Goal: Task Accomplishment & Management: Manage account settings

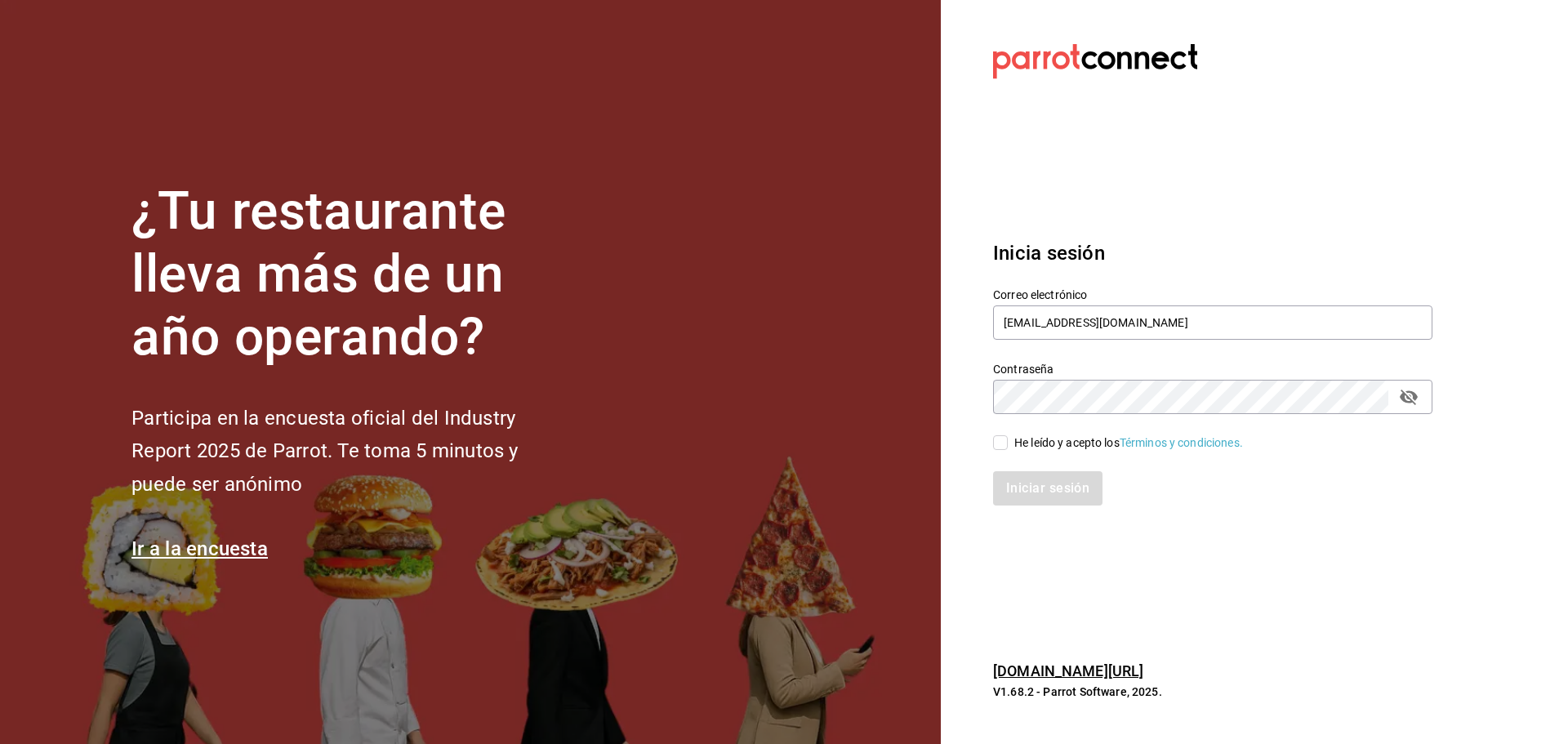
click at [1159, 326] on input "[EMAIL_ADDRESS][DOMAIN_NAME]" at bounding box center [1213, 323] width 440 height 34
click at [1159, 326] on input "pollosperron@veracruz.com" at bounding box center [1213, 323] width 440 height 34
type input "jimmyboy@polanco.com"
click at [1010, 434] on span "He leído y acepto los Términos y condiciones." at bounding box center [1126, 443] width 236 height 17
click at [1008, 435] on input "He leído y acepto los Términos y condiciones." at bounding box center [1000, 442] width 15 height 15
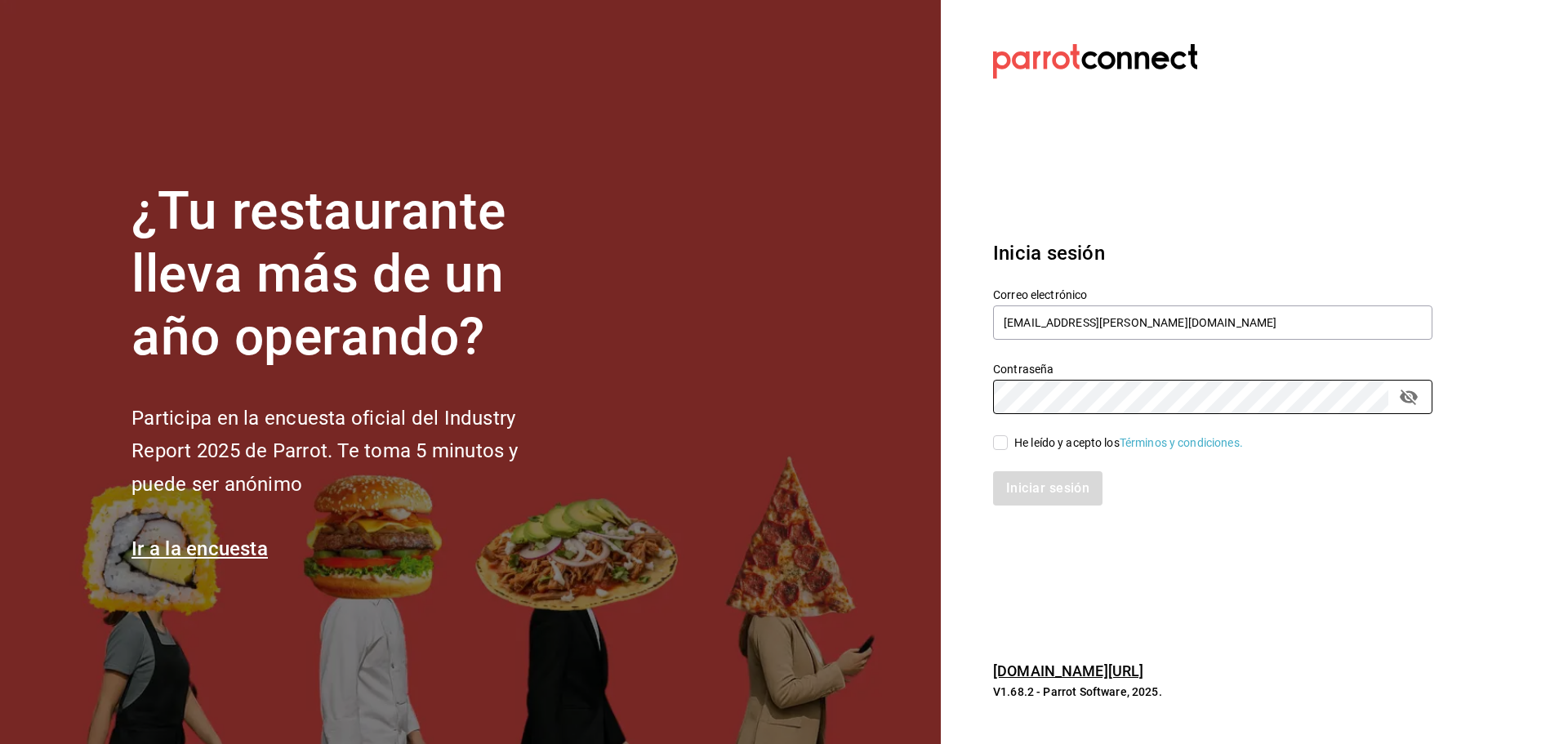
checkbox input "true"
click at [1028, 485] on button "Iniciar sesión" at bounding box center [1049, 488] width 111 height 34
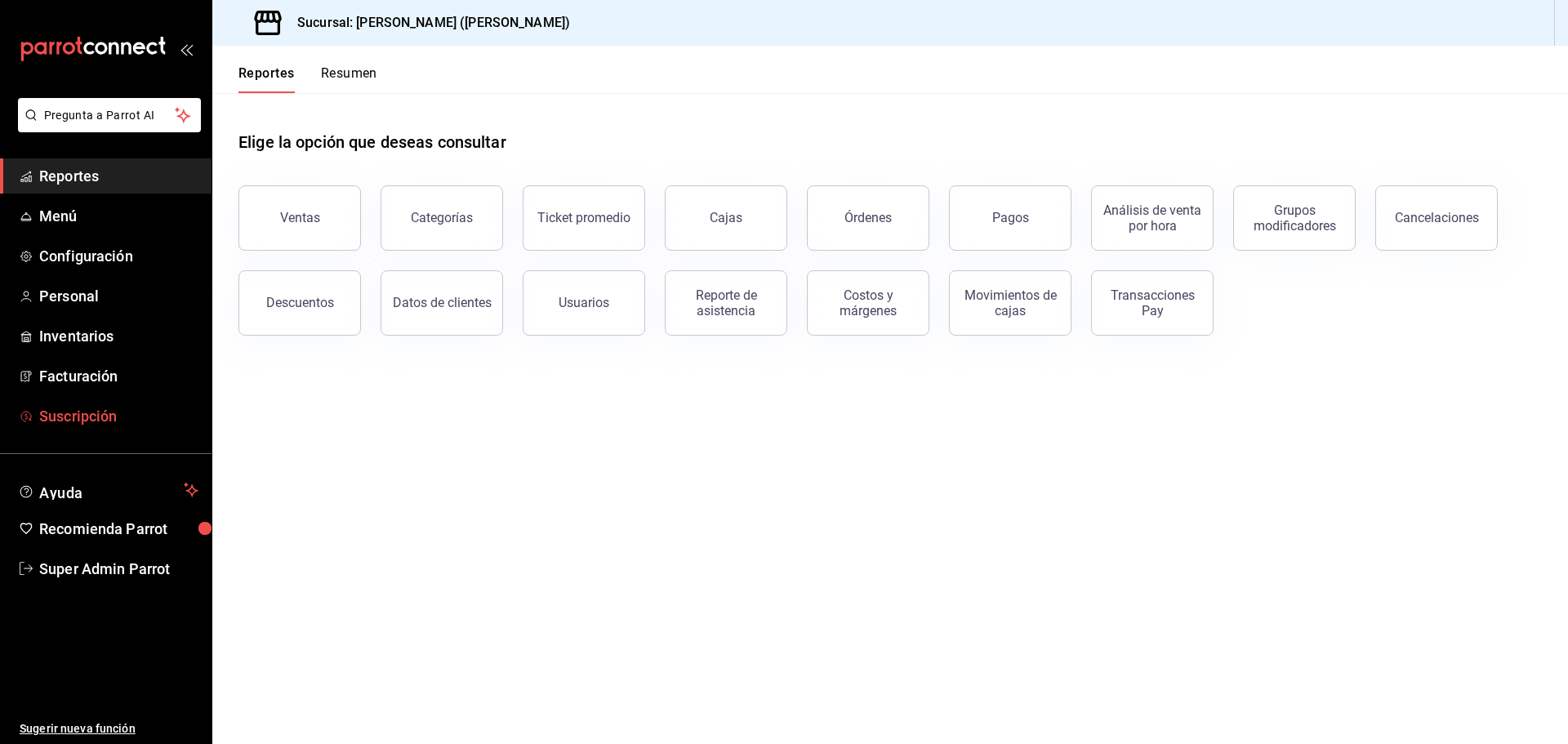
click at [104, 410] on span "Suscripción" at bounding box center [119, 416] width 160 height 22
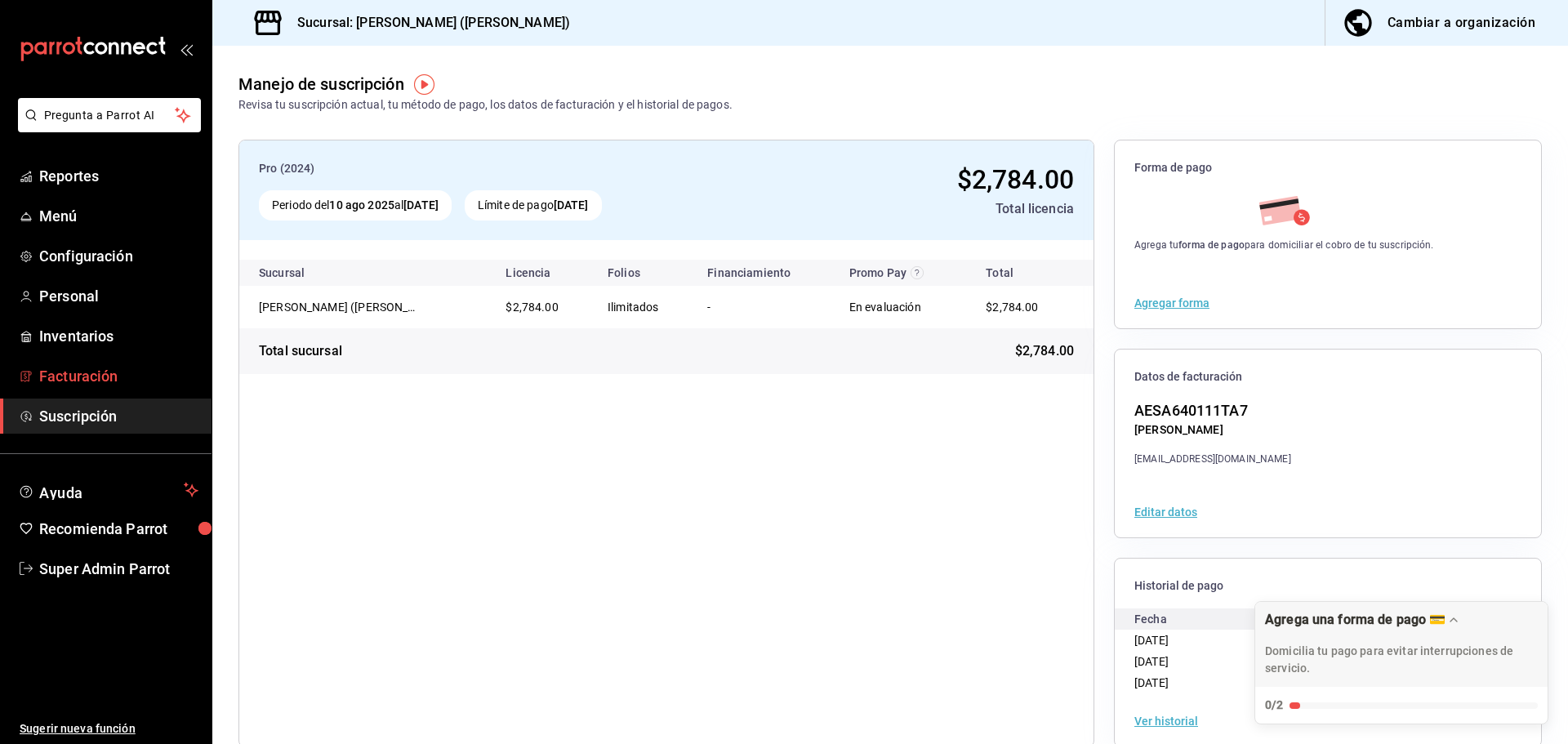
click at [119, 380] on span "Facturación" at bounding box center [119, 376] width 160 height 22
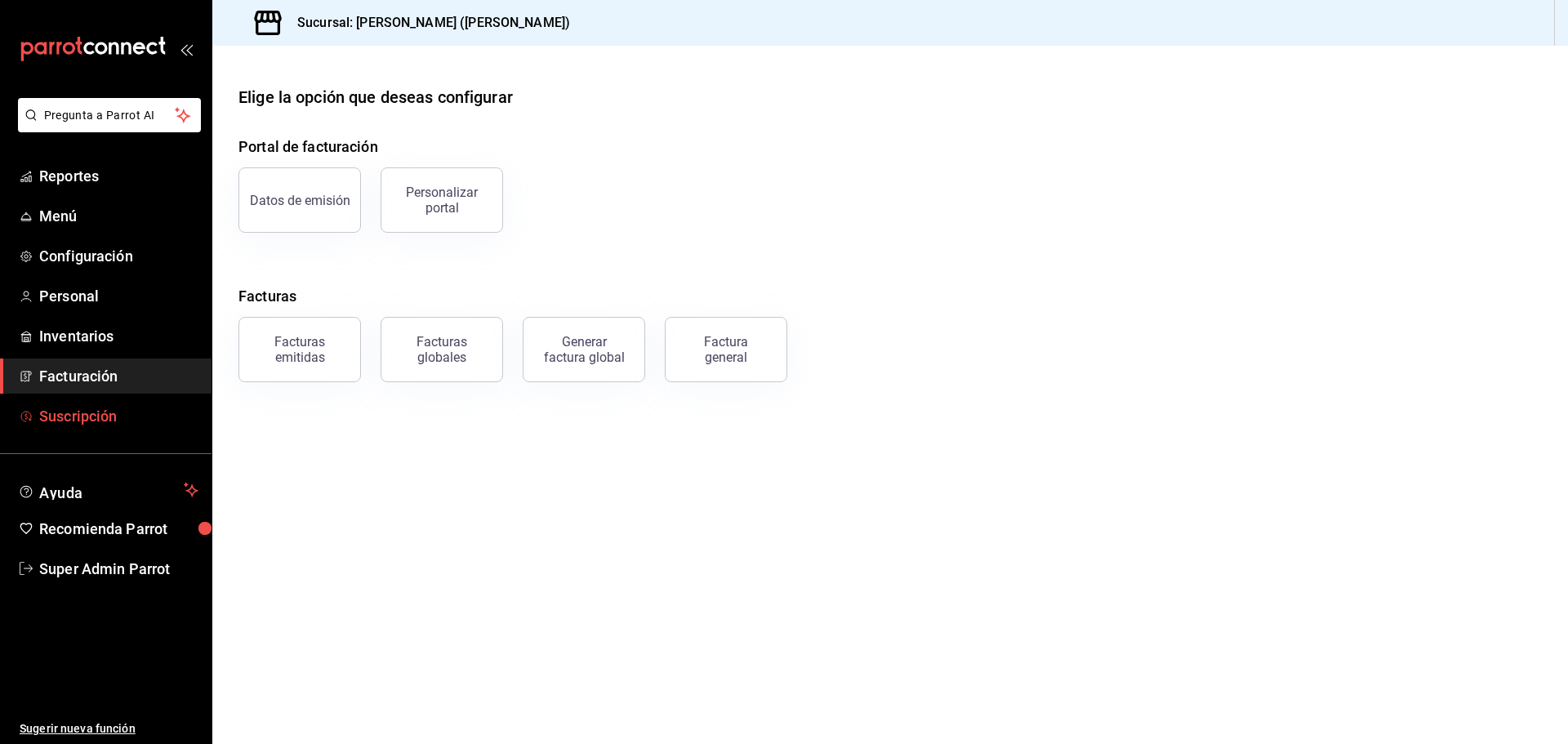
click at [103, 411] on span "Suscripción" at bounding box center [119, 416] width 160 height 22
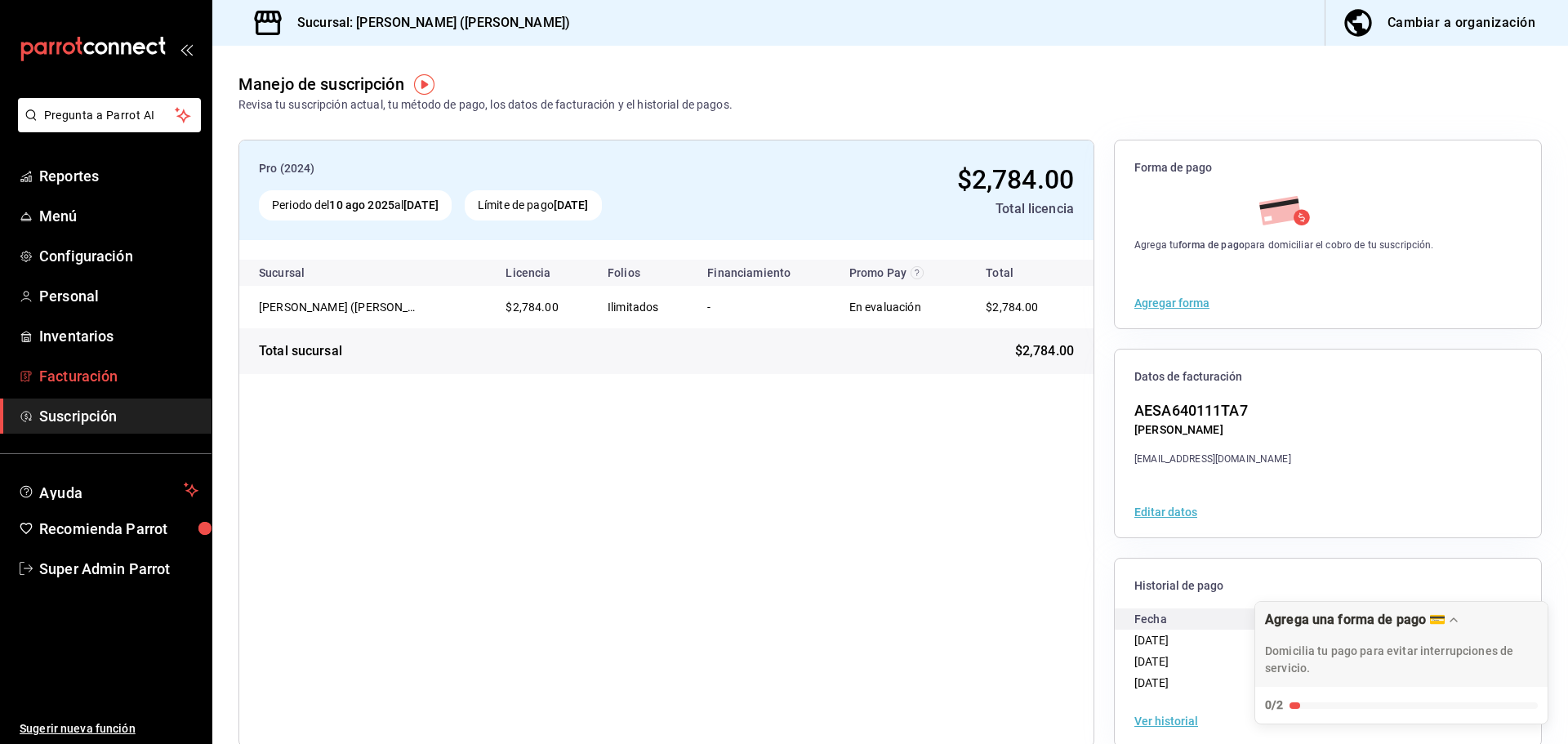
click at [108, 390] on link "Facturación" at bounding box center [106, 375] width 212 height 35
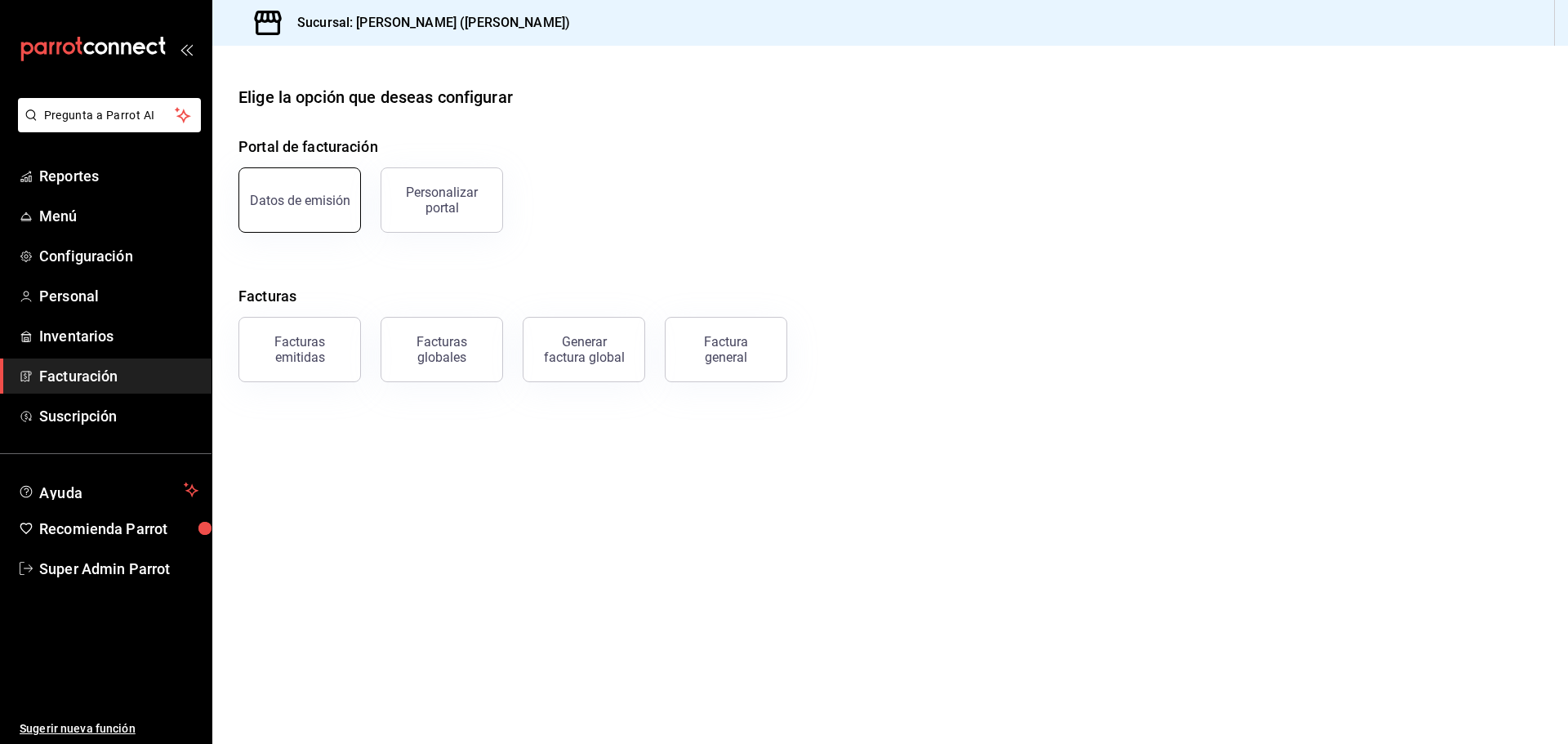
click at [347, 189] on button "Datos de emisión" at bounding box center [300, 200] width 123 height 66
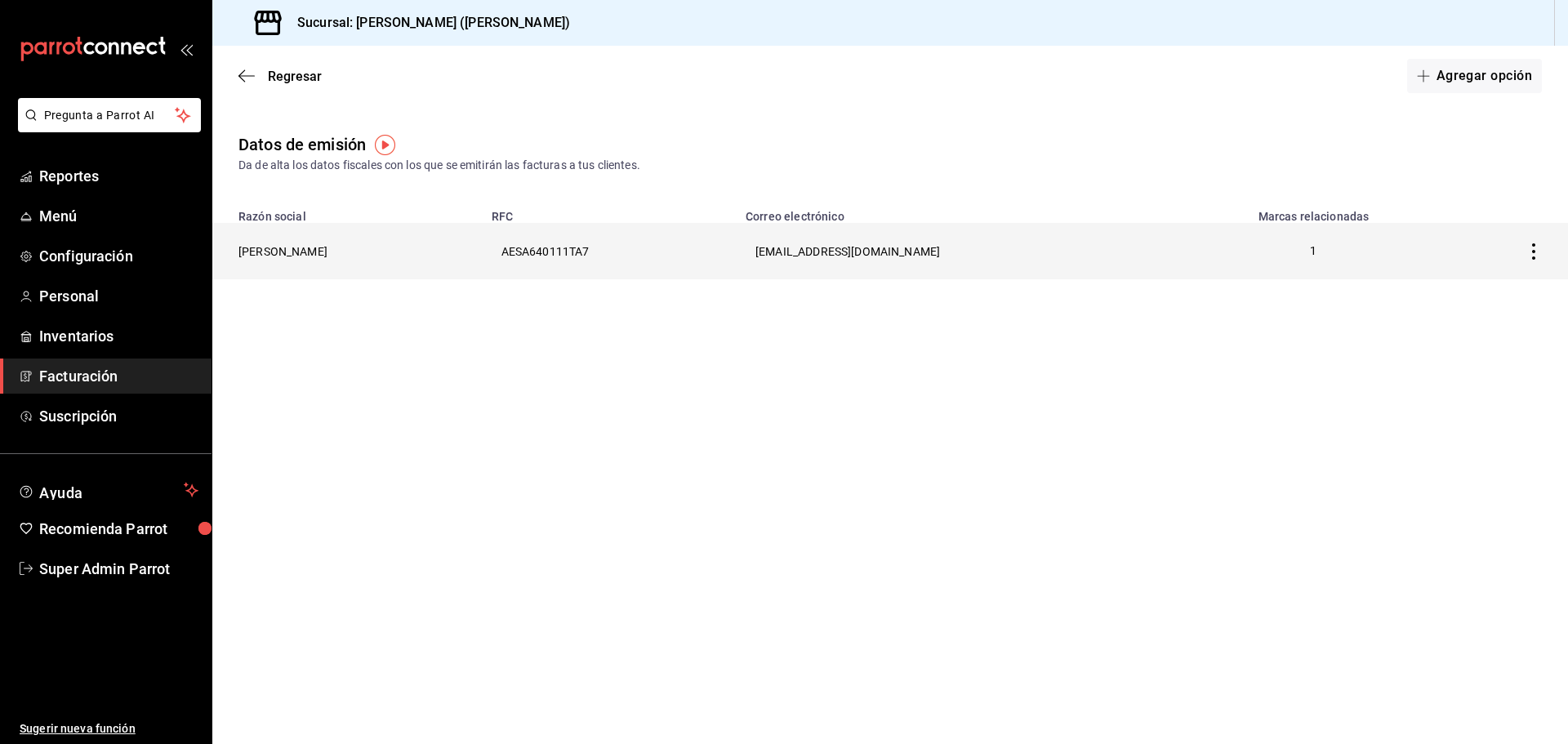
click at [1534, 253] on icon "button" at bounding box center [1534, 251] width 3 height 16
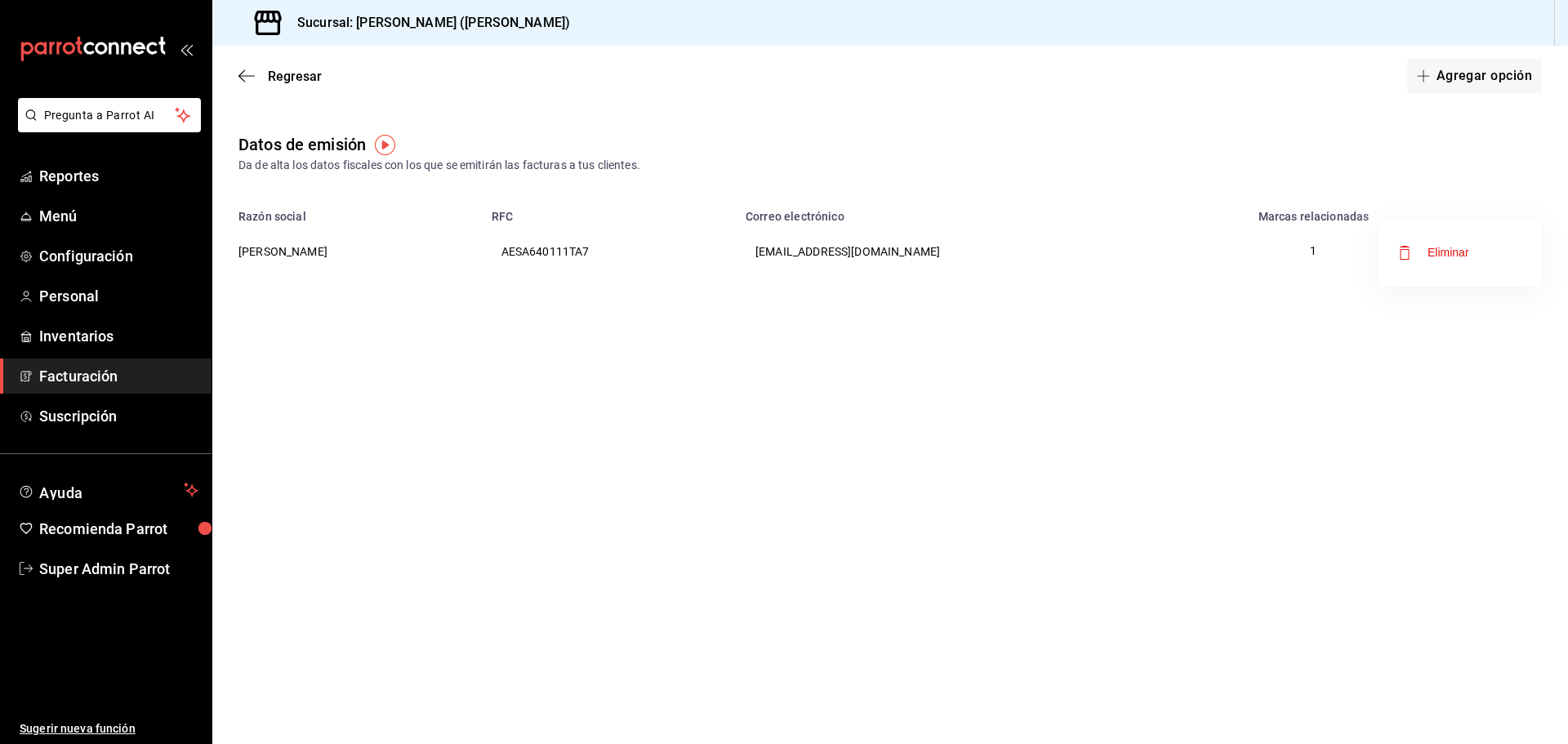
click at [1051, 345] on div at bounding box center [784, 372] width 1568 height 744
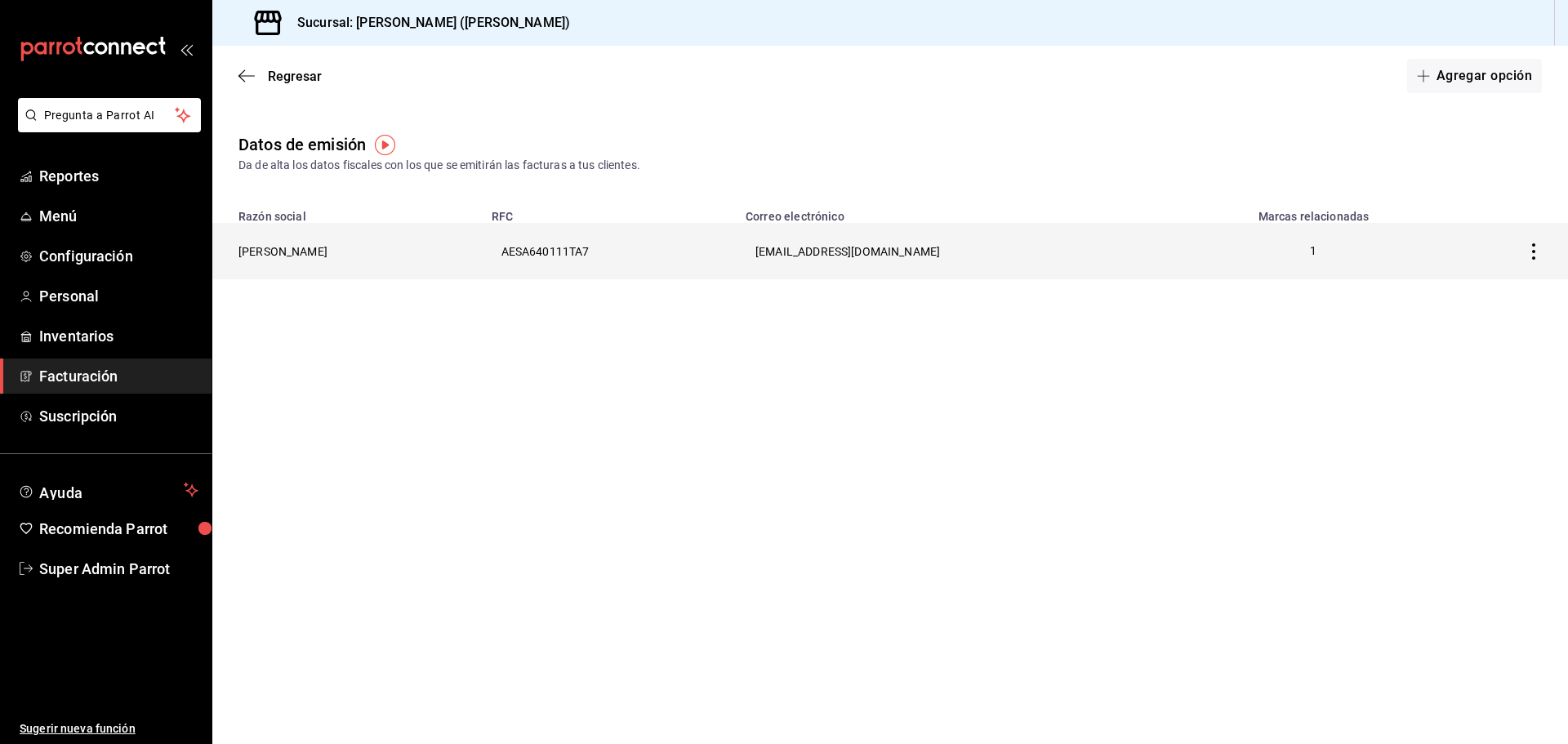
click at [335, 247] on th "[PERSON_NAME]" at bounding box center [347, 251] width 270 height 56
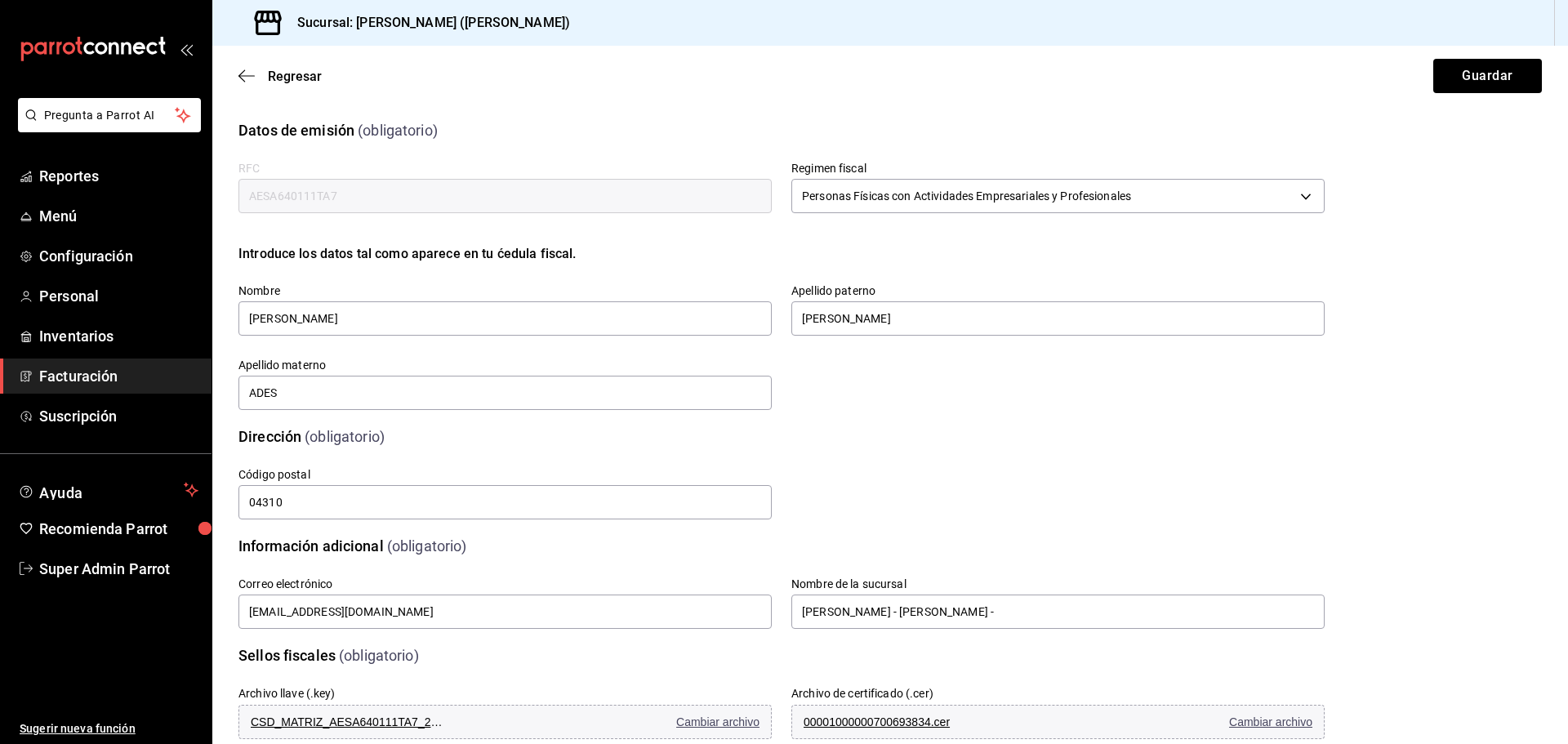
click at [415, 193] on input "AESA640111TA7" at bounding box center [504, 196] width 533 height 34
click at [416, 193] on input "AESA640111TA7" at bounding box center [504, 196] width 533 height 34
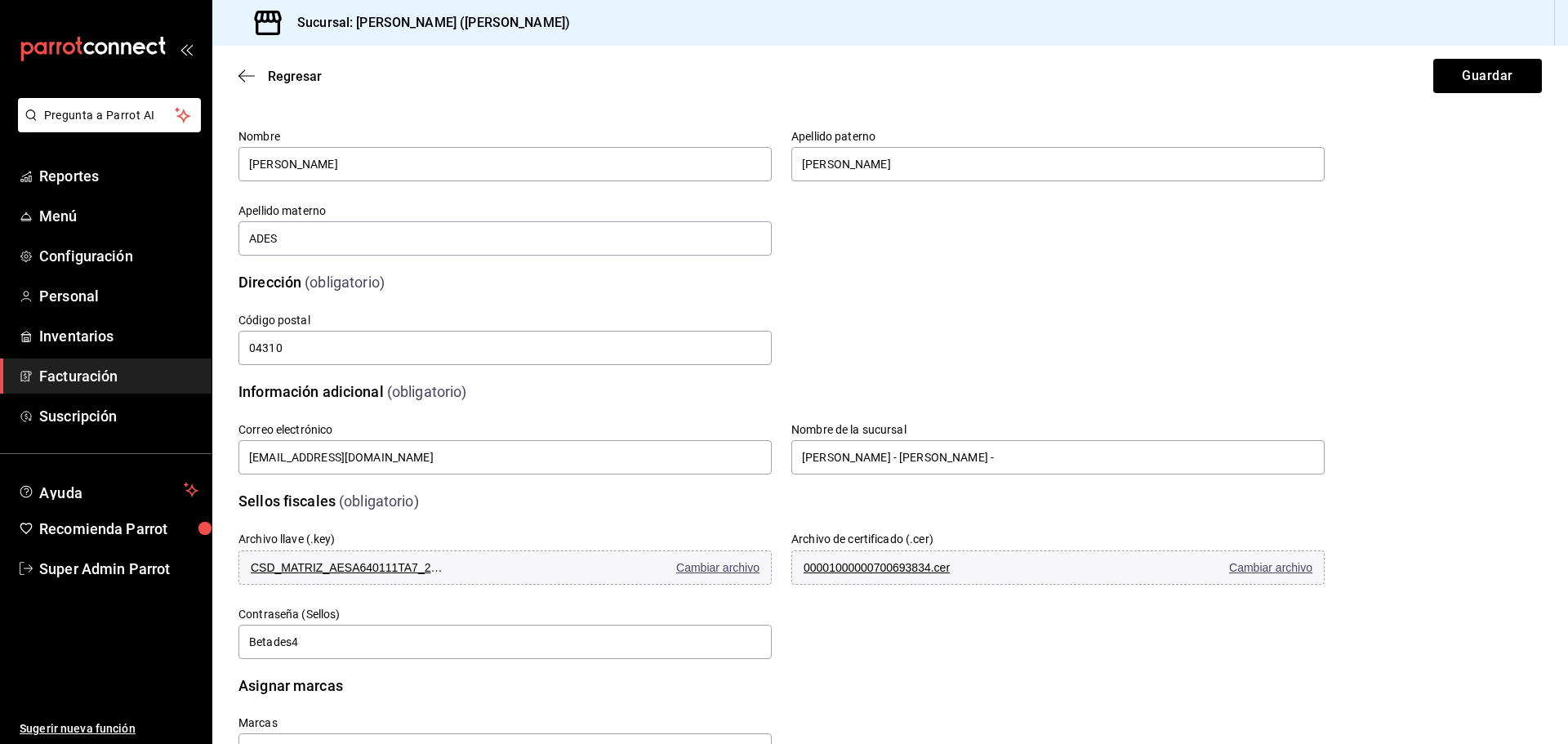
scroll to position [27, 0]
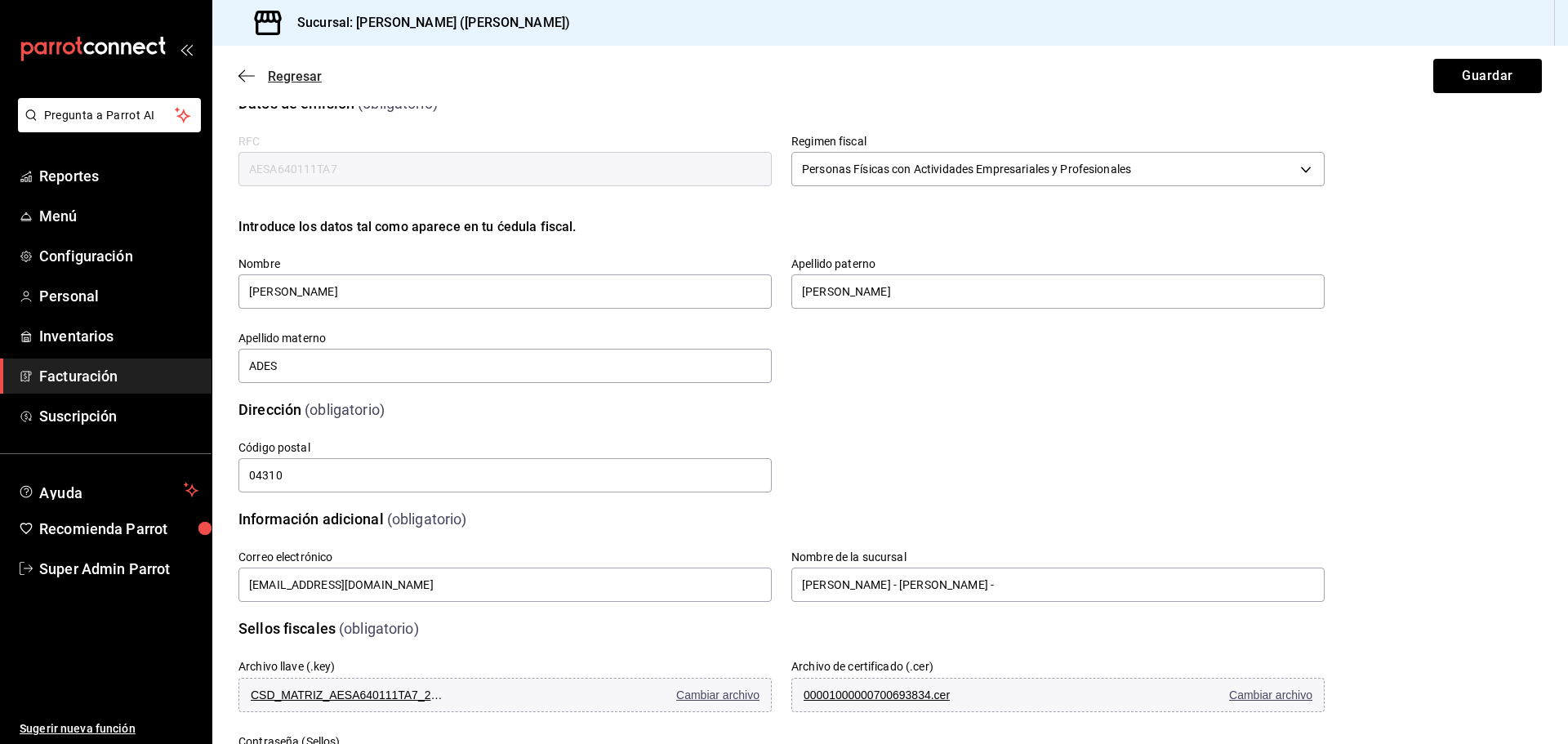
click at [248, 84] on span "Regresar" at bounding box center [280, 76] width 84 height 15
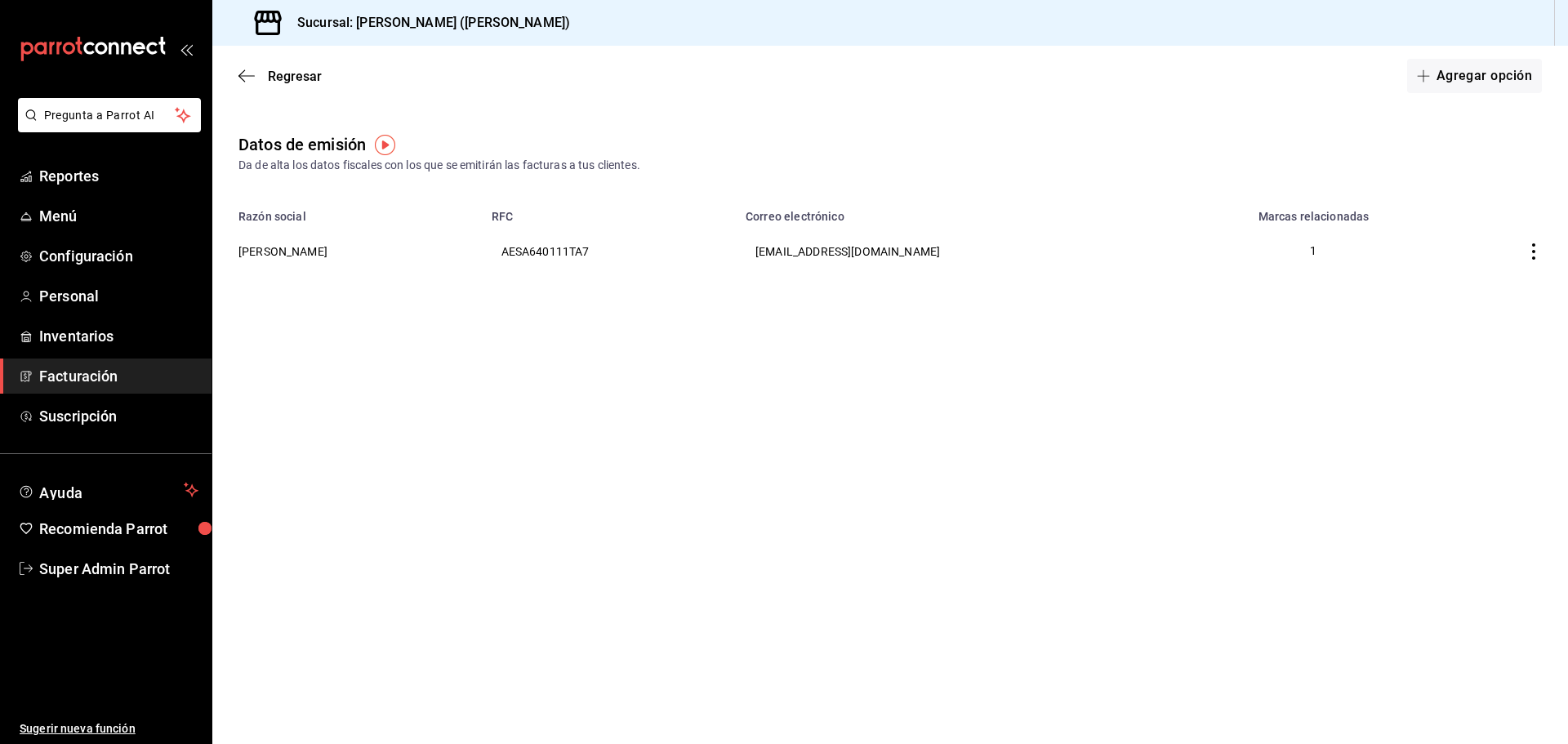
click at [263, 67] on div "Regresar Agregar opción" at bounding box center [890, 76] width 1356 height 61
click at [248, 74] on icon "button" at bounding box center [246, 75] width 16 height 15
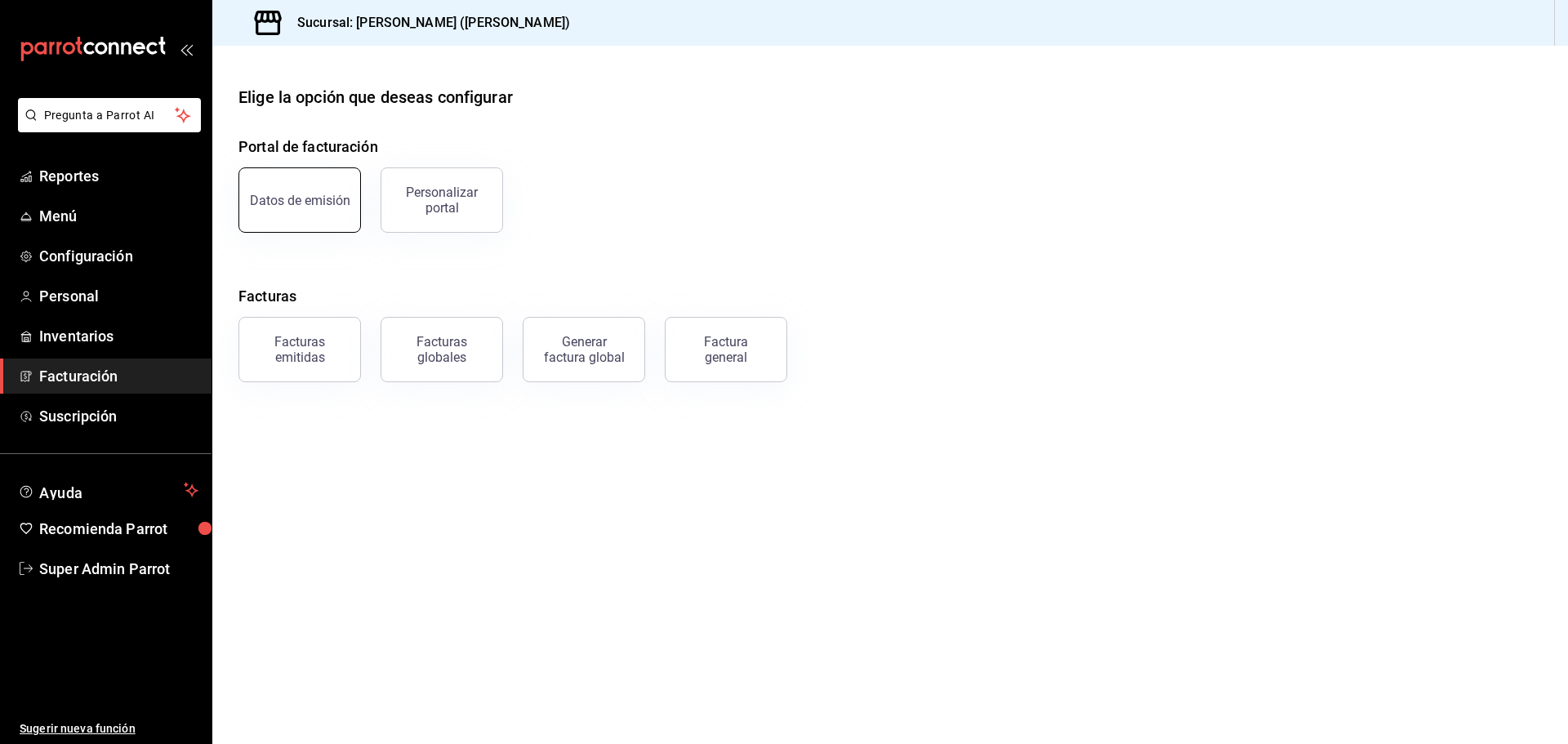
click at [347, 195] on button "Datos de emisión" at bounding box center [300, 200] width 123 height 66
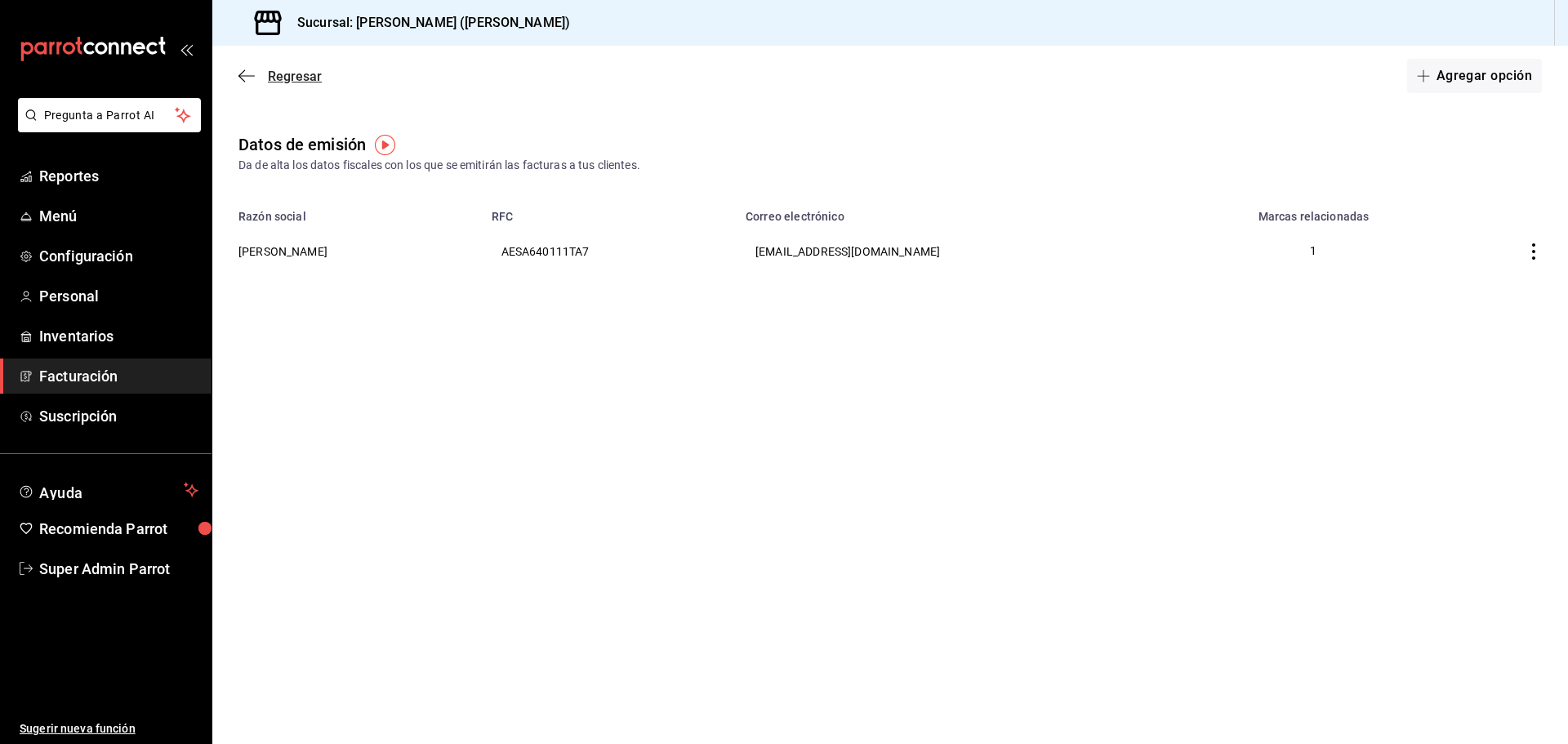
click at [256, 73] on span "Regresar" at bounding box center [280, 76] width 84 height 15
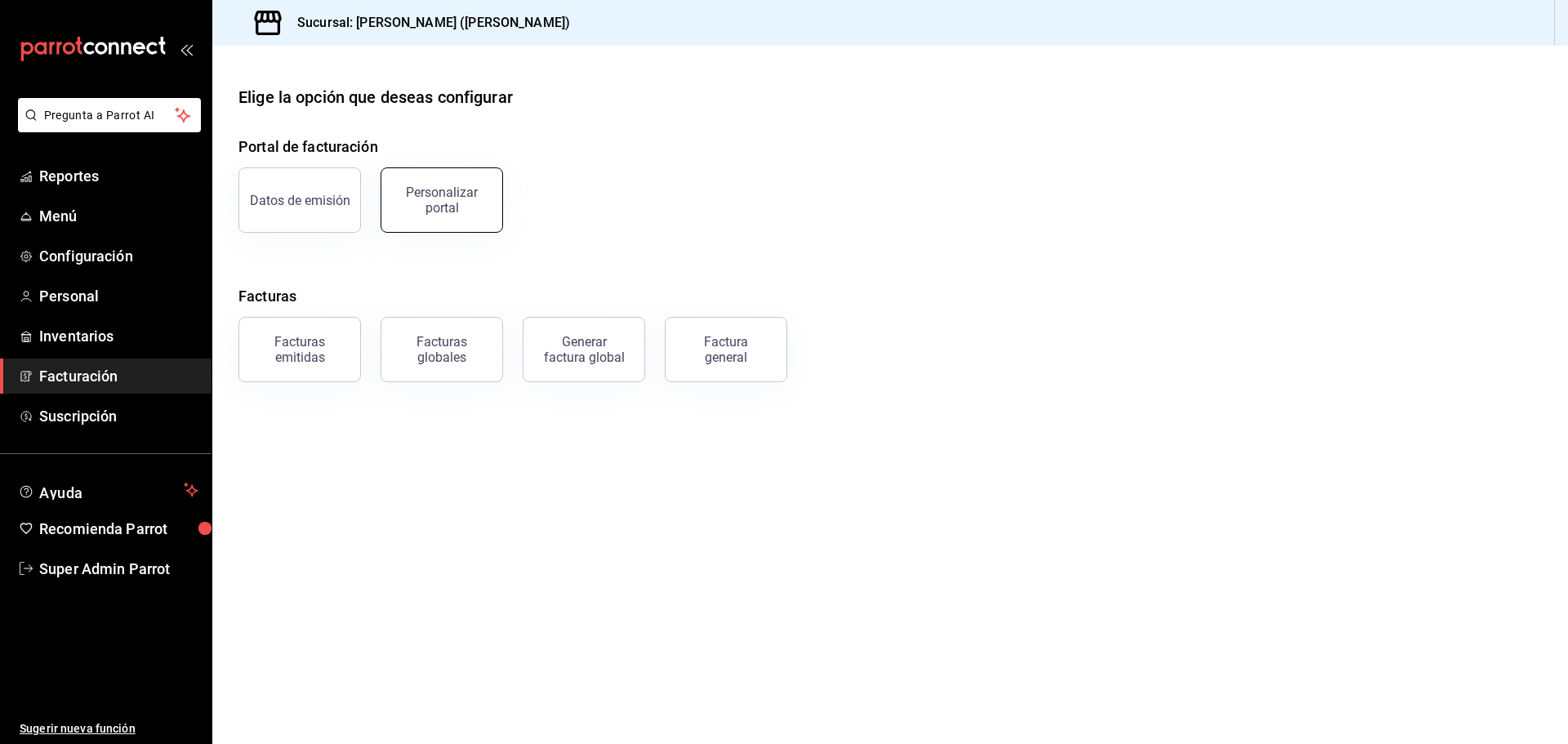
click at [457, 173] on button "Personalizar portal" at bounding box center [442, 200] width 123 height 66
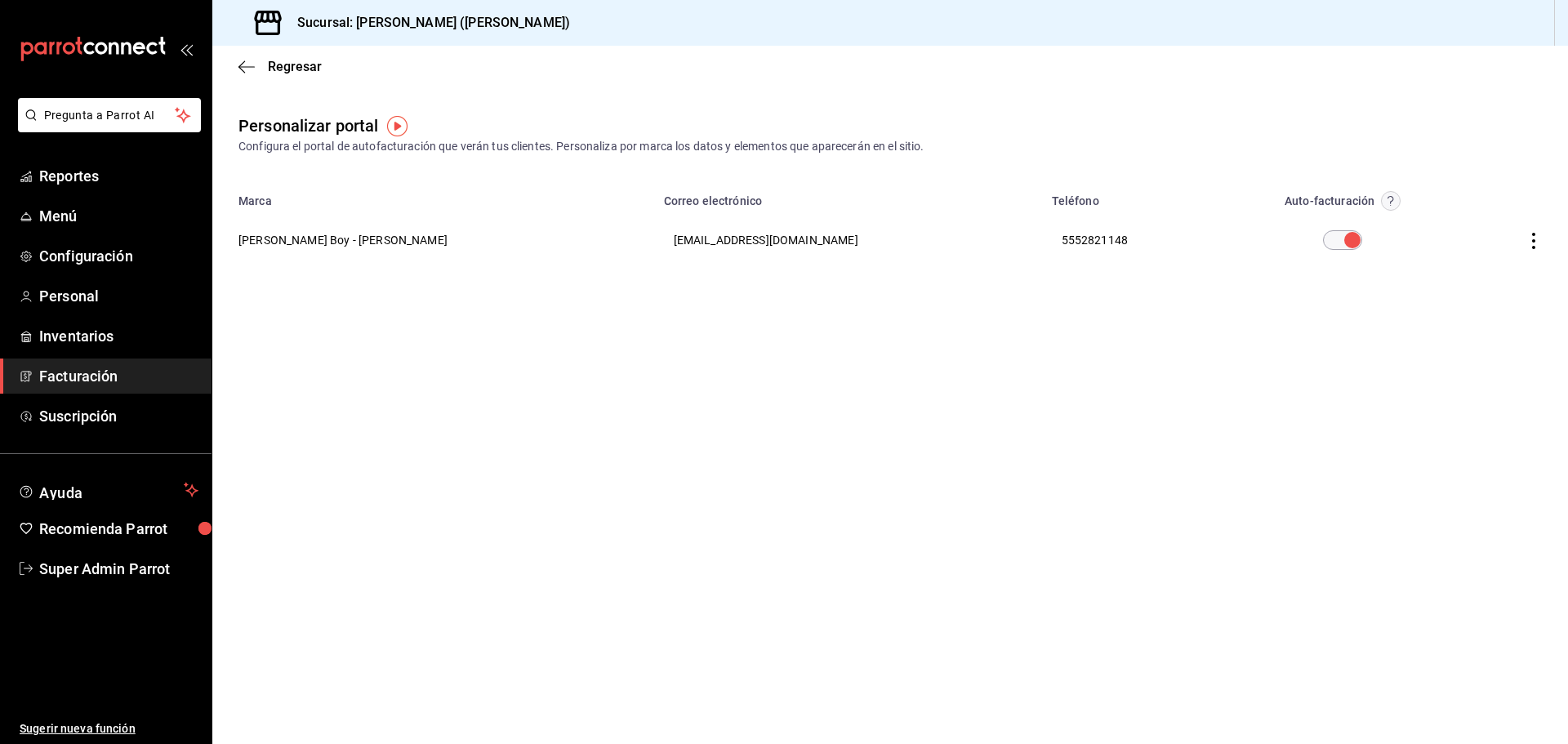
click at [1382, 199] on circle "button" at bounding box center [1391, 201] width 19 height 19
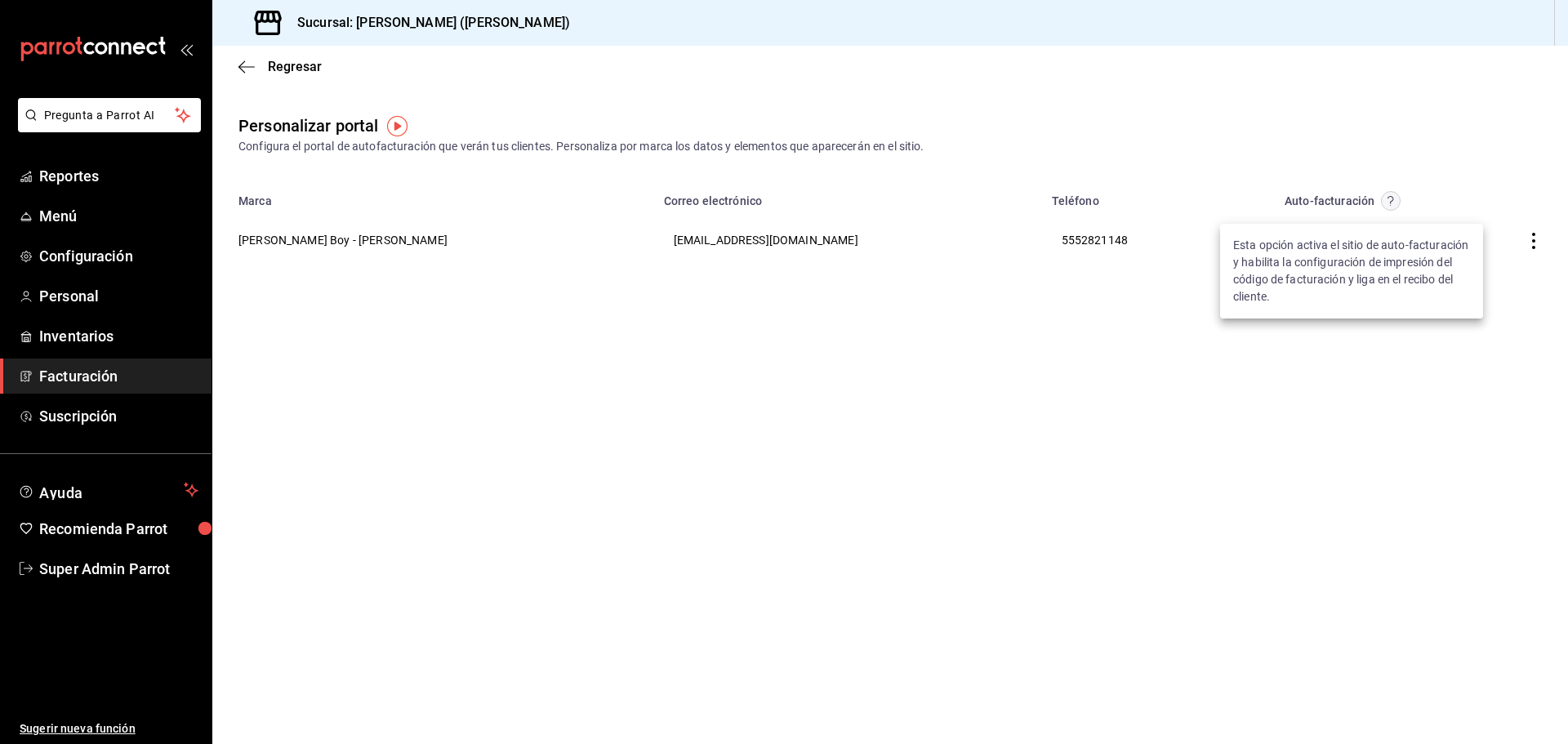
click at [1525, 247] on div at bounding box center [784, 372] width 1568 height 744
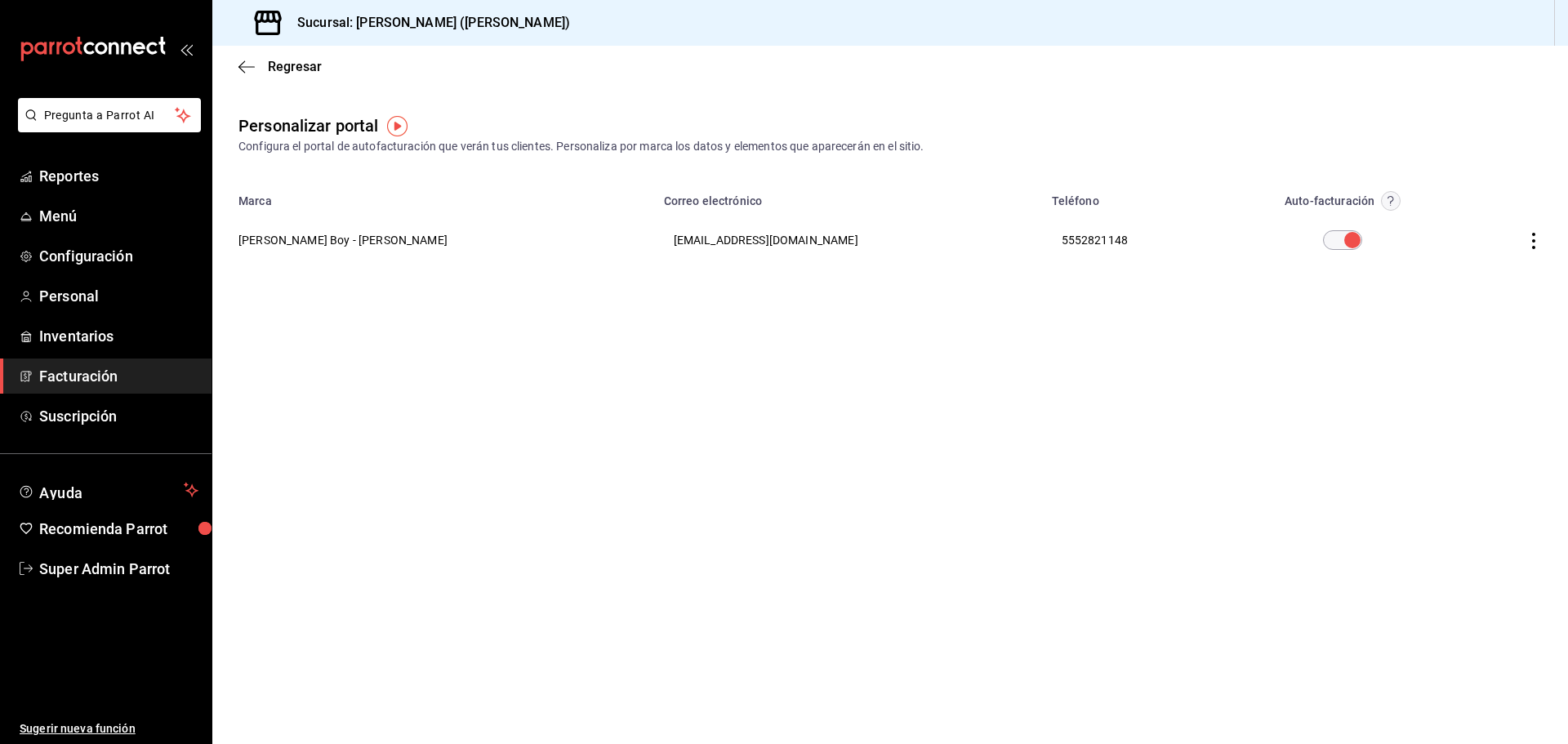
click at [1533, 243] on icon "button" at bounding box center [1534, 241] width 16 height 16
click at [1435, 273] on li "Visitar sitio" at bounding box center [1460, 261] width 163 height 41
click at [1382, 202] on circle "button" at bounding box center [1391, 201] width 19 height 19
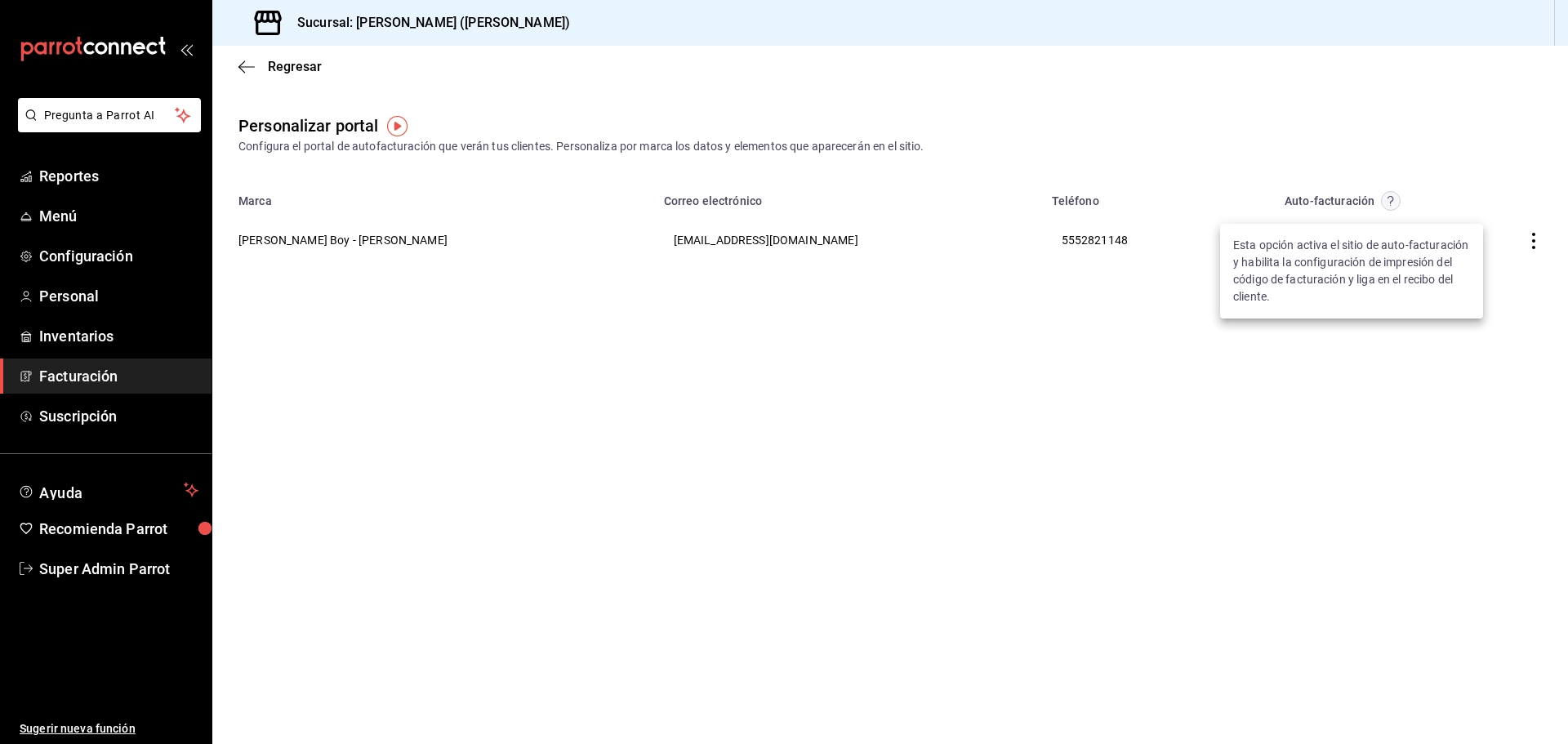
click at [650, 467] on div at bounding box center [784, 372] width 1568 height 744
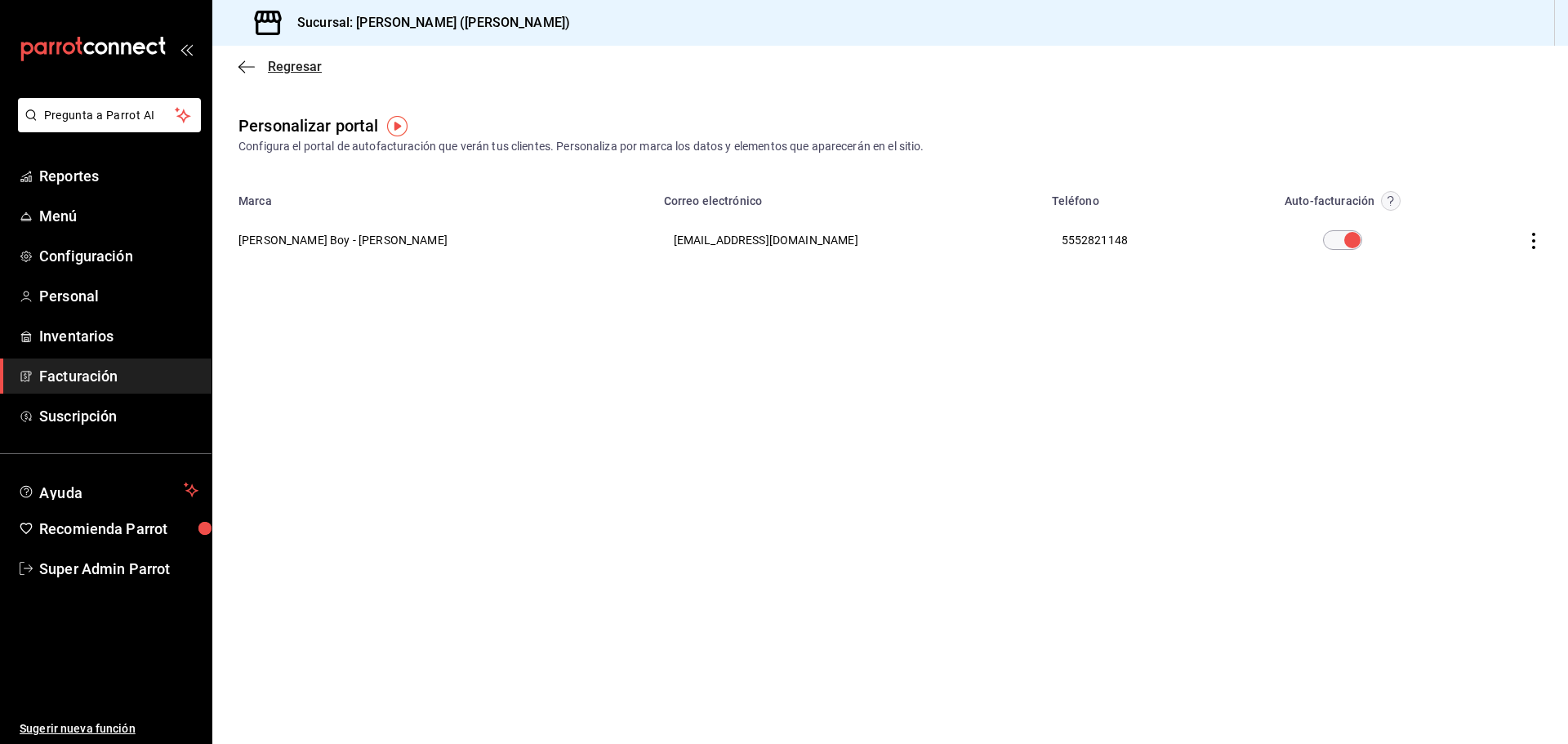
click at [258, 61] on span "Regresar" at bounding box center [280, 67] width 84 height 15
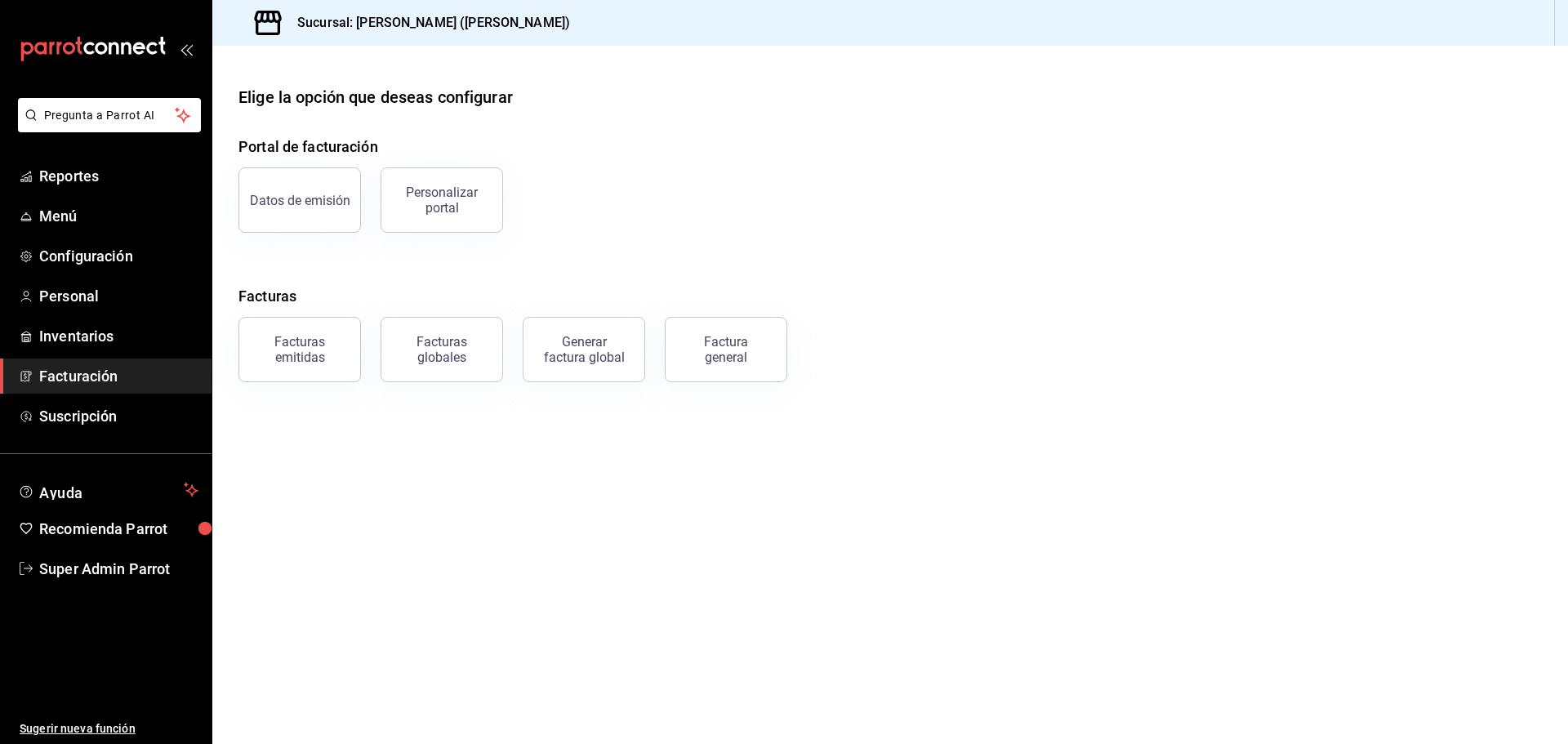
click at [320, 332] on button "Facturas emitidas" at bounding box center [300, 349] width 123 height 66
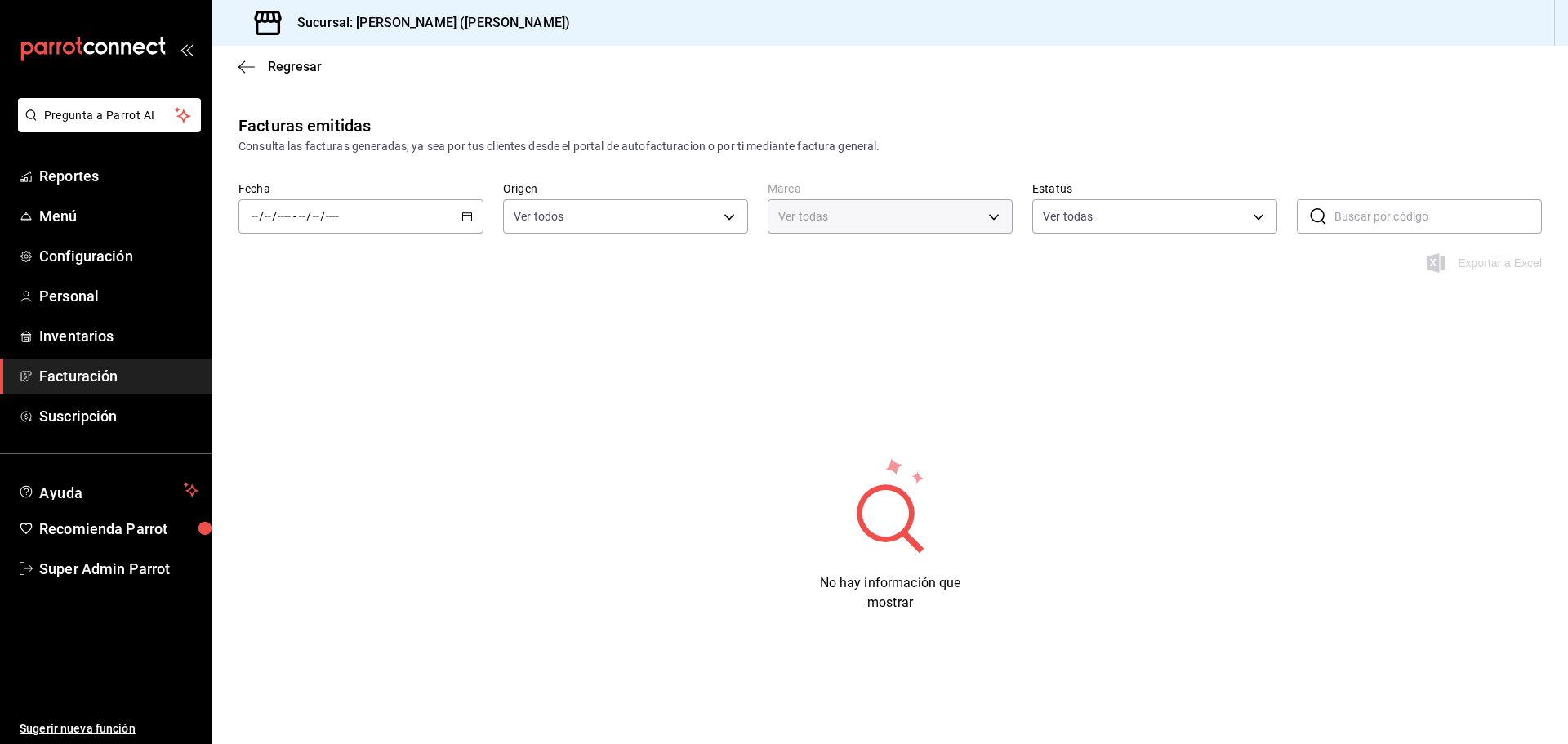
type input "abf2cea4-0948-4336-b884-fca71a5b1efa"
click at [406, 229] on div "/ / - / /" at bounding box center [360, 217] width 245 height 34
click at [321, 269] on span "Hoy" at bounding box center [316, 265] width 126 height 17
click at [485, 217] on div "Fecha 2025-08-19 19 / 8 / 2025 - 2025-08-19 19 / 8 / 2025 Origen Ver todos ORDE…" at bounding box center [890, 217] width 1356 height 72
click at [476, 213] on div "2025-08-19 19 / 8 / 2025 - 2025-08-19 19 / 8 / 2025" at bounding box center [360, 217] width 245 height 34
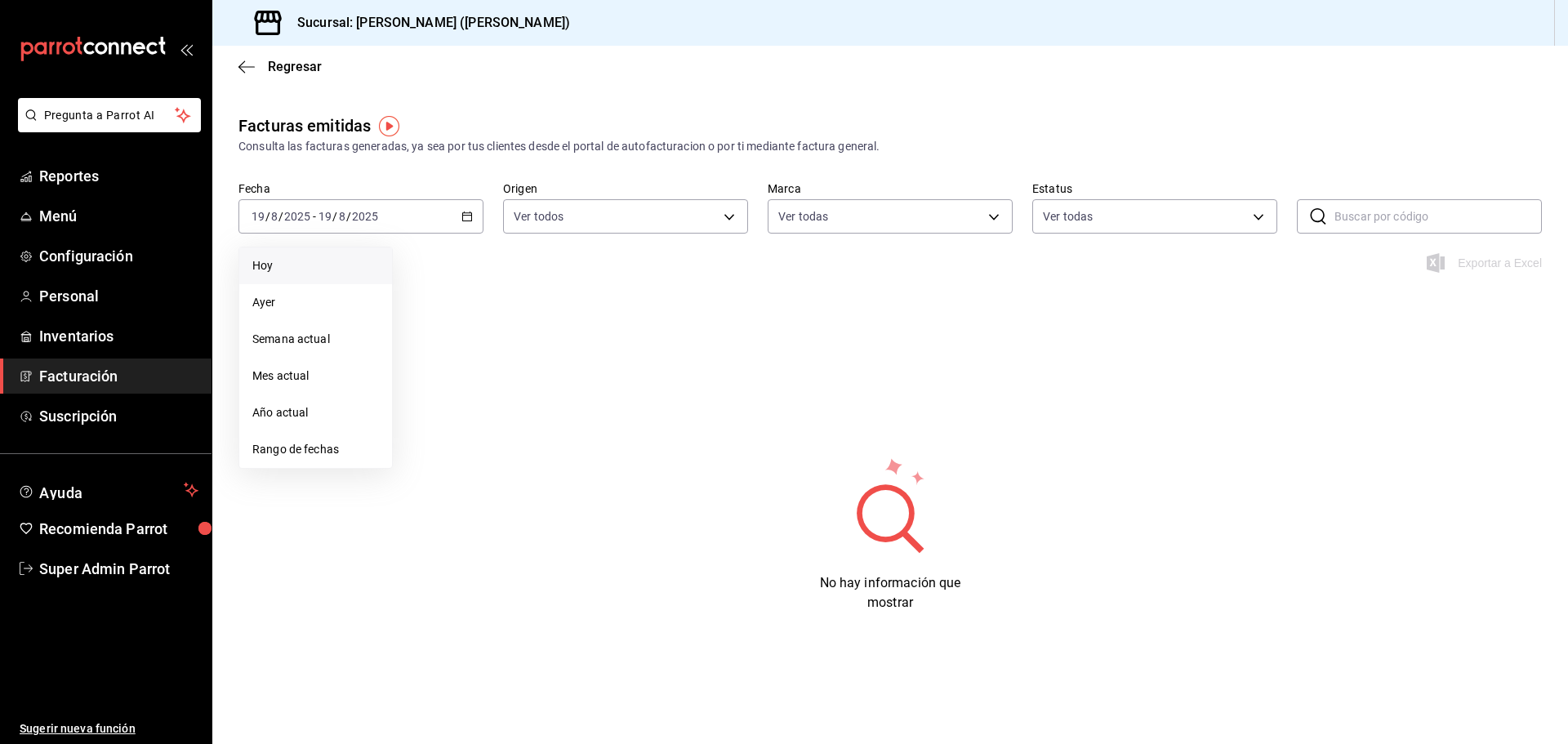
click at [321, 271] on span "Hoy" at bounding box center [316, 265] width 126 height 17
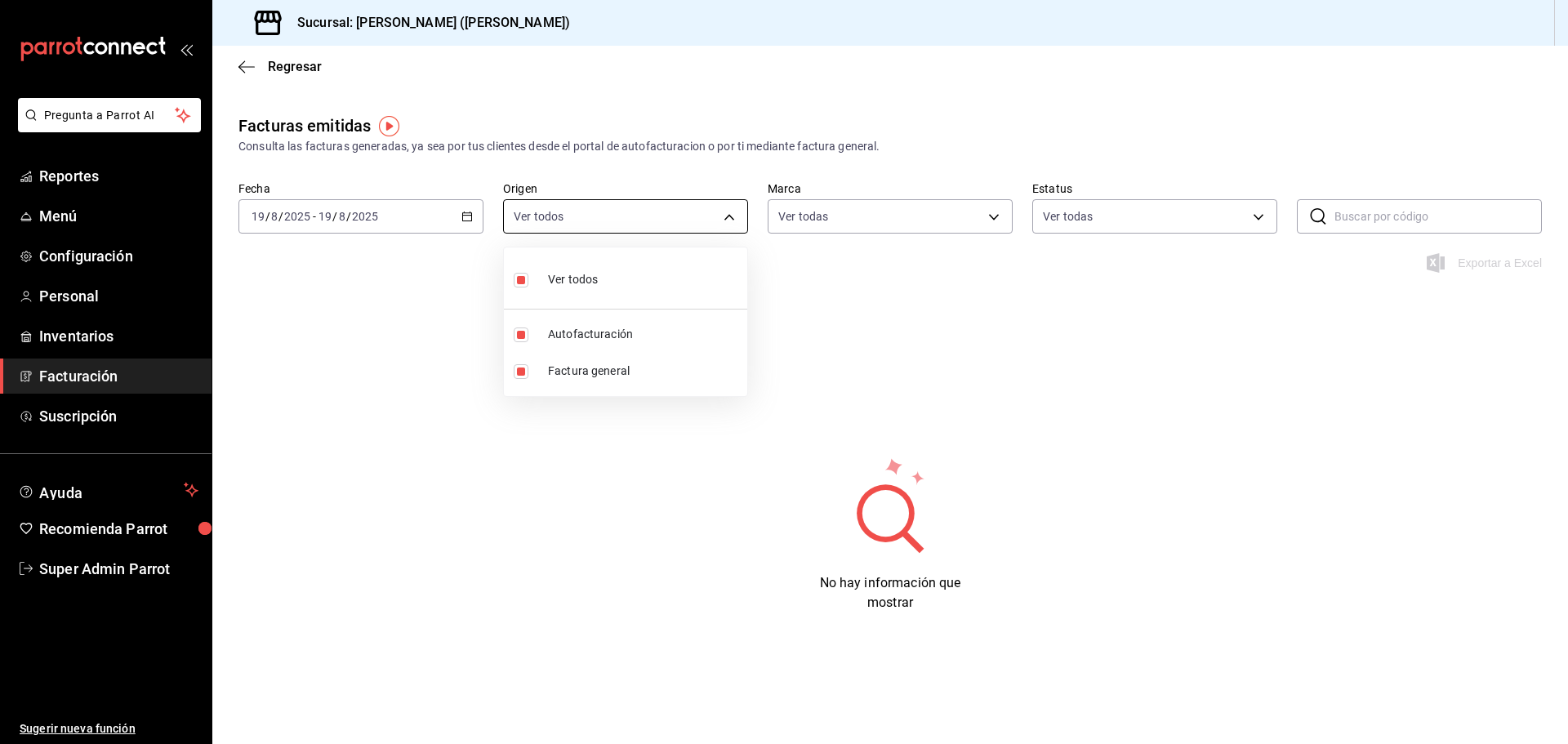
click at [608, 200] on body "Pregunta a Parrot AI Reportes Menú Configuración Personal Inventarios Facturaci…" at bounding box center [784, 372] width 1568 height 744
click at [798, 205] on div at bounding box center [784, 372] width 1568 height 744
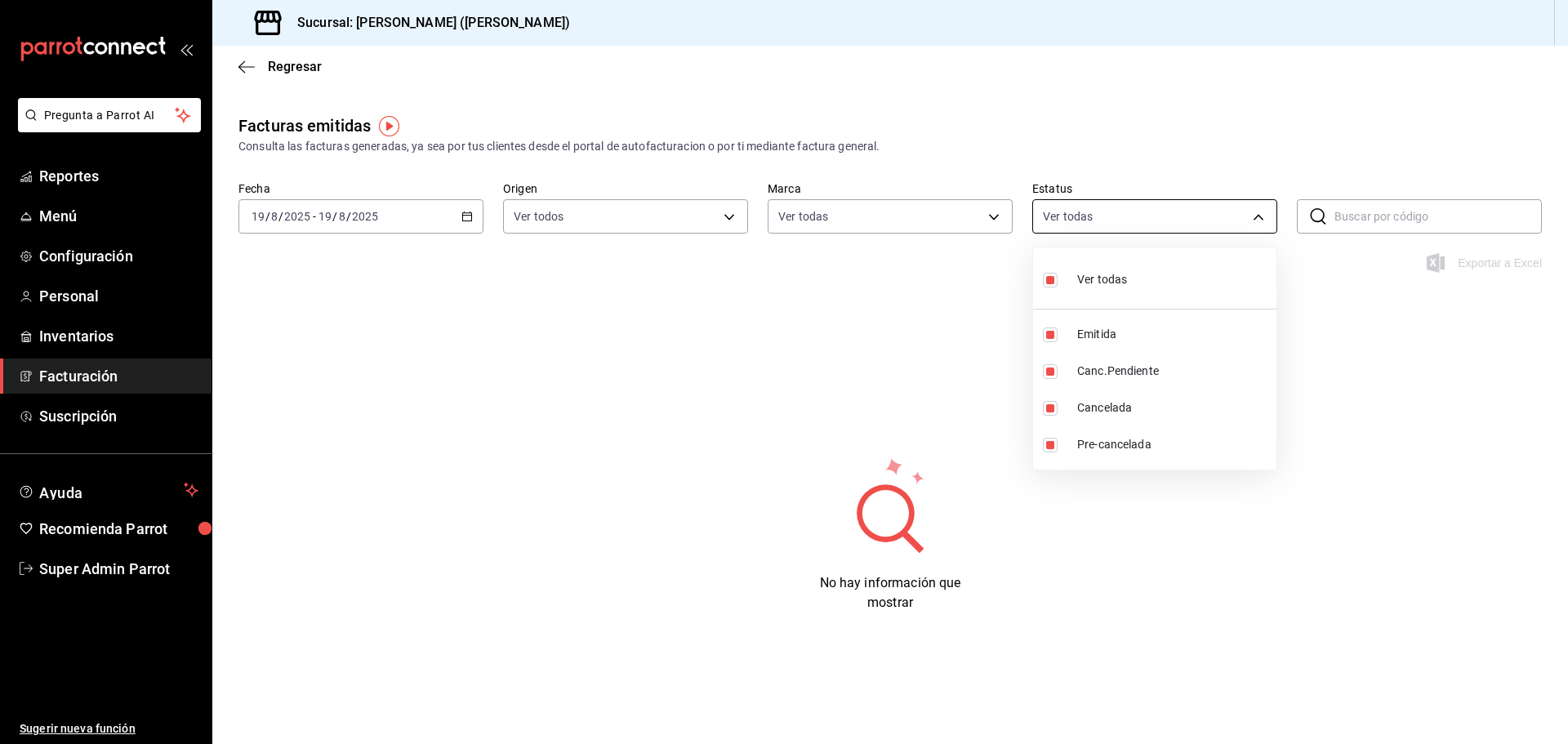
click at [1166, 216] on body "Pregunta a Parrot AI Reportes Menú Configuración Personal Inventarios Facturaci…" at bounding box center [784, 372] width 1568 height 744
drag, startPoint x: 929, startPoint y: 251, endPoint x: 929, endPoint y: 241, distance: 10.0
click at [929, 247] on div at bounding box center [784, 372] width 1568 height 744
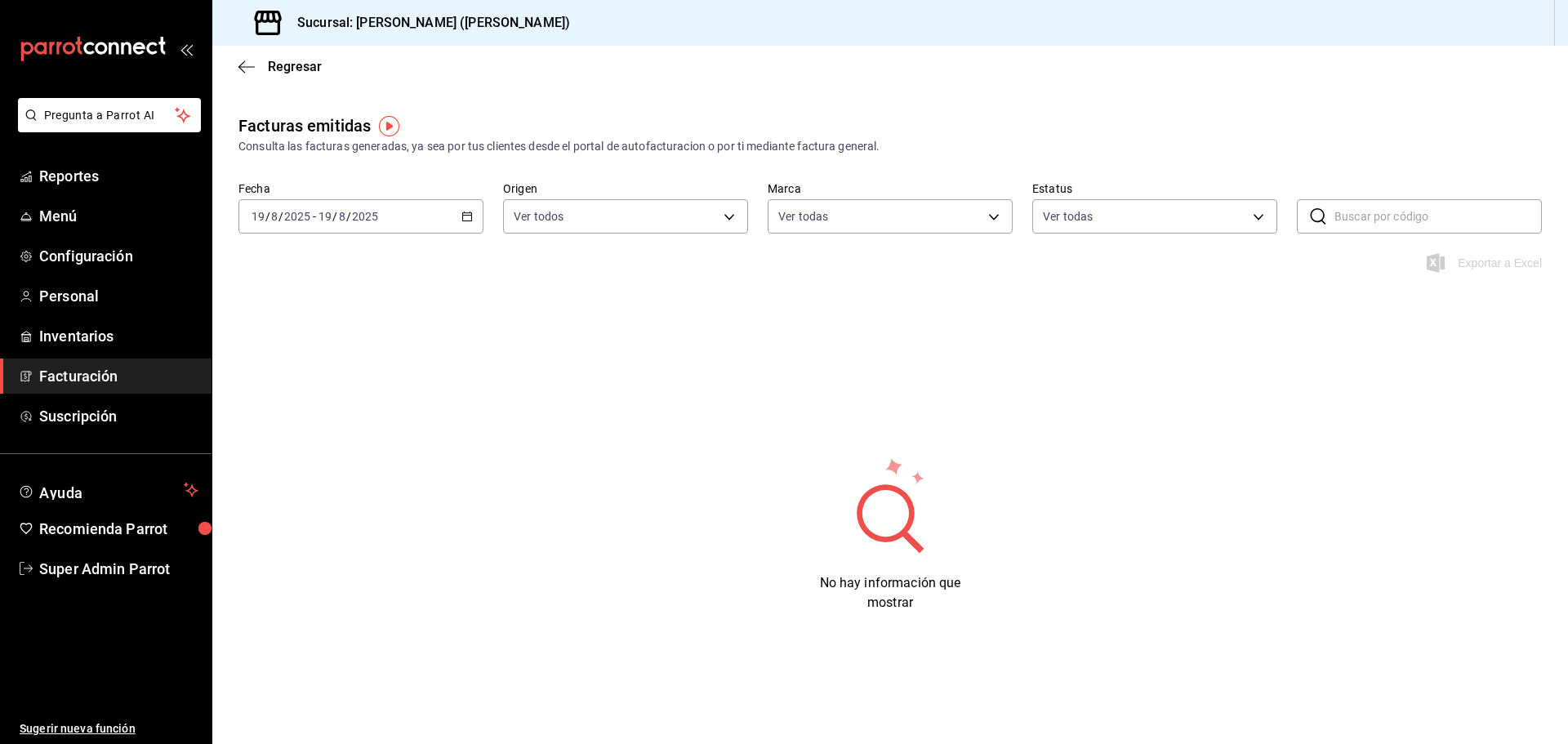
click at [931, 221] on div "Ver todas Emitida Canc.Pendiente Cancelada Pre-cancelada" at bounding box center [784, 372] width 1568 height 744
click at [929, 221] on body "Pregunta a Parrot AI Reportes Menú Configuración Personal Inventarios Facturaci…" at bounding box center [784, 372] width 1568 height 744
click at [924, 212] on div at bounding box center [784, 372] width 1568 height 744
click at [397, 147] on div "Consulta las facturas generadas, ya sea por tus clientes desde el portal de aut…" at bounding box center [889, 147] width 1303 height 17
click at [448, 203] on div "2025-08-19 19 / 8 / 2025 - 2025-08-19 19 / 8 / 2025" at bounding box center [360, 217] width 245 height 34
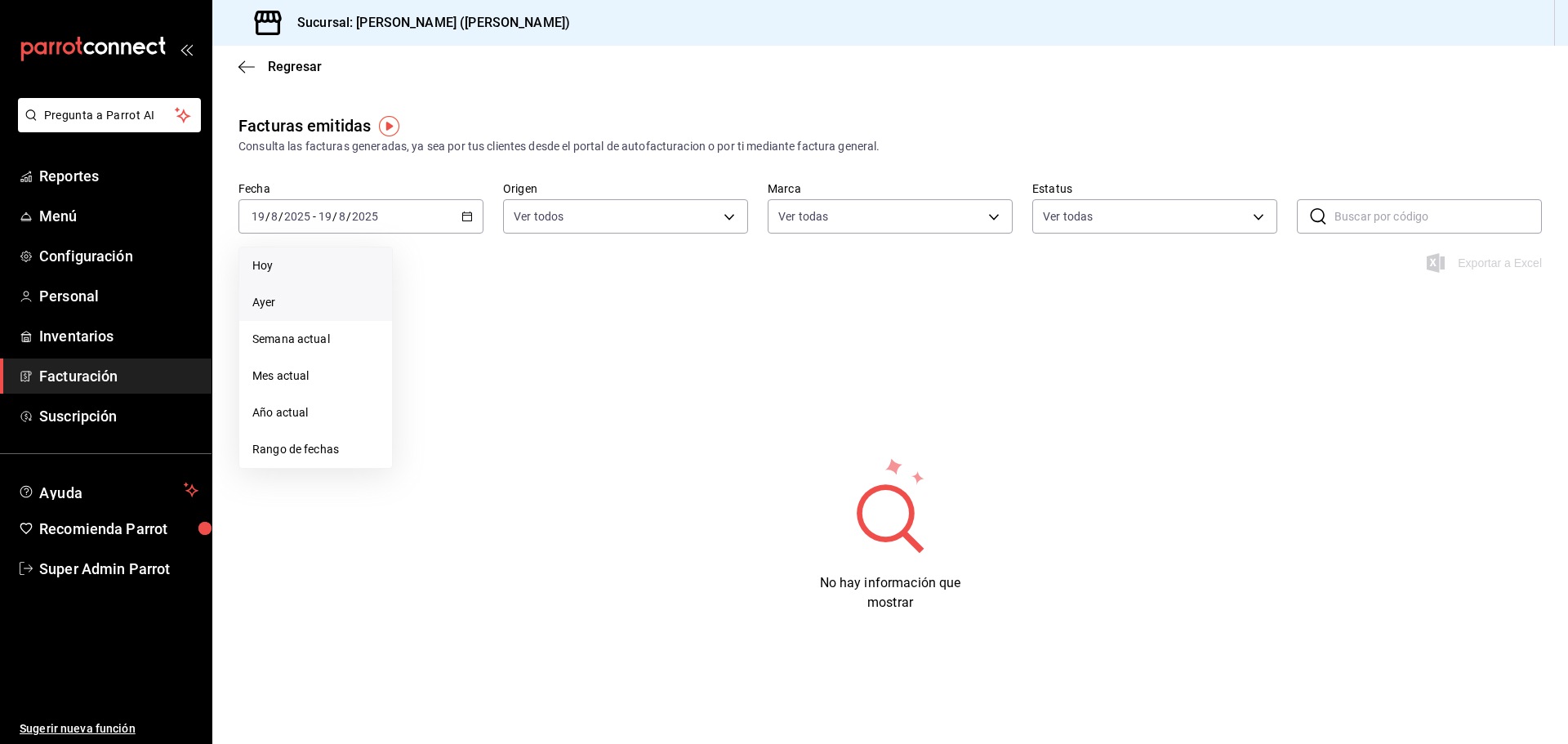
click at [322, 306] on span "Ayer" at bounding box center [316, 303] width 126 height 17
click at [475, 224] on div "2025-08-18 18 / 8 / 2025 - 2025-08-18 18 / 8 / 2025" at bounding box center [360, 217] width 245 height 34
click at [347, 340] on span "Semana actual" at bounding box center [316, 340] width 126 height 17
click at [463, 215] on \(Stroke\) "button" at bounding box center [467, 217] width 9 height 9
click at [306, 369] on span "Mes actual" at bounding box center [316, 376] width 126 height 17
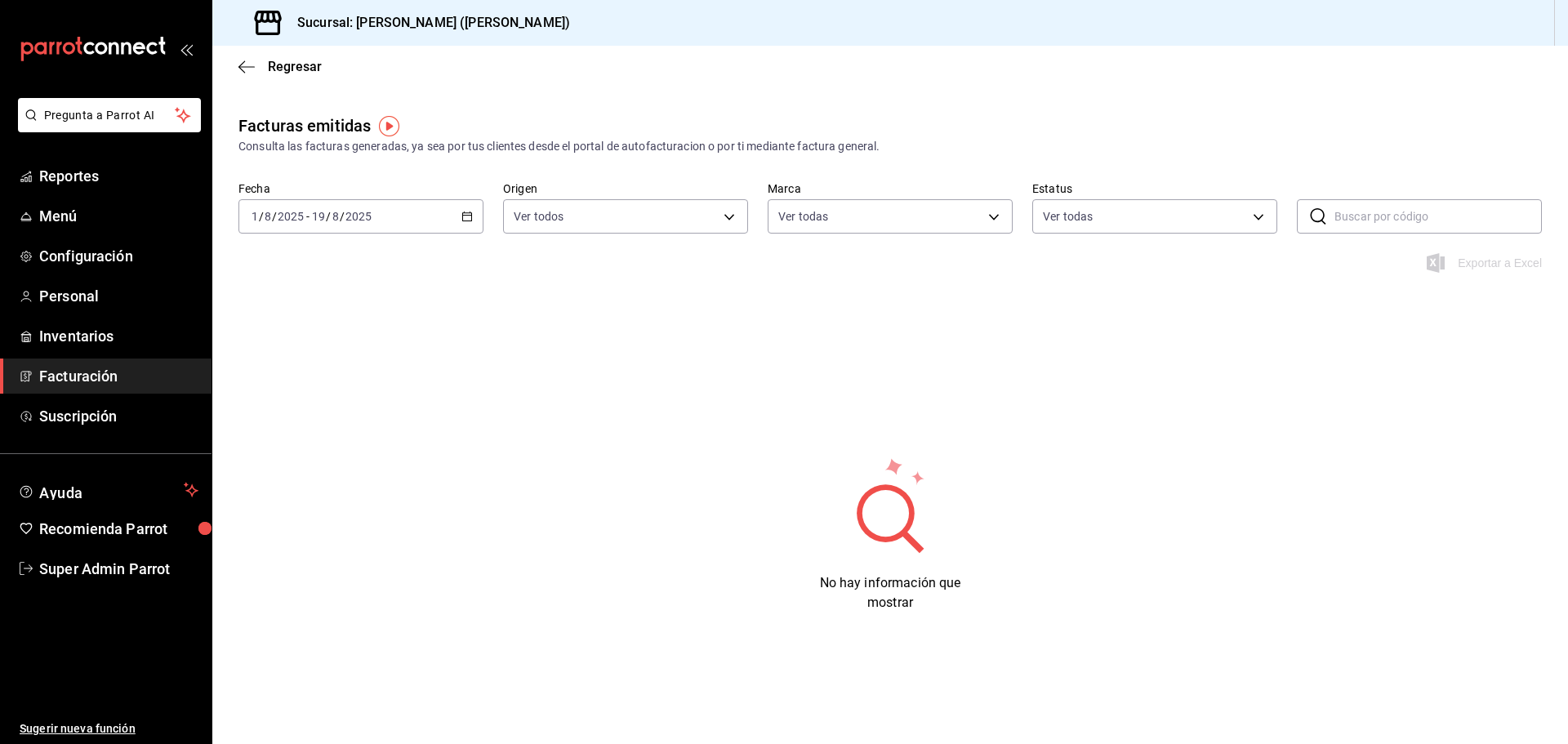
click at [476, 222] on div "2025-08-01 1 / 8 / 2025 - 2025-08-19 19 / 8 / 2025" at bounding box center [360, 217] width 245 height 34
click at [358, 412] on span "Año actual" at bounding box center [316, 413] width 126 height 17
click at [459, 221] on div "2025-01-01 1 / 1 / 2025 - 2025-08-19 19 / 8 / 2025" at bounding box center [360, 217] width 245 height 34
click at [276, 67] on span "Regresar" at bounding box center [294, 67] width 54 height 15
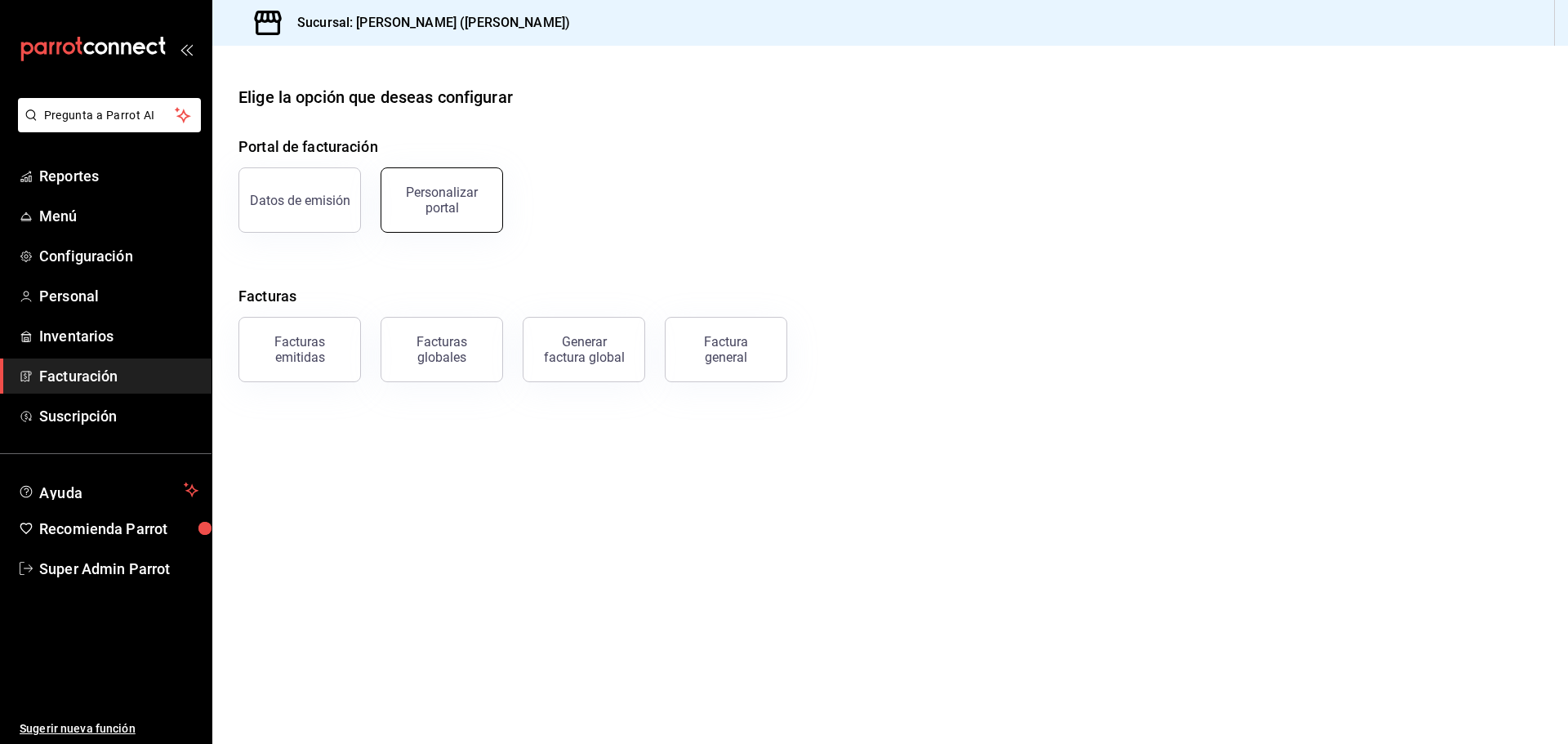
click at [456, 180] on button "Personalizar portal" at bounding box center [442, 200] width 123 height 66
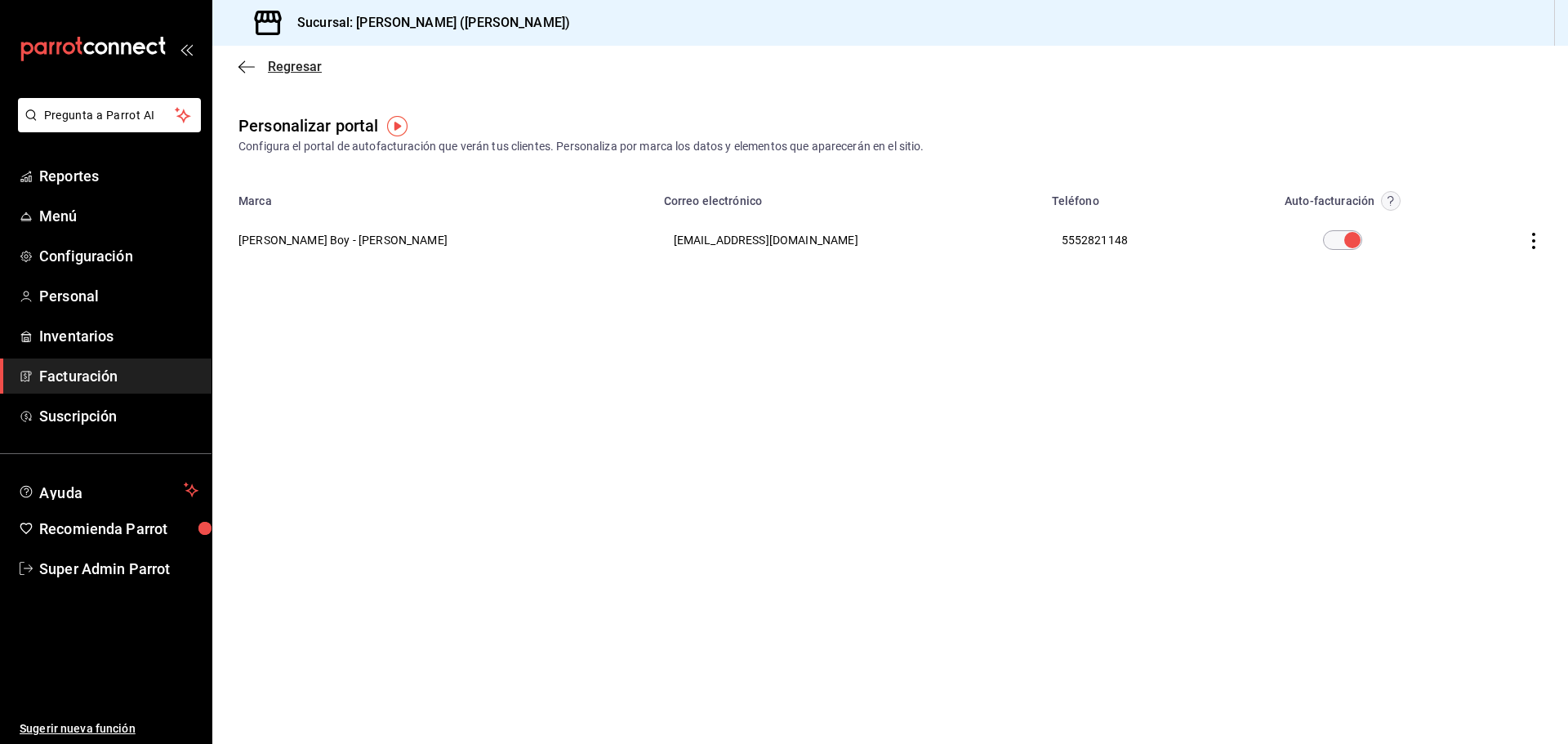
click at [248, 61] on icon "button" at bounding box center [246, 67] width 16 height 15
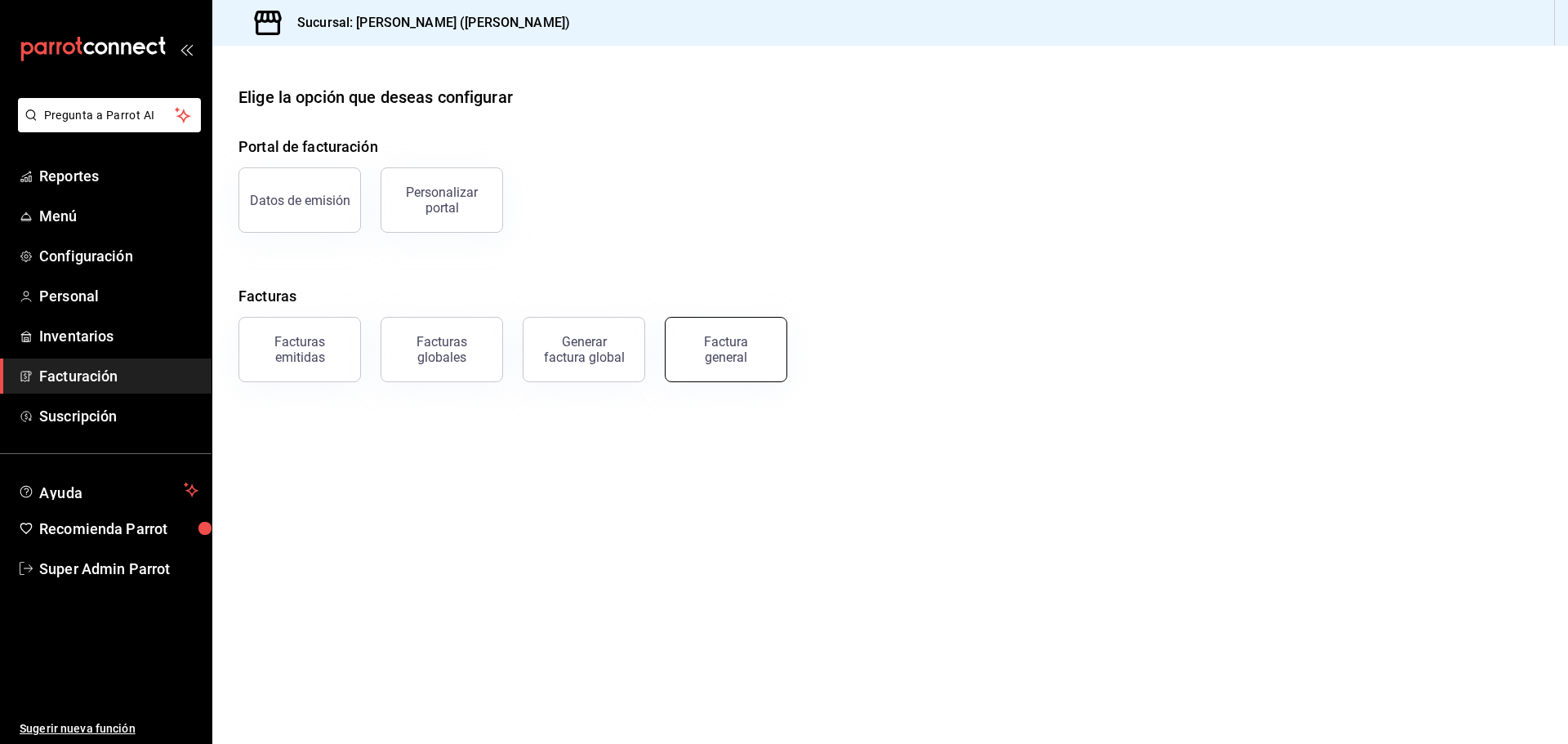
click at [697, 344] on div "Factura general" at bounding box center [726, 349] width 82 height 31
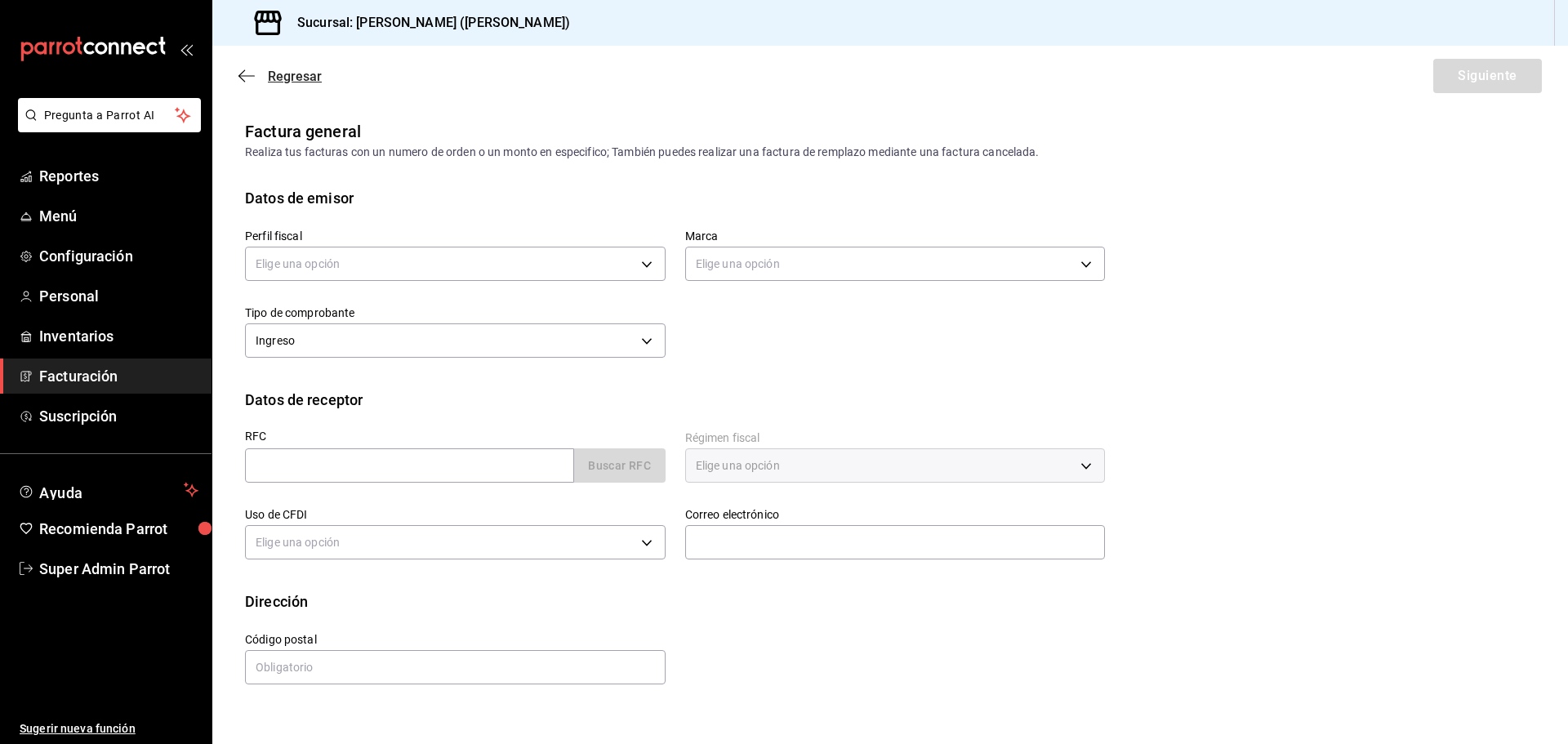
click at [247, 71] on icon "button" at bounding box center [246, 75] width 16 height 15
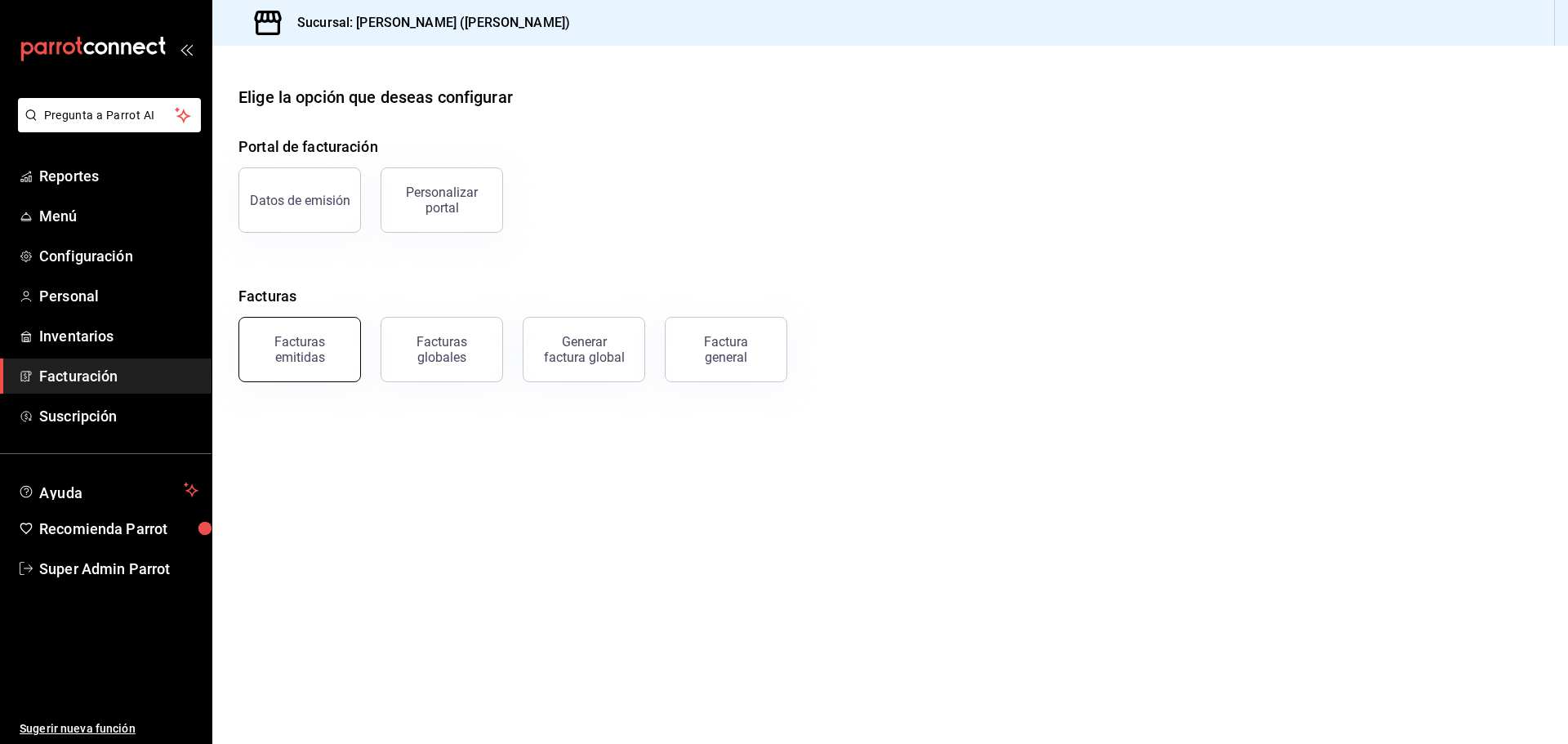
click at [350, 352] on button "Facturas emitidas" at bounding box center [300, 349] width 123 height 66
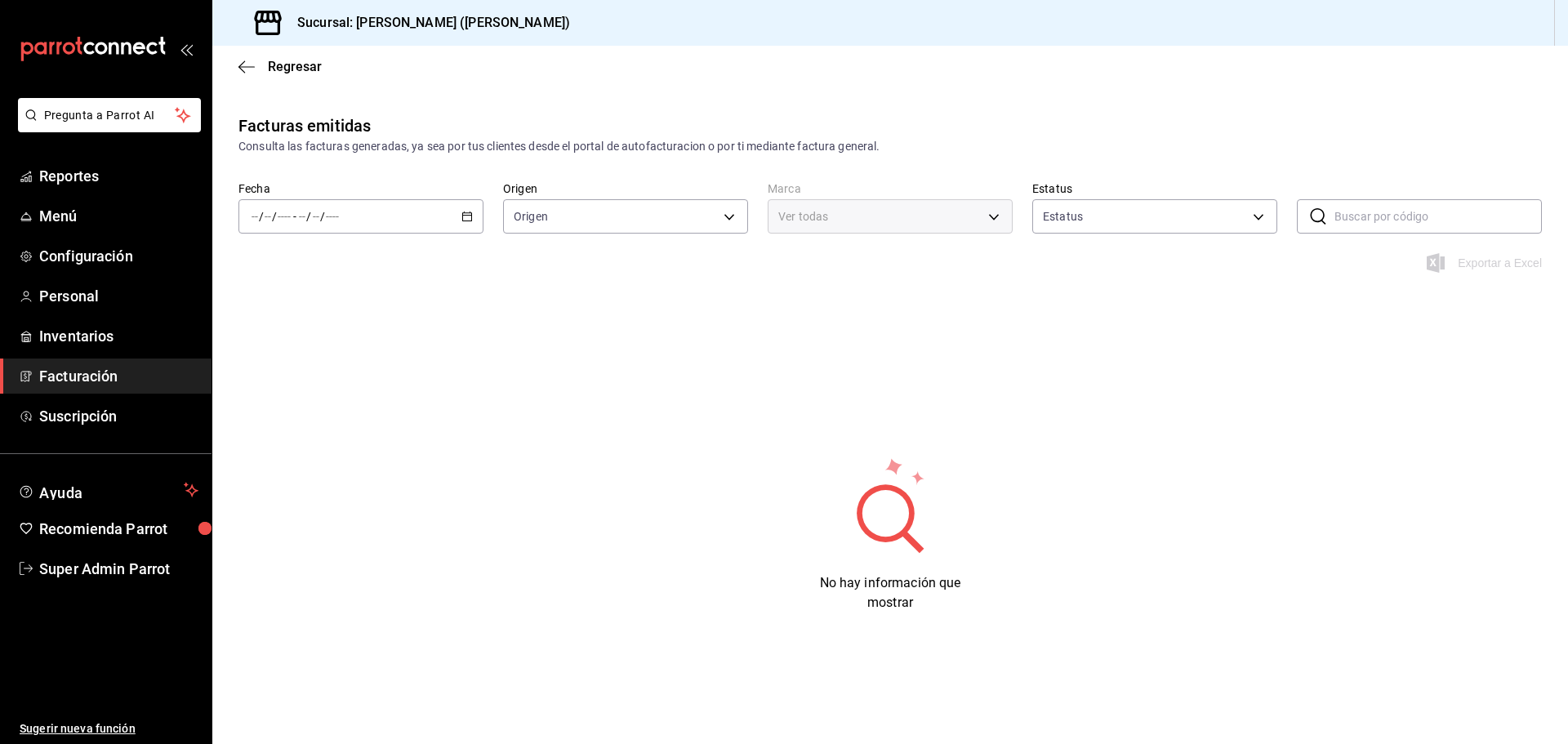
type input "ORDER_INVOICE,GENERAL_INVOICE"
type input "ACTIVE,PENDING_CANCELLATION,CANCELLED,PRE_CANCELLED"
type input "abf2cea4-0948-4336-b884-fca71a5b1efa"
click at [268, 60] on span "Regresar" at bounding box center [294, 67] width 54 height 15
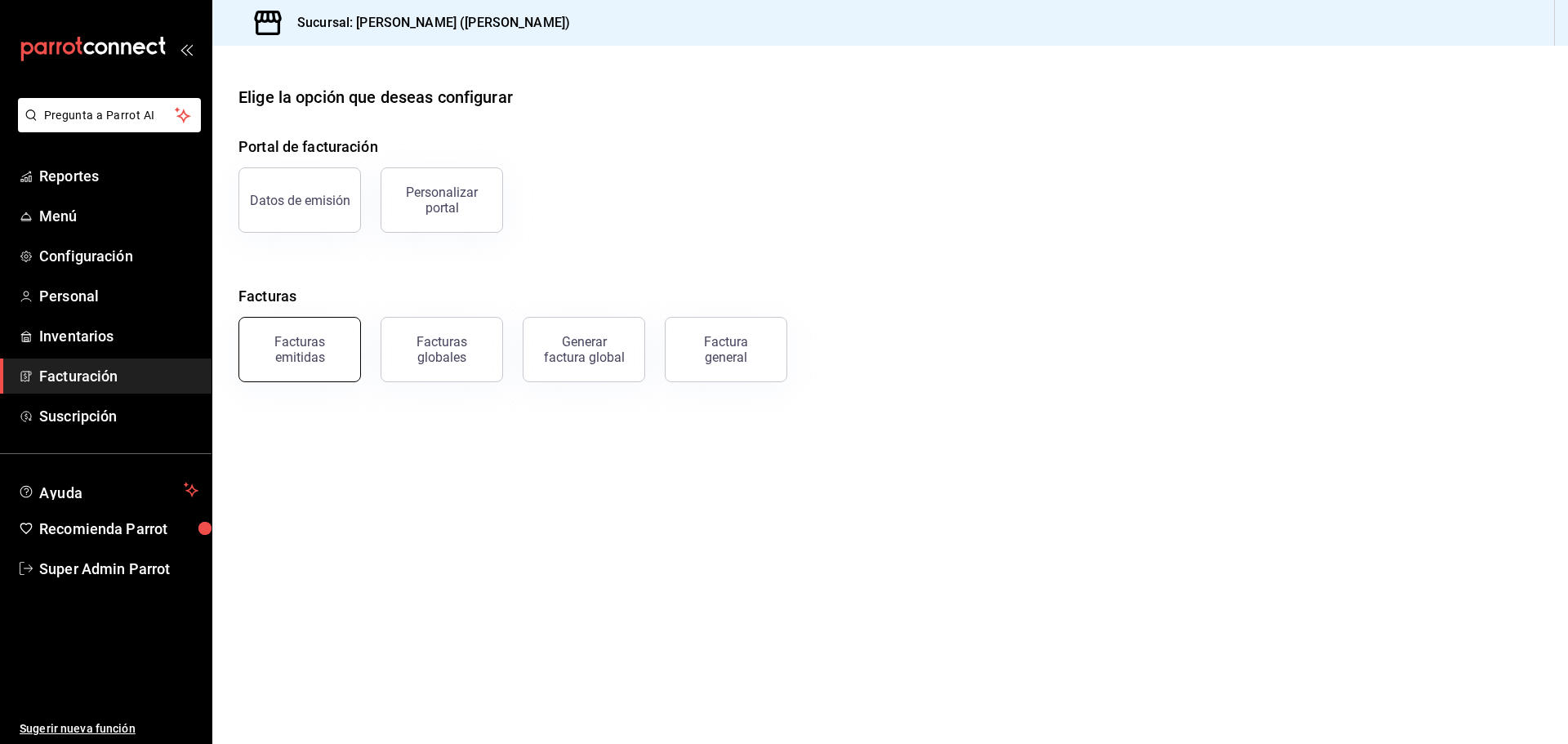
click at [308, 348] on div "Facturas emitidas" at bounding box center [300, 349] width 102 height 31
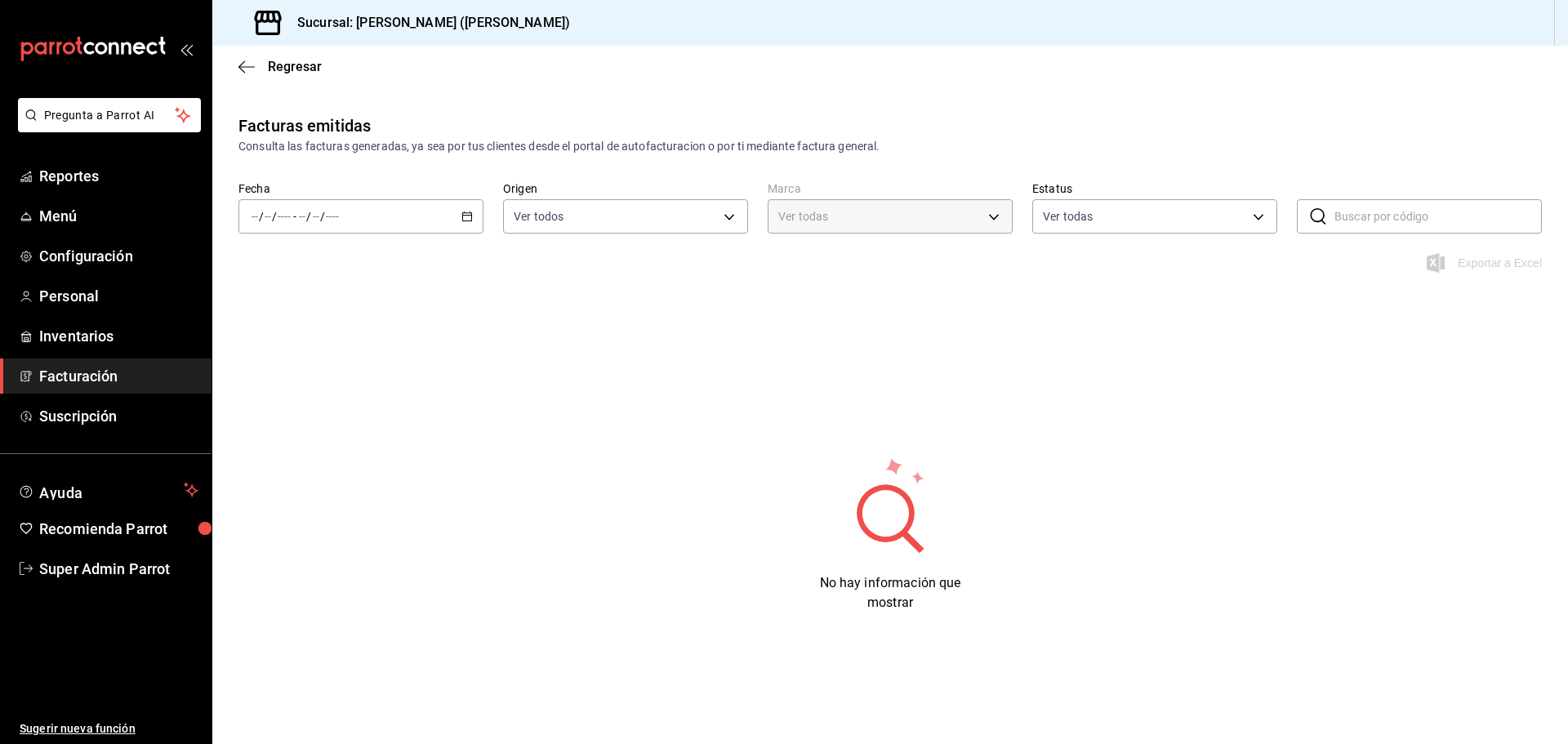
type input "abf2cea4-0948-4336-b884-fca71a5b1efa"
click at [363, 213] on div "/ / - / /" at bounding box center [360, 217] width 245 height 34
click at [314, 401] on li "Año actual" at bounding box center [315, 412] width 153 height 37
click at [465, 208] on div "2025-01-01 1 / 1 / 2025 - 2025-08-19 19 / 8 / 2025" at bounding box center [360, 217] width 245 height 34
click at [343, 466] on li "Rango de fechas" at bounding box center [315, 449] width 153 height 37
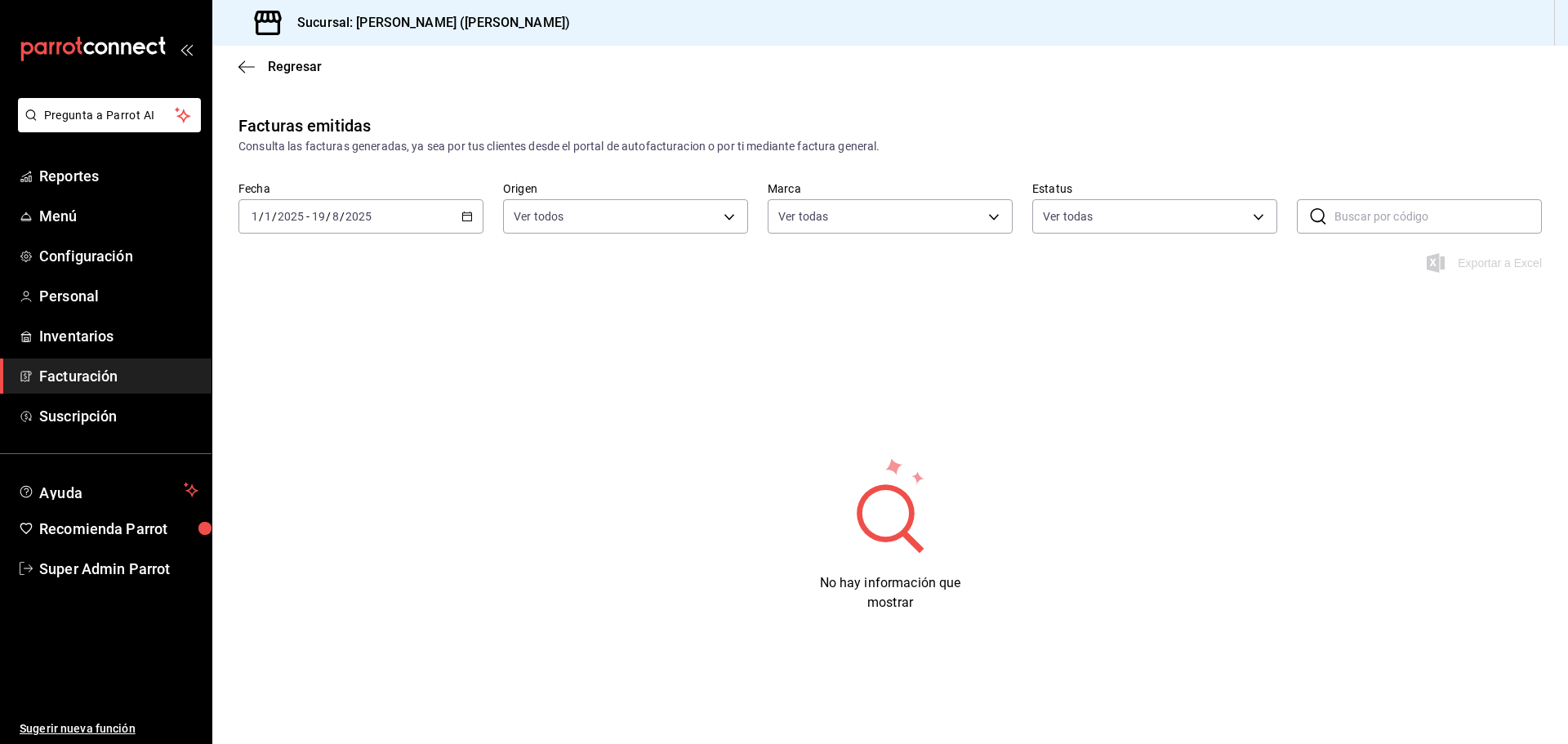
drag, startPoint x: 334, startPoint y: 543, endPoint x: 335, endPoint y: 420, distance: 123.0
click at [338, 529] on div "No hay información que mostrar" at bounding box center [890, 534] width 1356 height 157
click at [248, 67] on icon "button" at bounding box center [246, 67] width 16 height 1
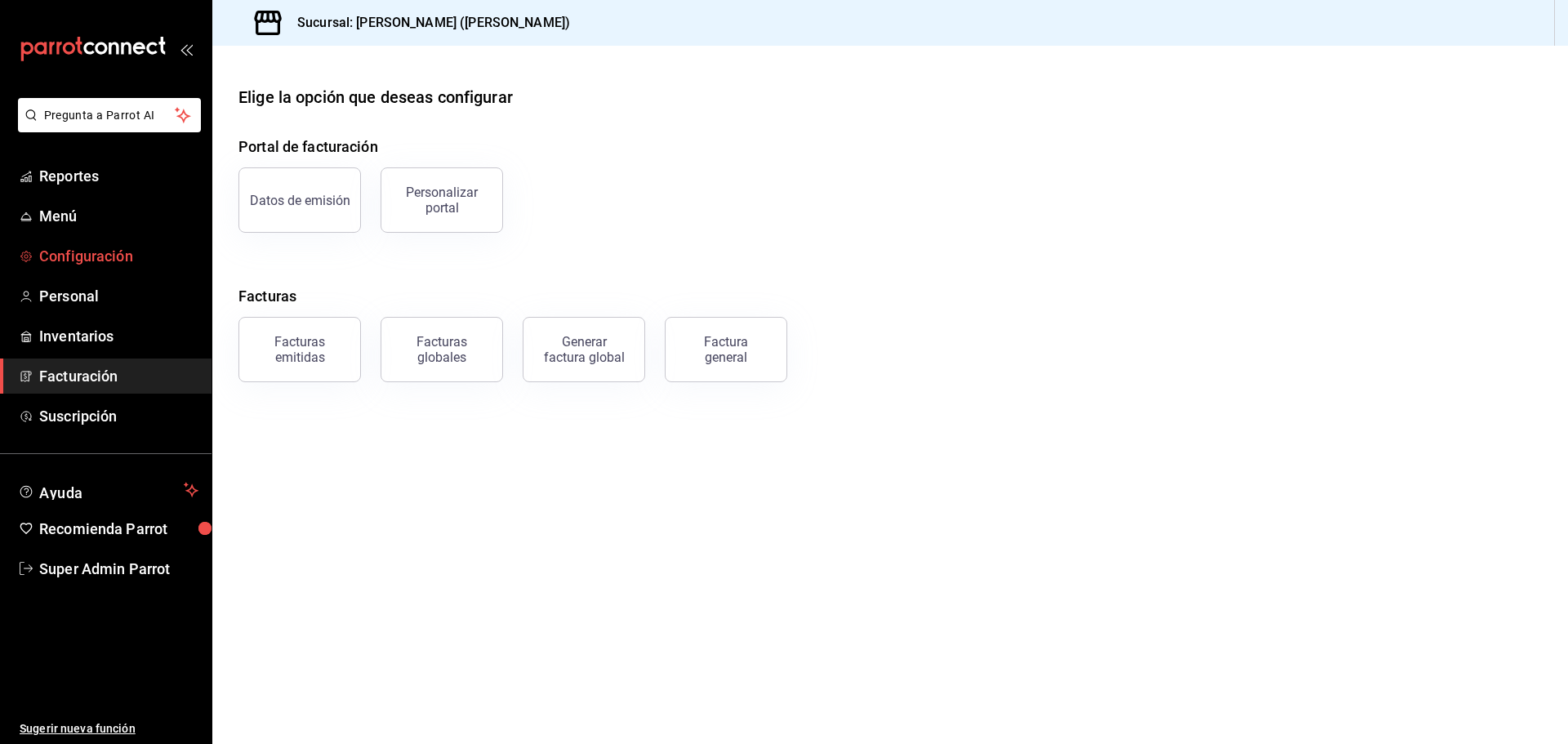
click at [104, 252] on span "Configuración" at bounding box center [119, 256] width 160 height 22
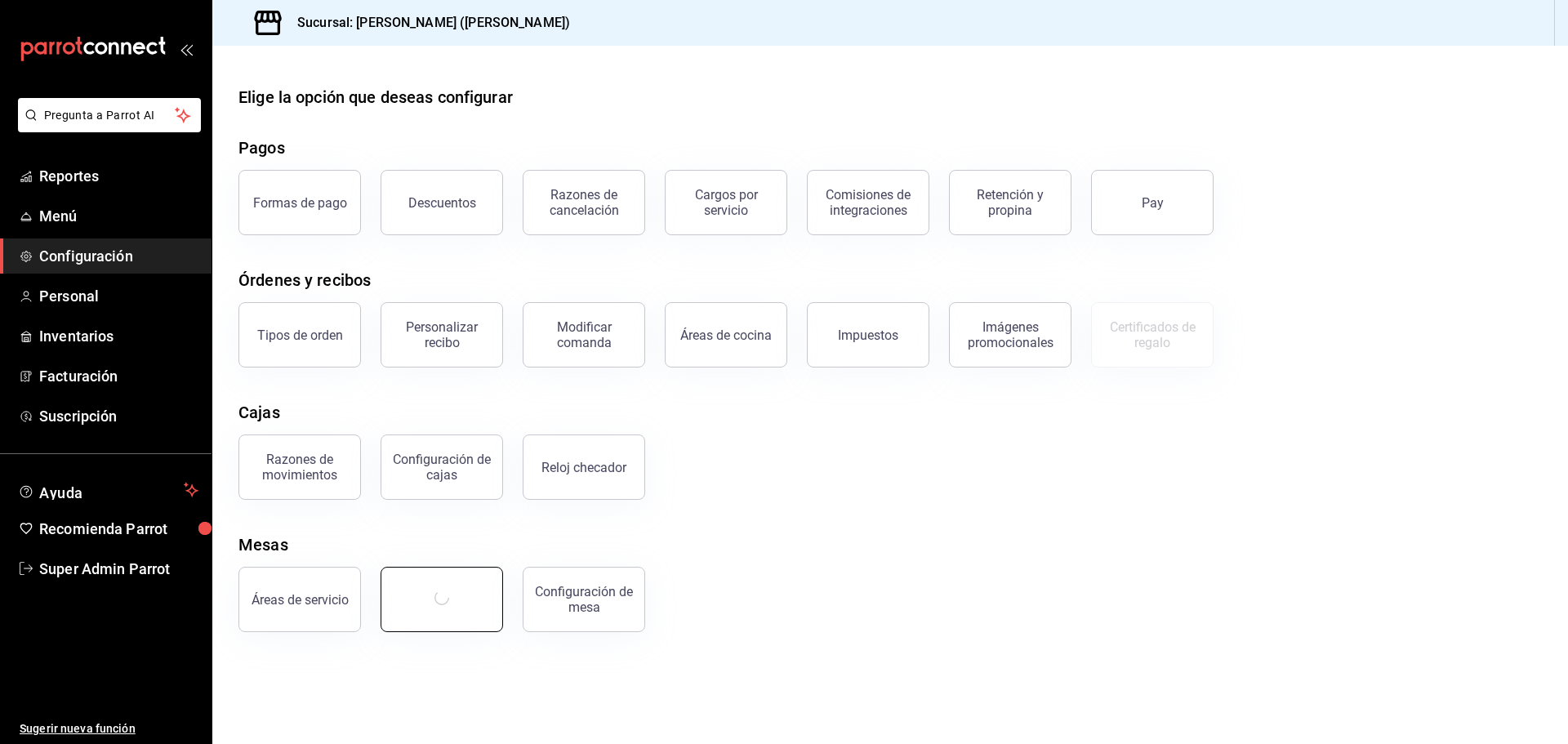
click at [442, 598] on icon "button" at bounding box center [441, 597] width 15 height 15
click at [321, 596] on div "Áreas de servicio" at bounding box center [300, 600] width 97 height 15
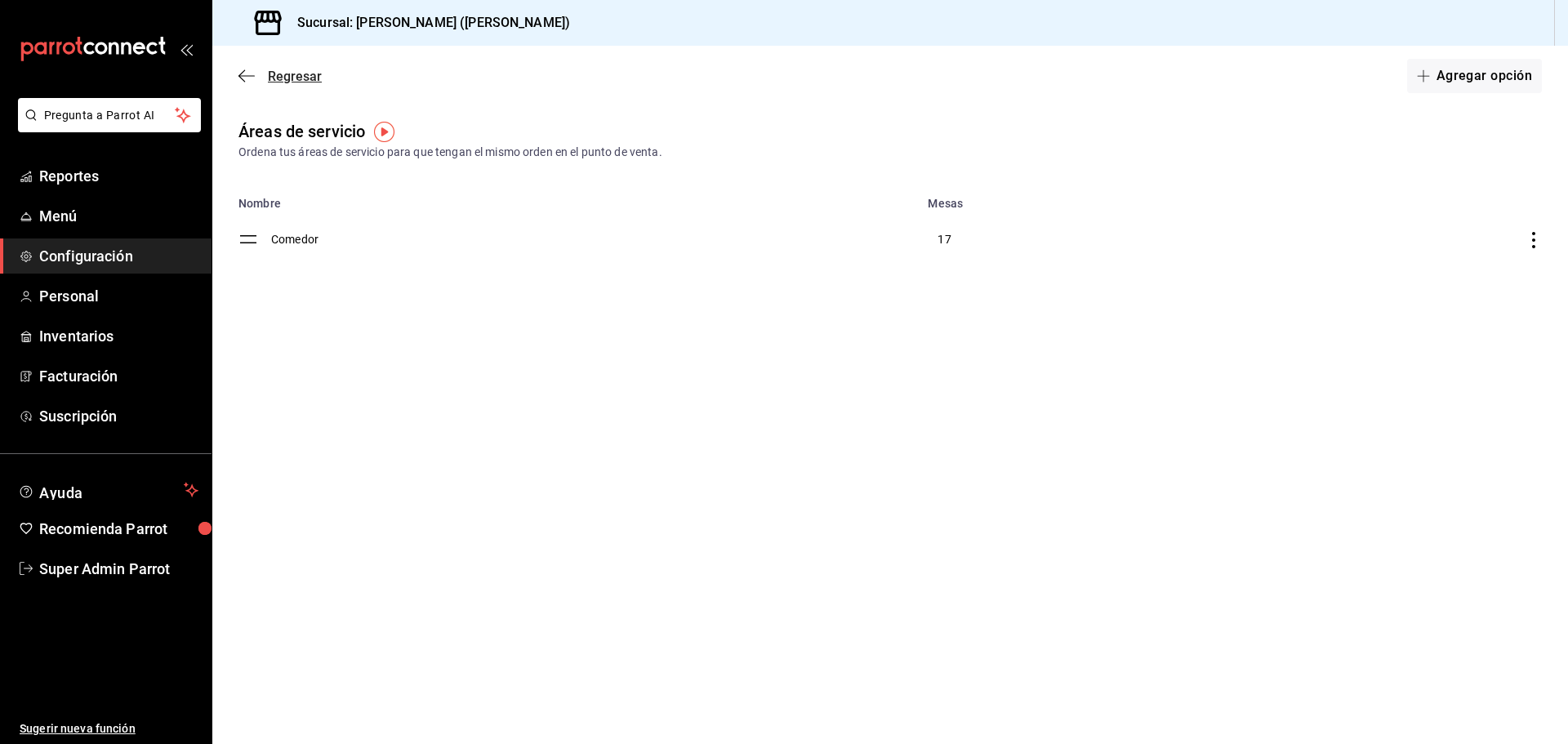
click at [239, 81] on icon "button" at bounding box center [246, 75] width 16 height 15
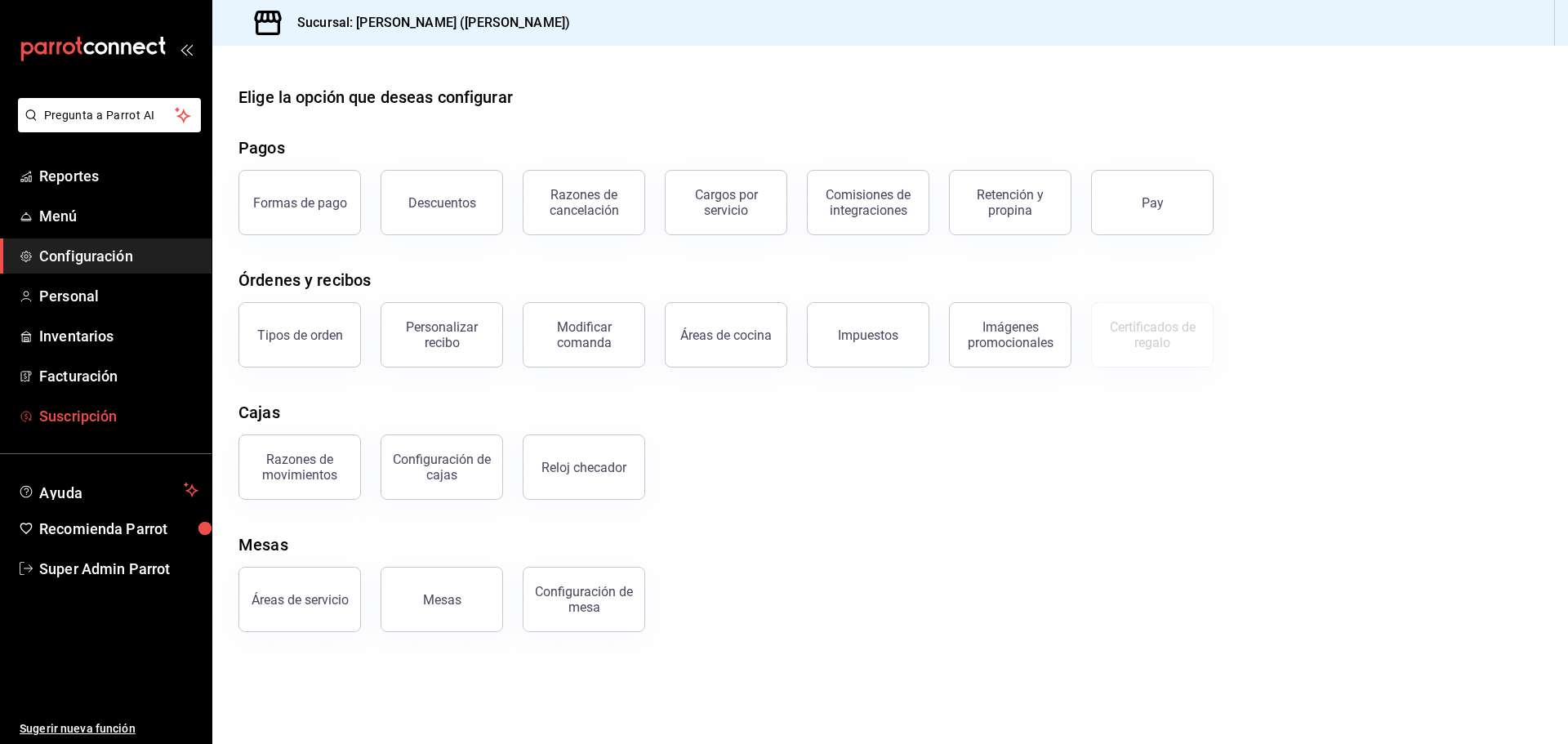
click at [123, 409] on span "Suscripción" at bounding box center [119, 416] width 160 height 22
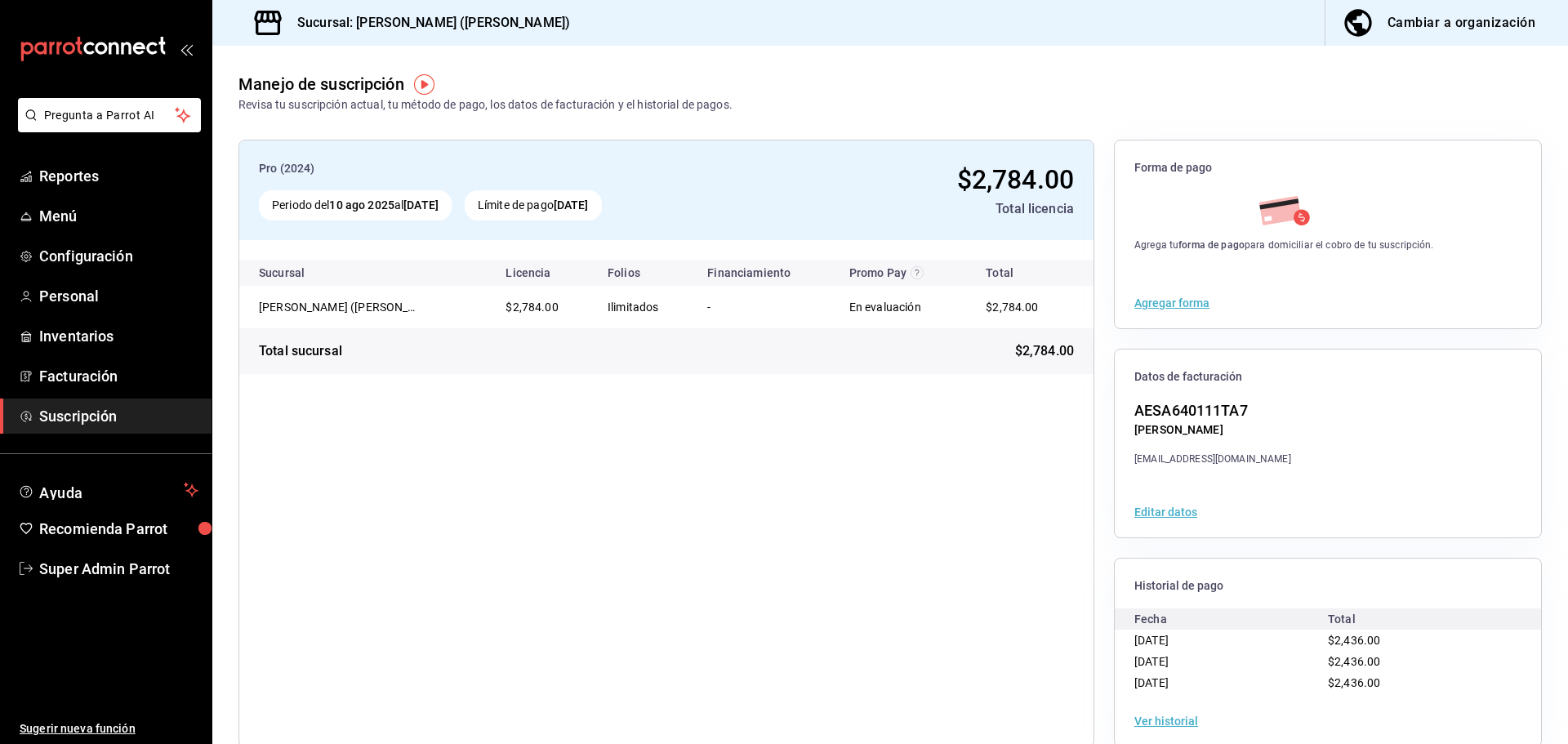
click at [1174, 723] on button "Ver historial" at bounding box center [1166, 720] width 64 height 11
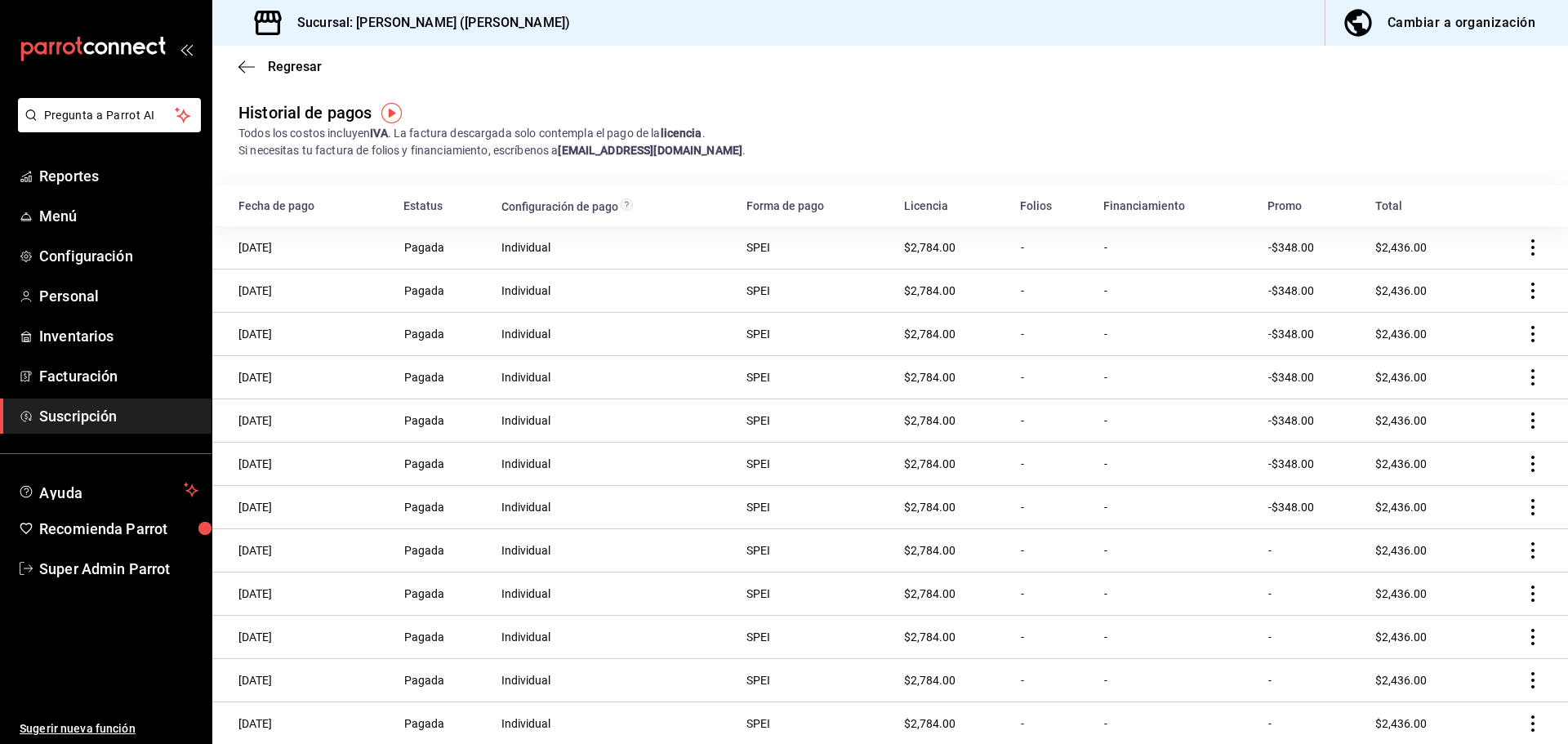
click at [1525, 243] on icon "actions" at bounding box center [1533, 247] width 16 height 16
click at [1052, 159] on div at bounding box center [784, 372] width 1568 height 744
click at [241, 61] on icon "button" at bounding box center [246, 67] width 16 height 15
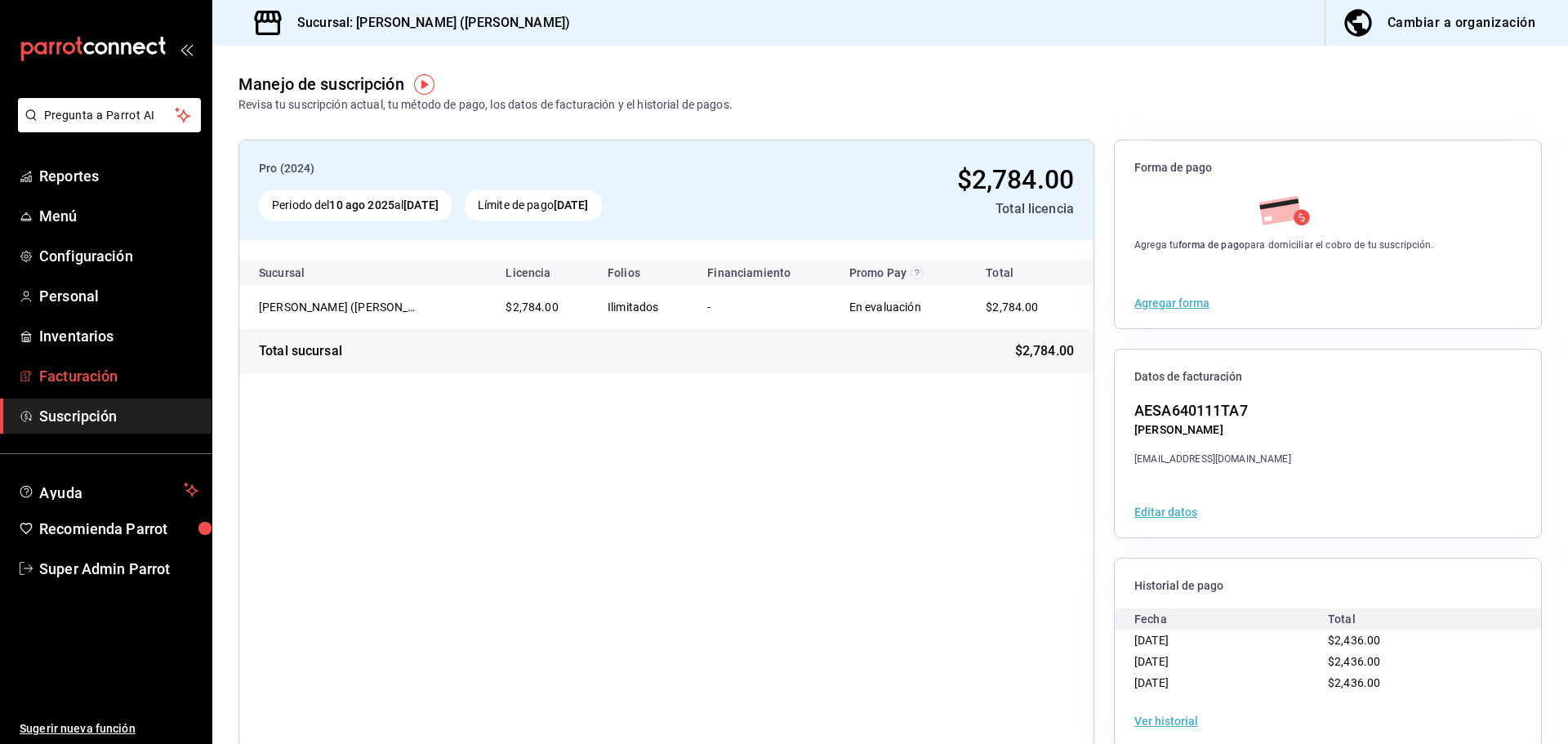
click at [125, 375] on span "Facturación" at bounding box center [119, 376] width 160 height 22
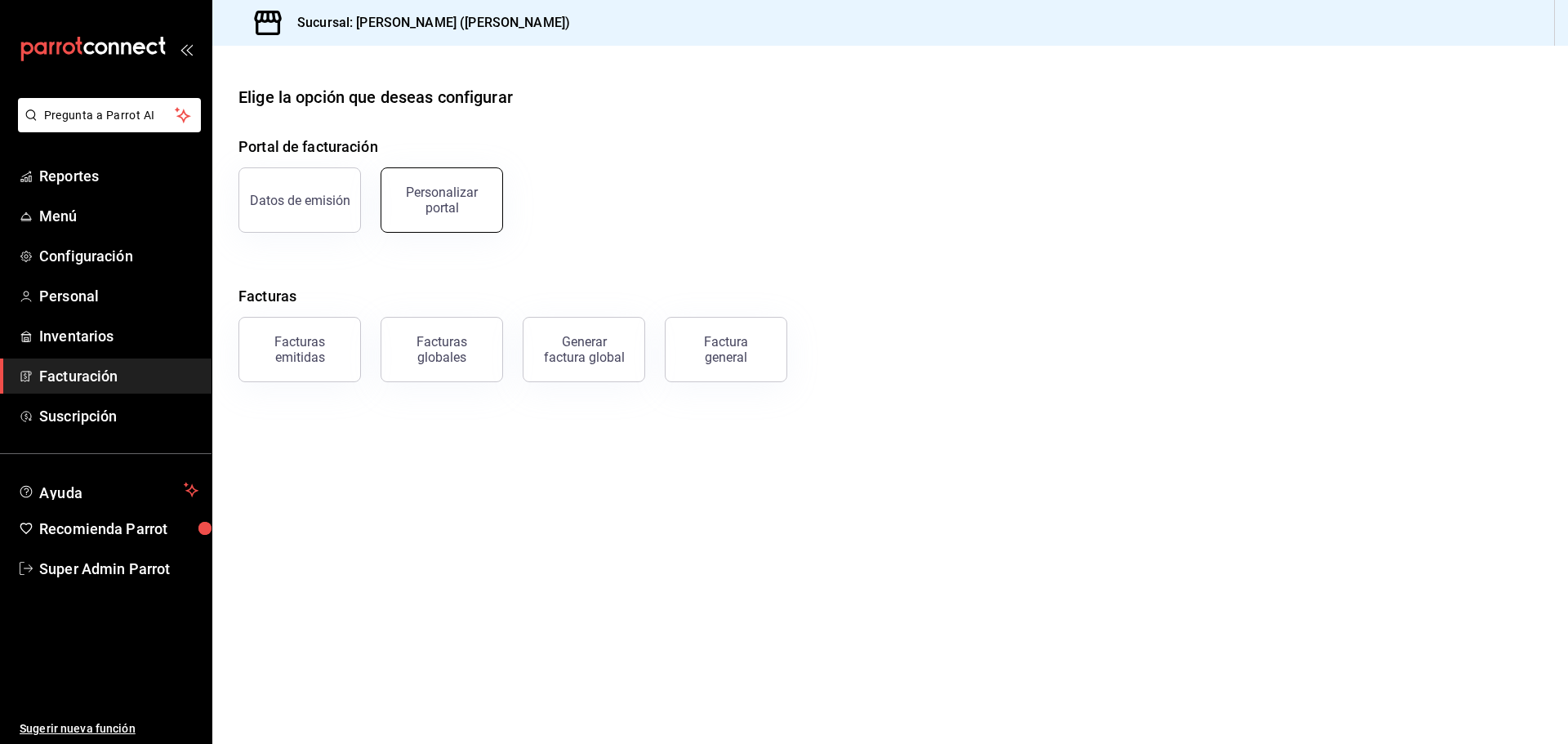
click at [444, 206] on div "Personalizar portal" at bounding box center [441, 200] width 102 height 31
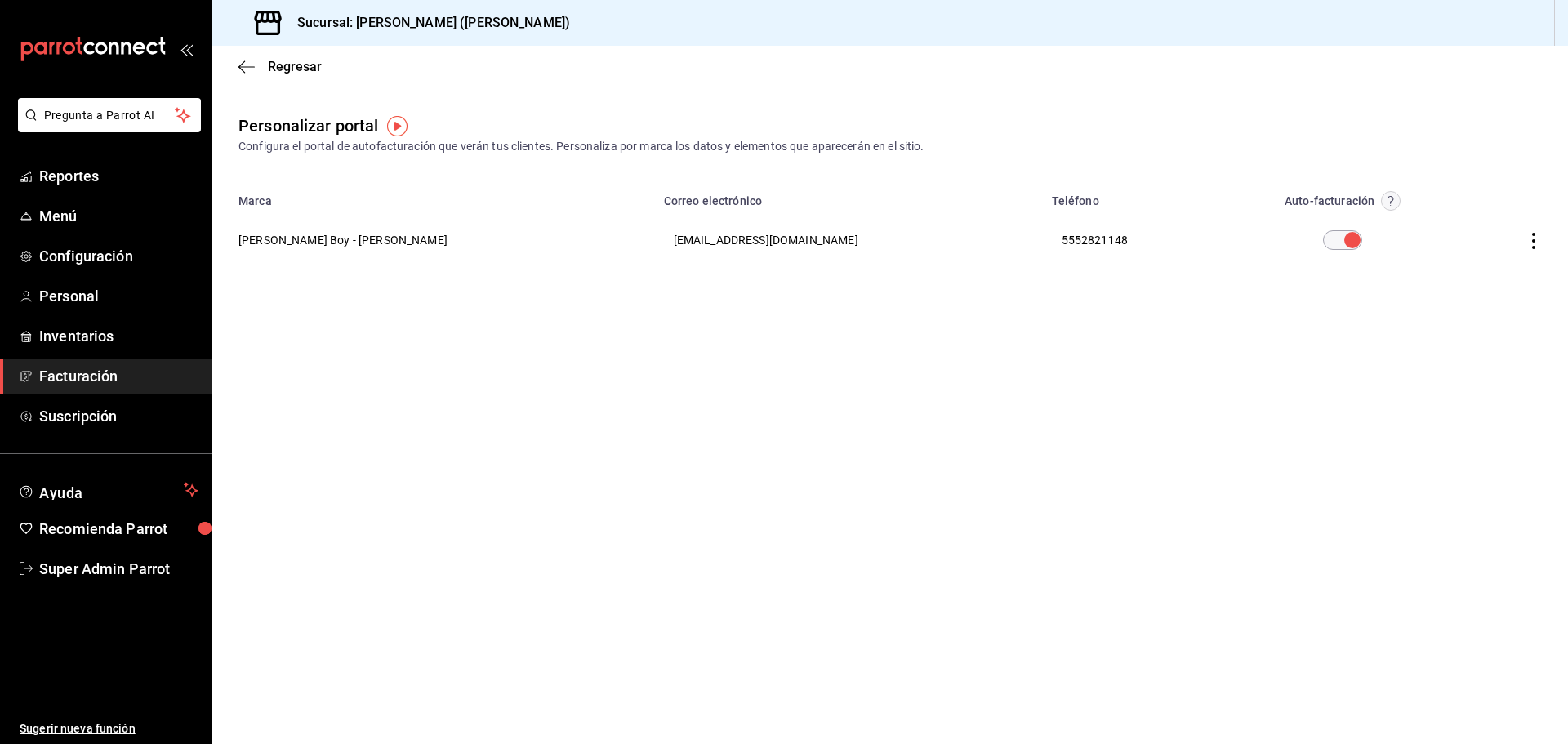
click at [1530, 233] on icon "button" at bounding box center [1534, 241] width 16 height 16
click at [248, 64] on div at bounding box center [784, 372] width 1568 height 744
click at [237, 68] on div "Regresar" at bounding box center [890, 67] width 1356 height 42
click at [246, 67] on icon "button" at bounding box center [246, 67] width 16 height 1
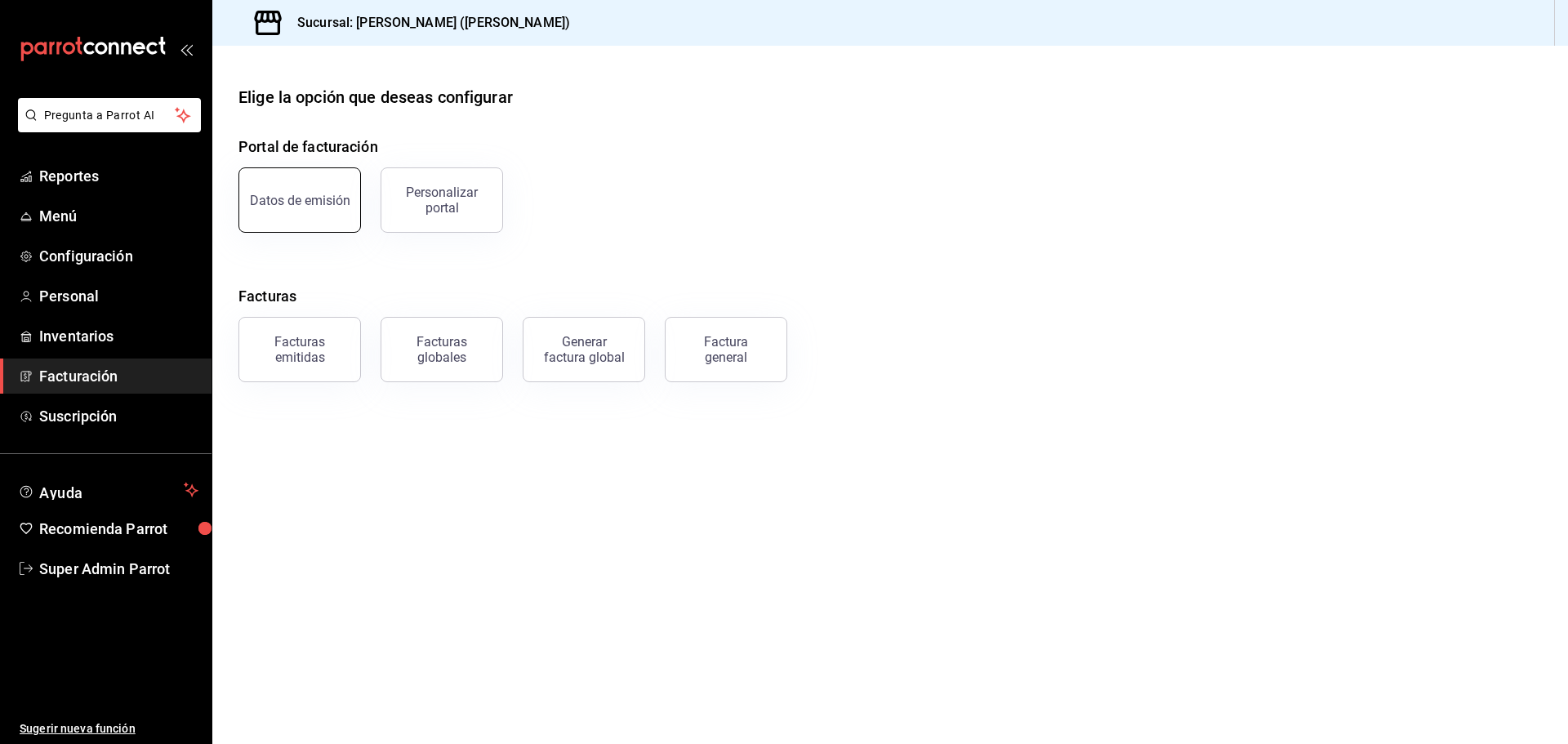
click at [308, 204] on div "Datos de emisión" at bounding box center [300, 201] width 101 height 15
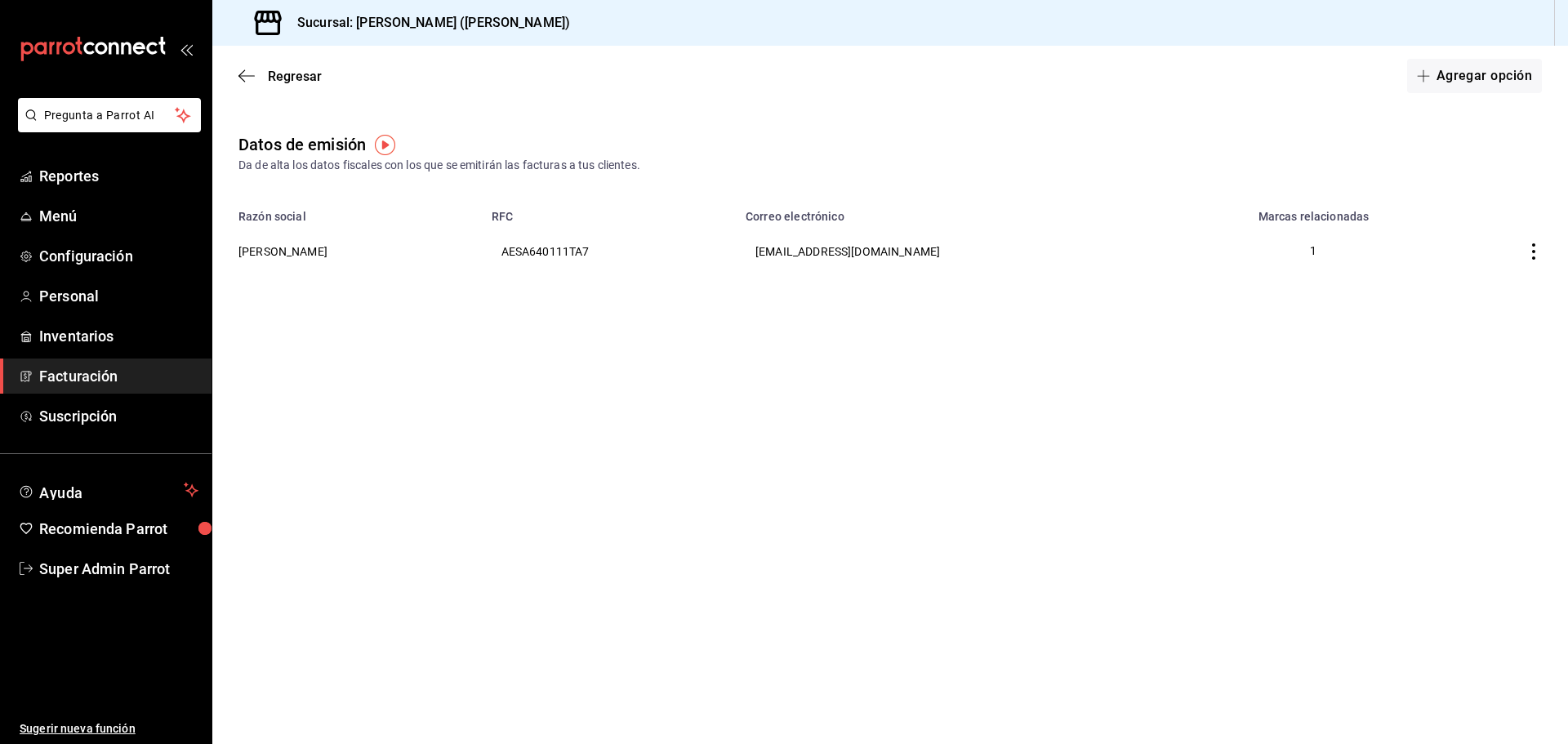
click at [239, 67] on div "Regresar Agregar opción" at bounding box center [890, 76] width 1356 height 61
click at [245, 78] on icon "button" at bounding box center [246, 75] width 16 height 15
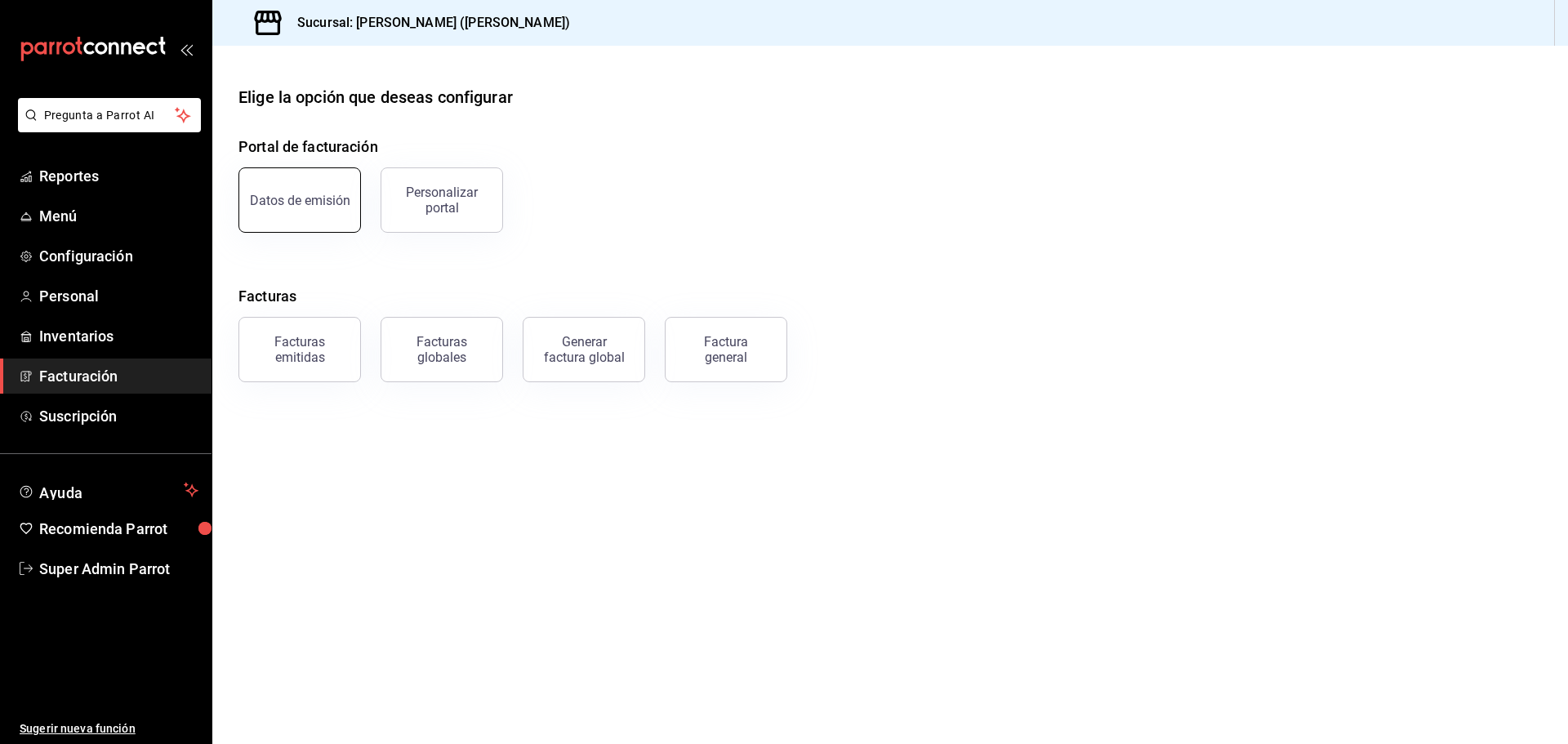
click at [329, 199] on div "Datos de emisión" at bounding box center [300, 201] width 101 height 15
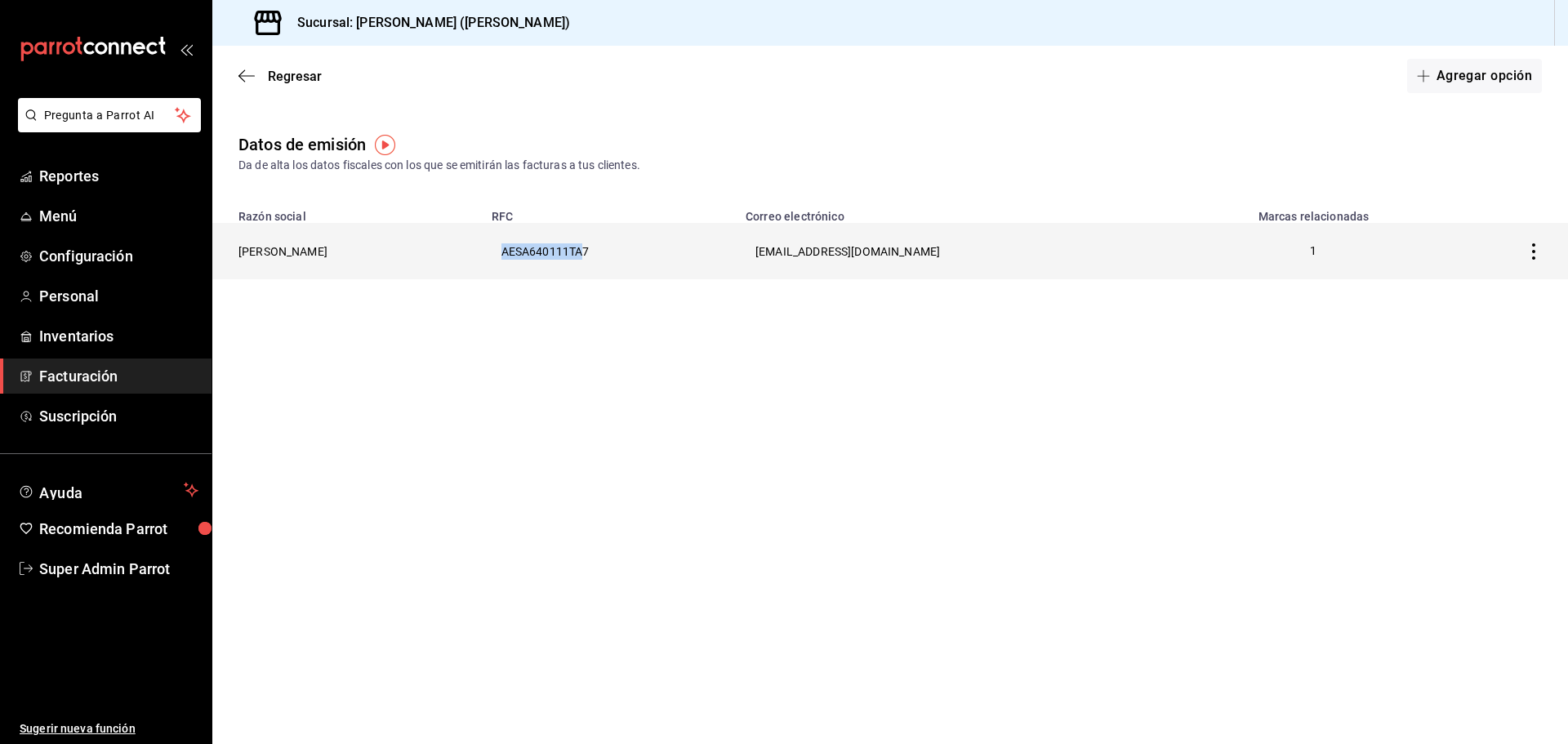
drag, startPoint x: 551, startPoint y: 252, endPoint x: 638, endPoint y: 250, distance: 87.0
click at [638, 250] on th "AESA640111TA7" at bounding box center [609, 251] width 255 height 56
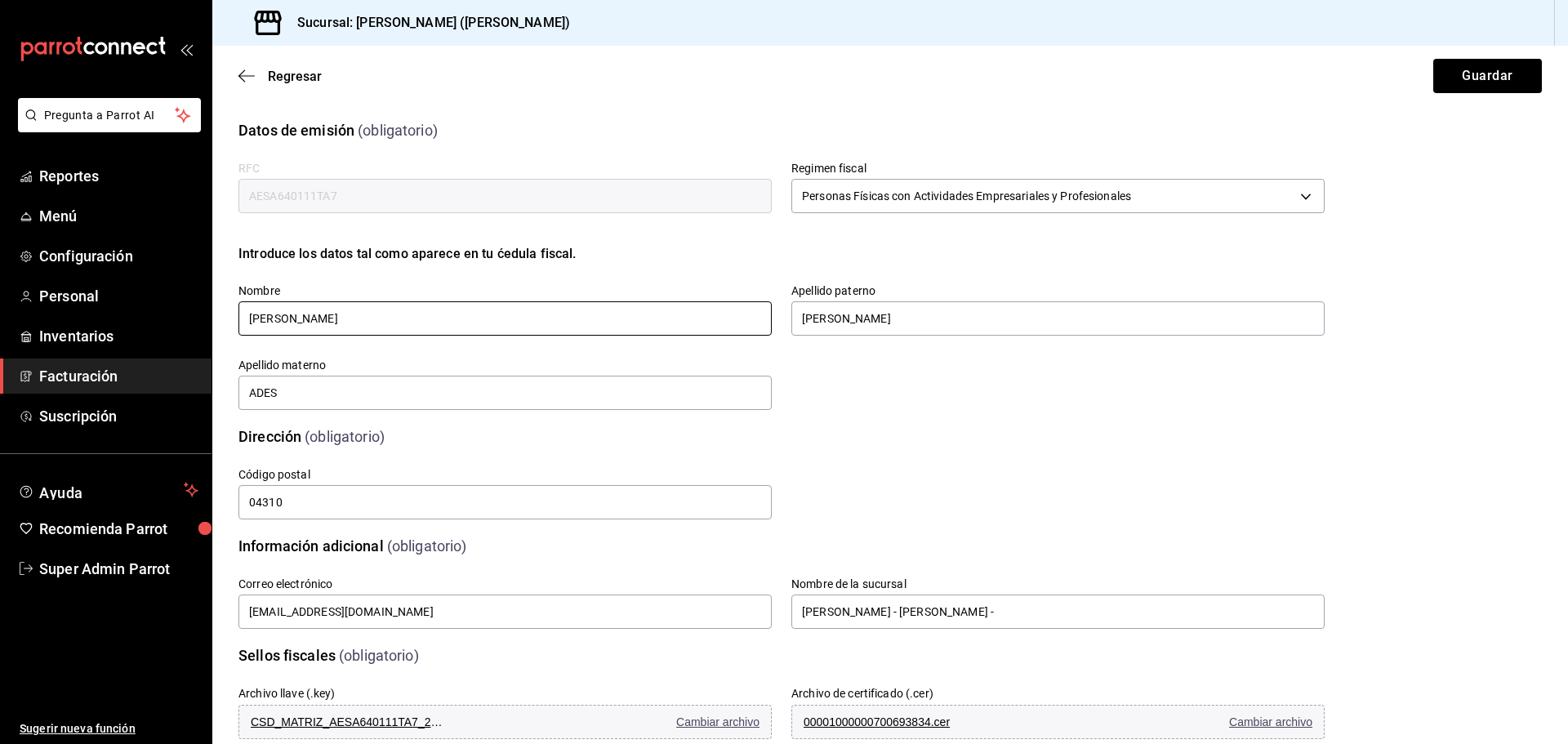
click at [392, 321] on input "ALBERTO" at bounding box center [504, 318] width 533 height 34
click at [873, 450] on div "Calle # exterior # interior Código postal 04310 Estado ​ 0 Municipio ​ 0 Coloni…" at bounding box center [762, 474] width 1126 height 94
click at [414, 408] on input "ADES" at bounding box center [504, 392] width 533 height 34
click at [920, 413] on div "Dirección (obligatorio)" at bounding box center [772, 427] width 1106 height 42
click at [248, 73] on icon "button" at bounding box center [246, 75] width 16 height 15
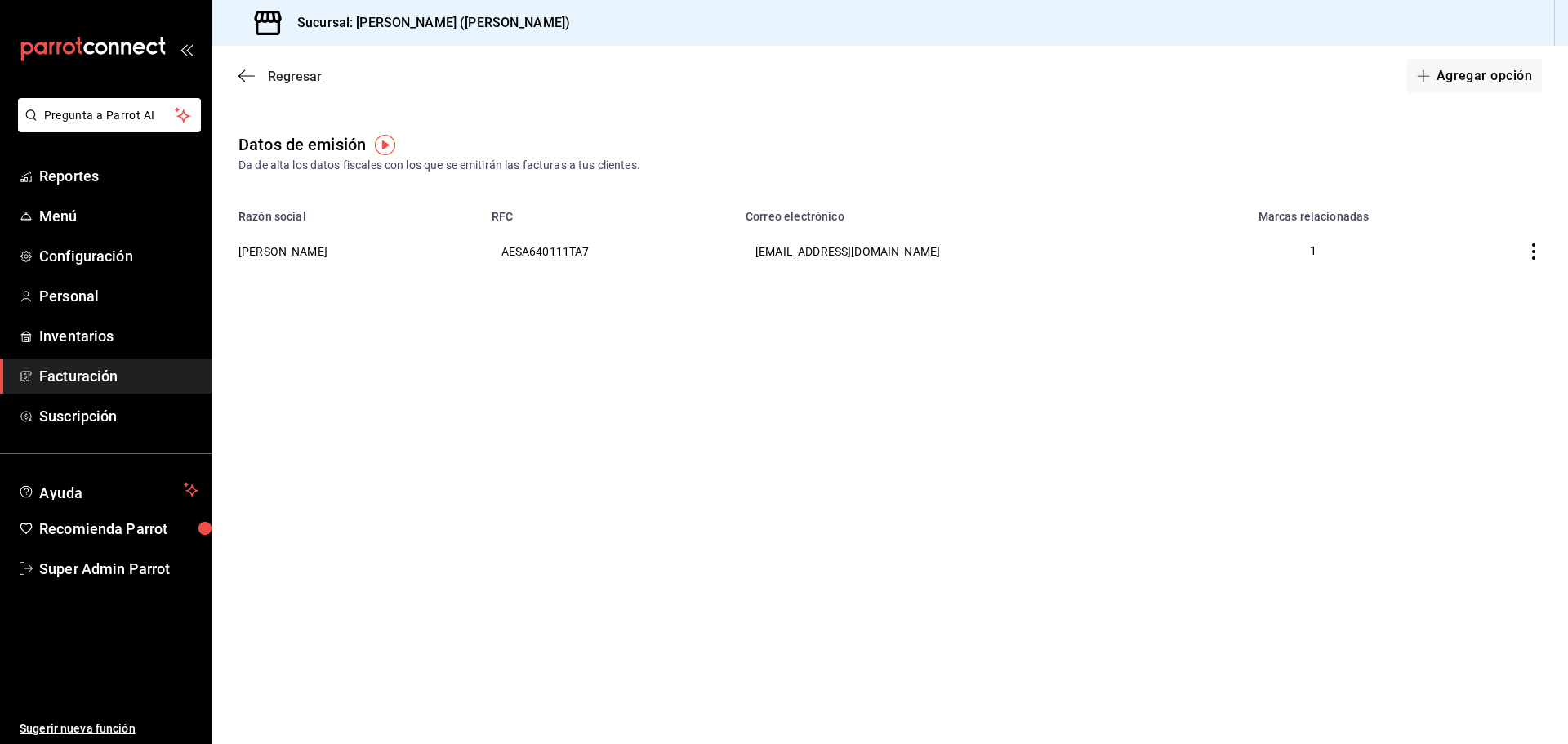
click at [251, 77] on icon "button" at bounding box center [246, 75] width 16 height 15
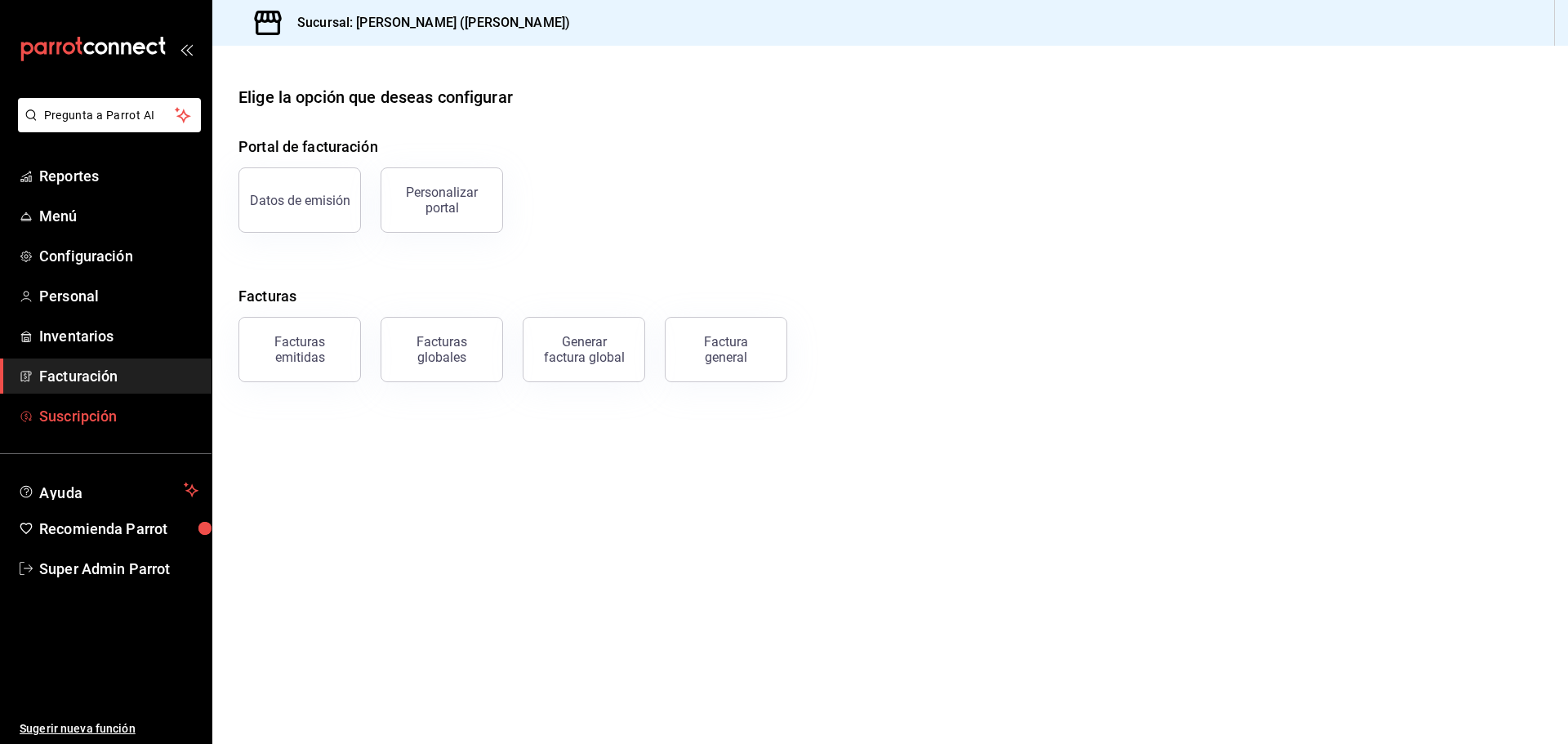
click at [119, 410] on span "Suscripción" at bounding box center [119, 416] width 160 height 22
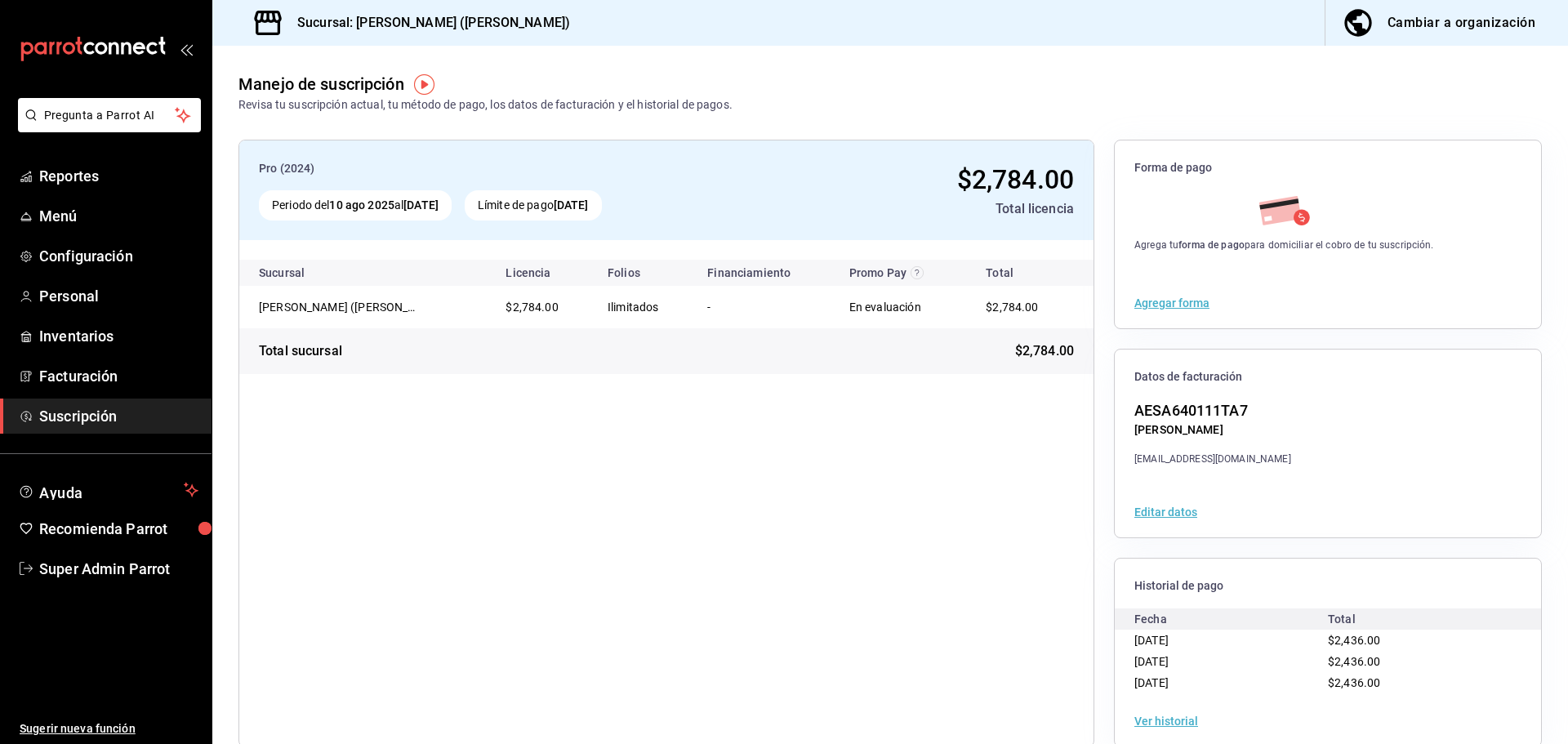
click at [1166, 522] on div "Editar datos" at bounding box center [1328, 511] width 427 height 50
click at [1156, 509] on button "Editar datos" at bounding box center [1166, 511] width 63 height 11
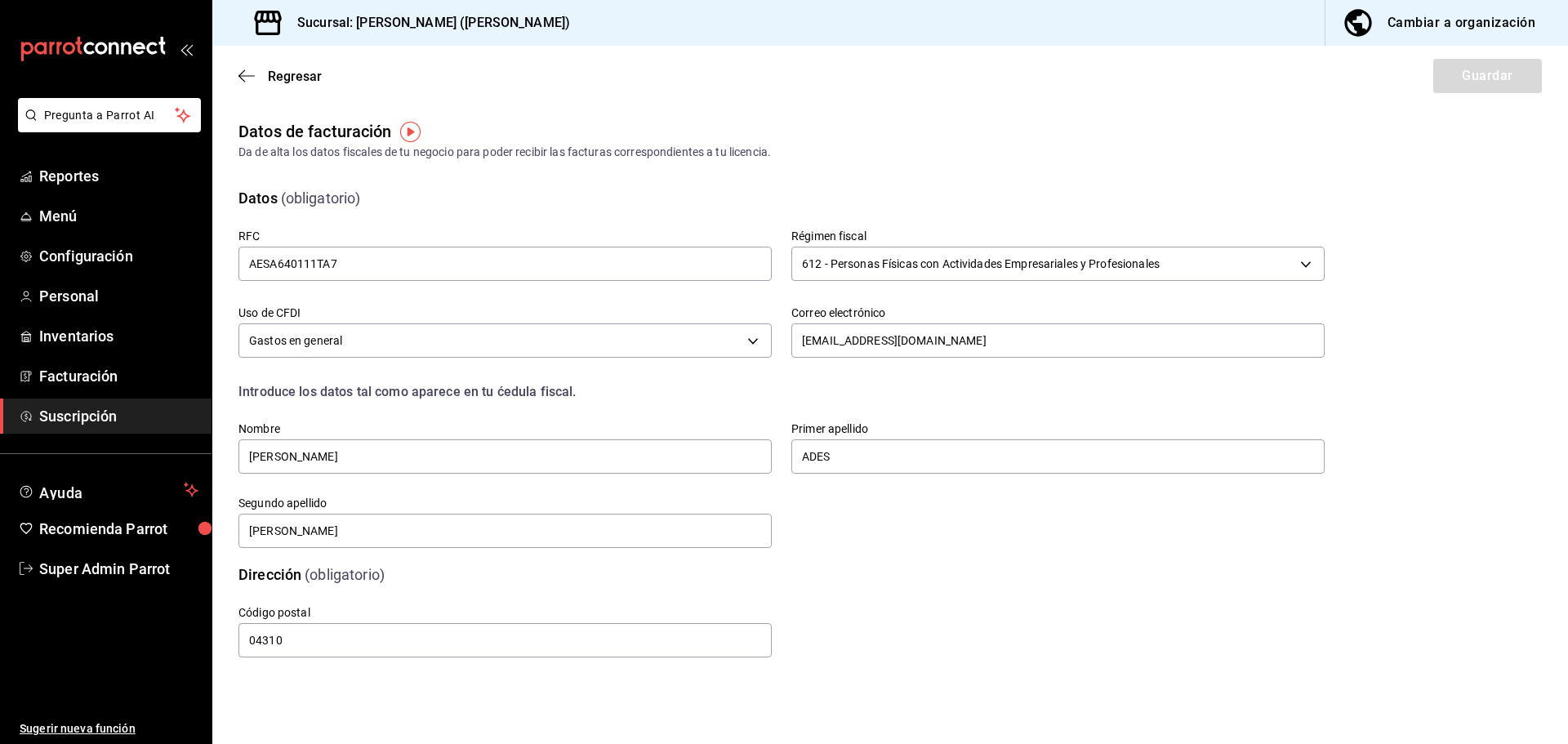
click at [625, 175] on div "Datos (obligatorio)" at bounding box center [772, 188] width 1106 height 42
click at [249, 79] on icon "button" at bounding box center [246, 75] width 16 height 15
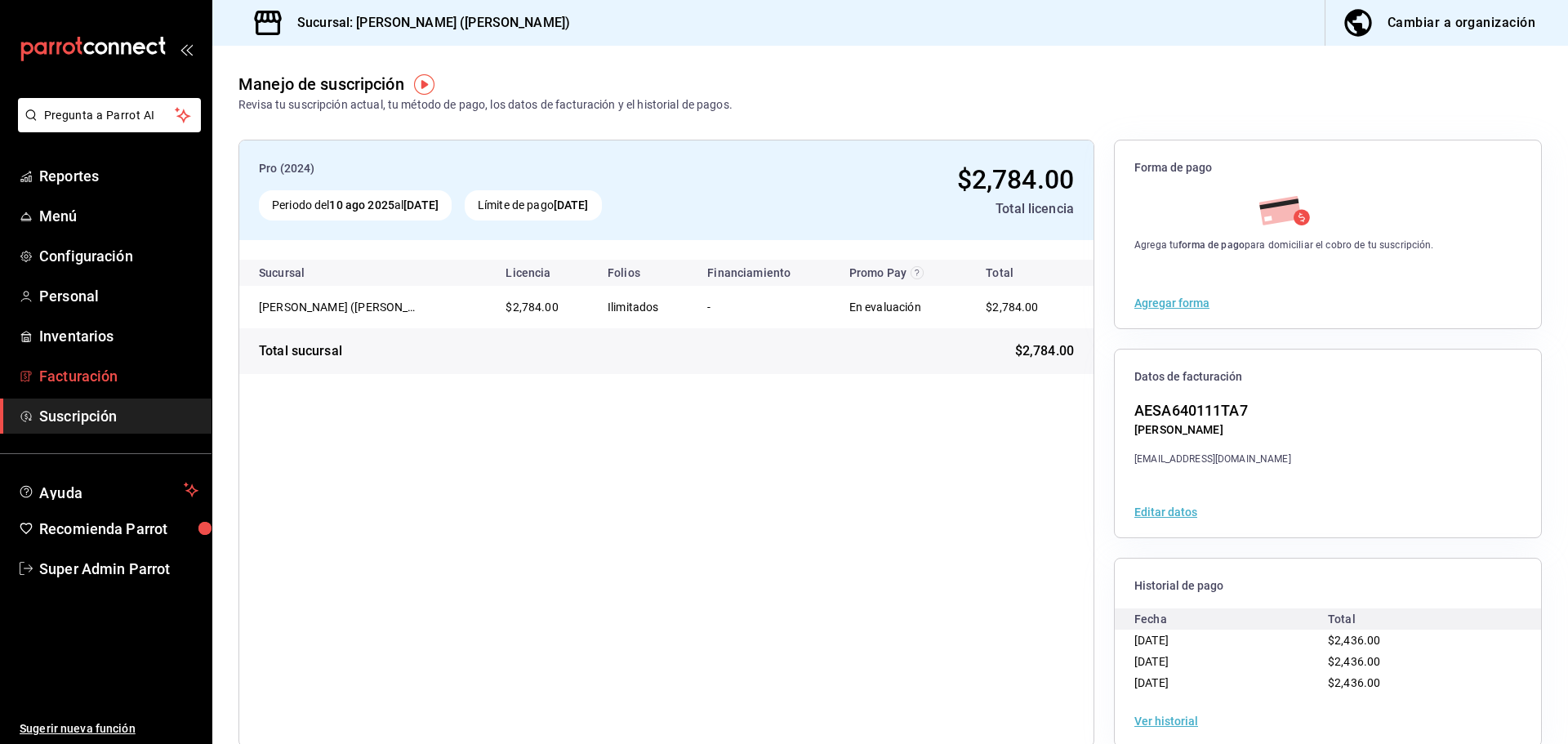
click at [101, 380] on span "Facturación" at bounding box center [119, 376] width 160 height 22
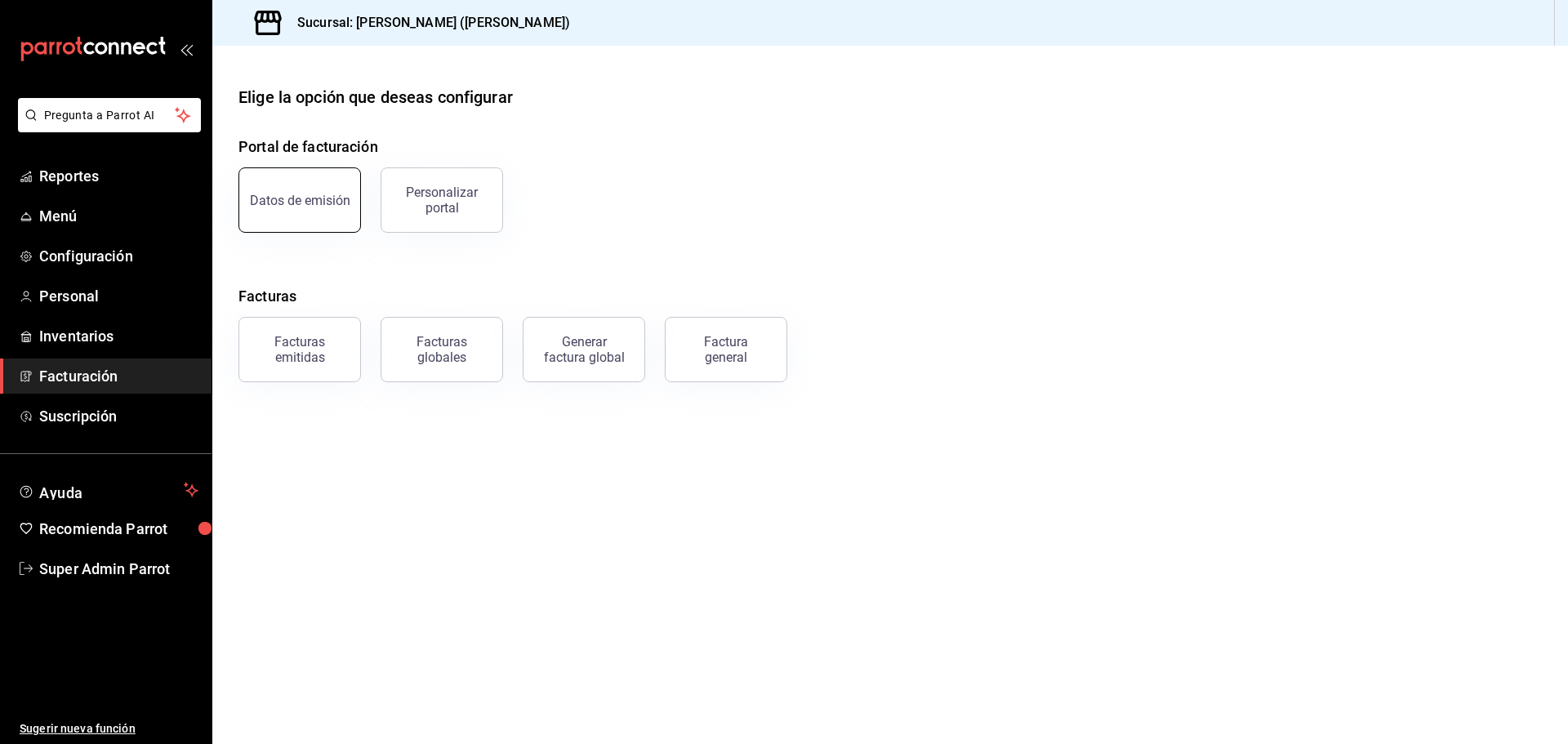
click at [338, 192] on button "Datos de emisión" at bounding box center [300, 200] width 123 height 66
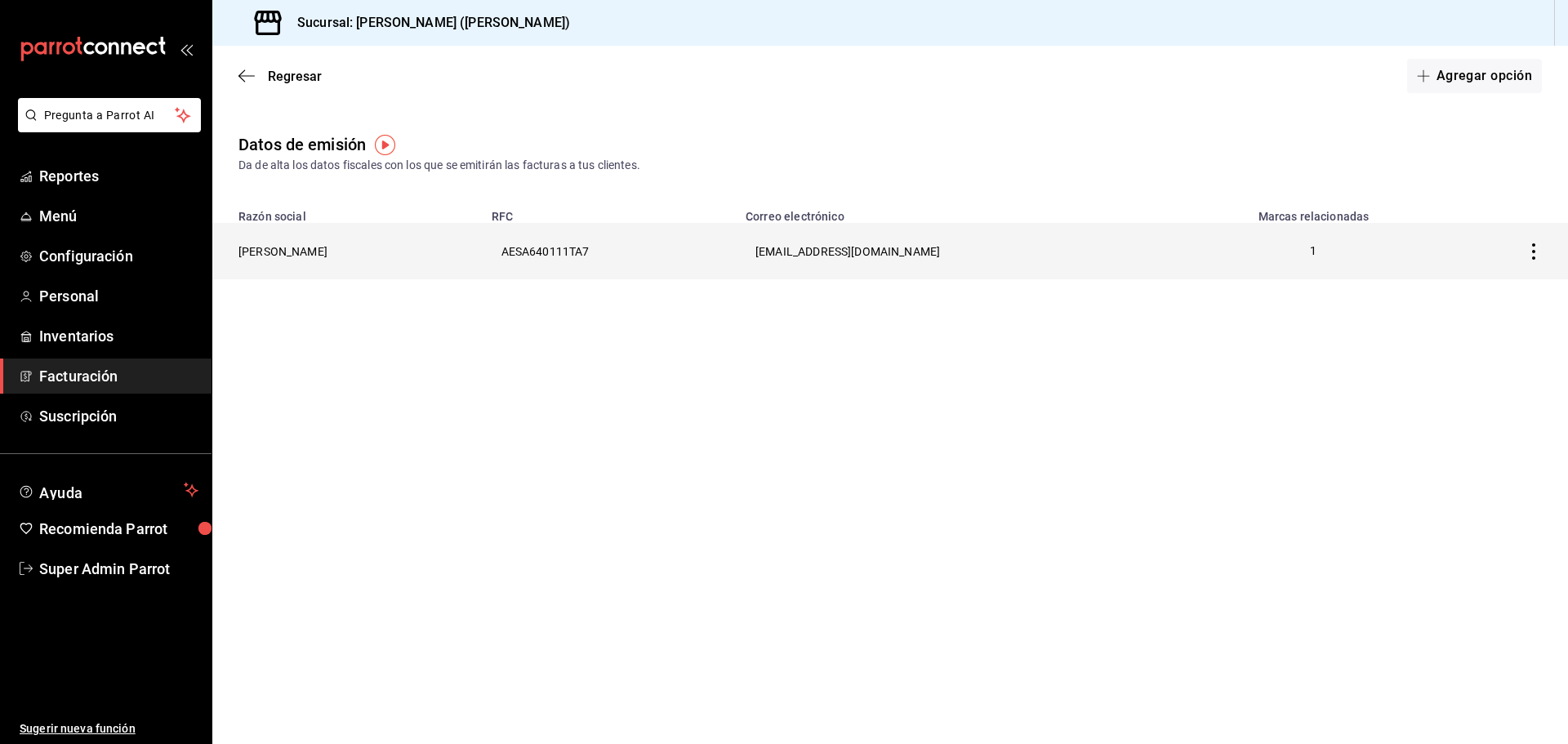
click at [331, 252] on th "[PERSON_NAME]" at bounding box center [347, 251] width 270 height 56
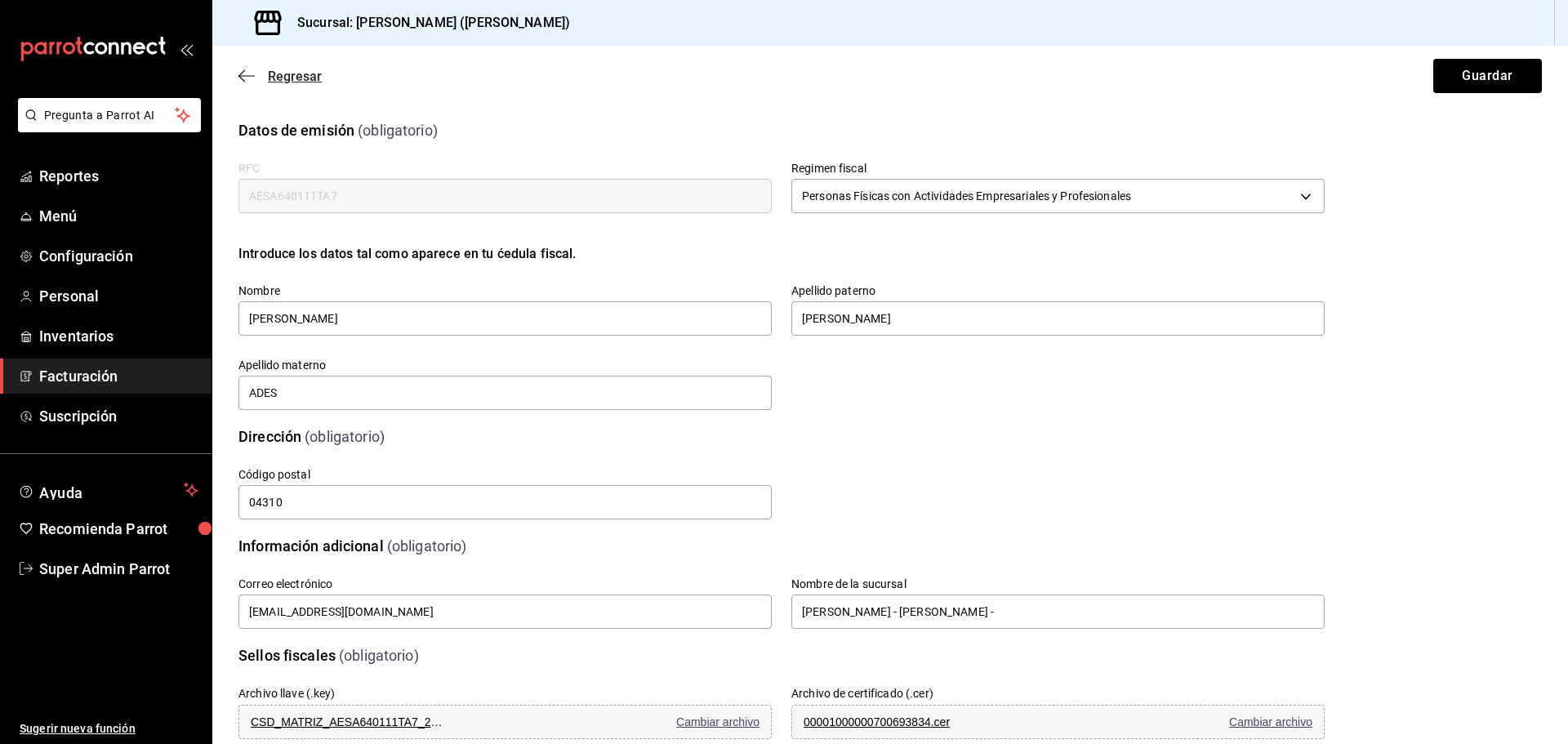
click at [265, 78] on span "Regresar" at bounding box center [280, 76] width 84 height 15
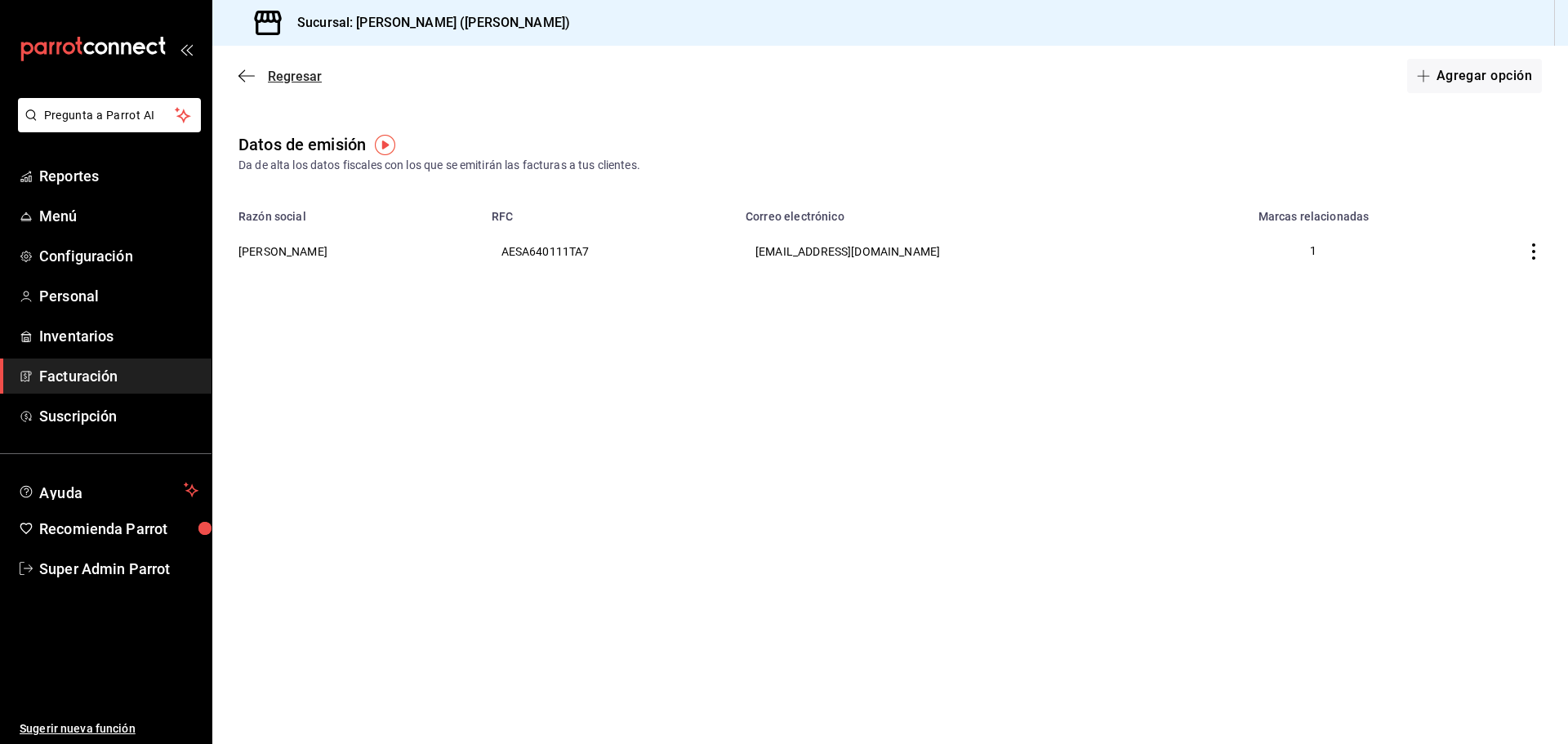
click at [252, 77] on icon "button" at bounding box center [246, 75] width 16 height 15
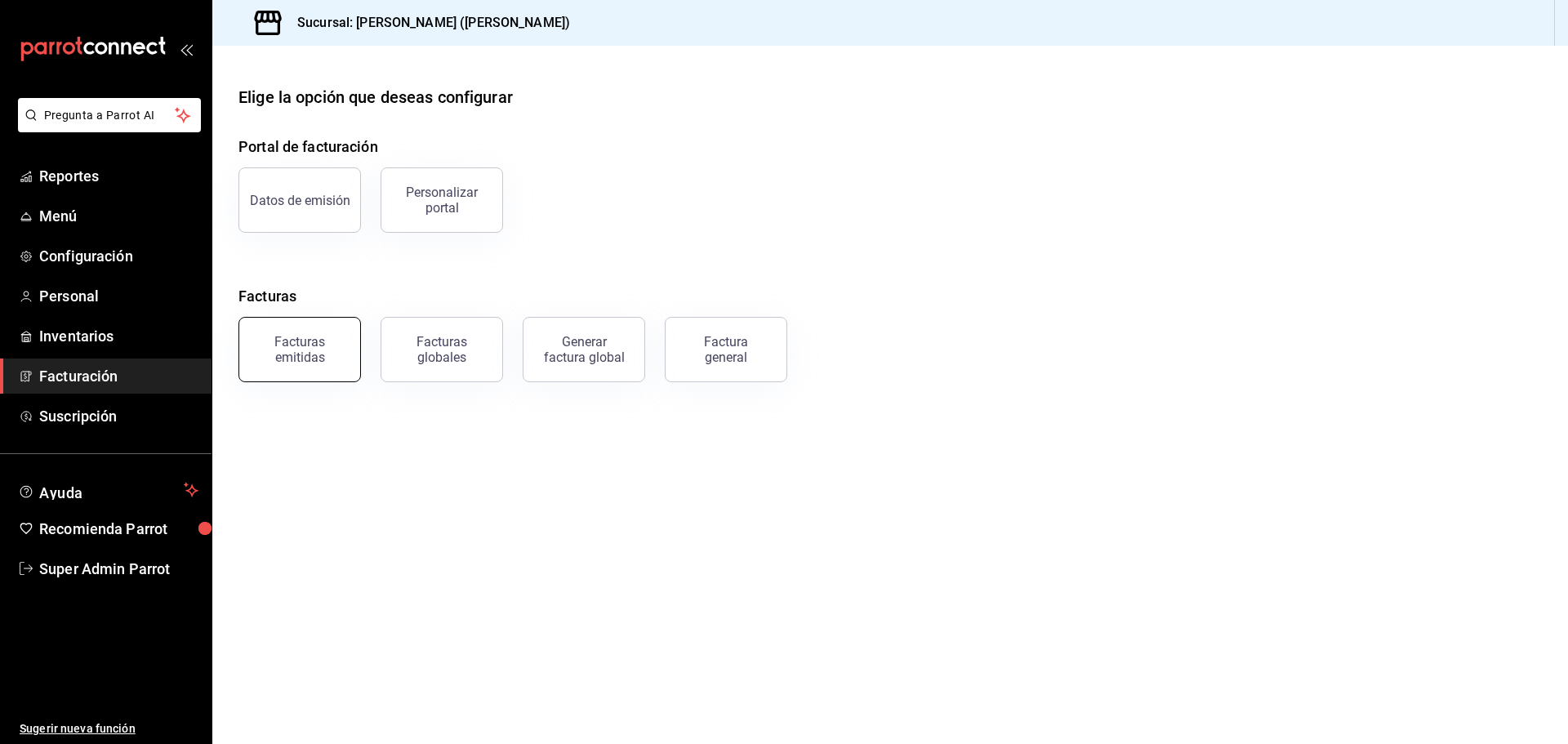
click at [307, 321] on button "Facturas emitidas" at bounding box center [300, 349] width 123 height 66
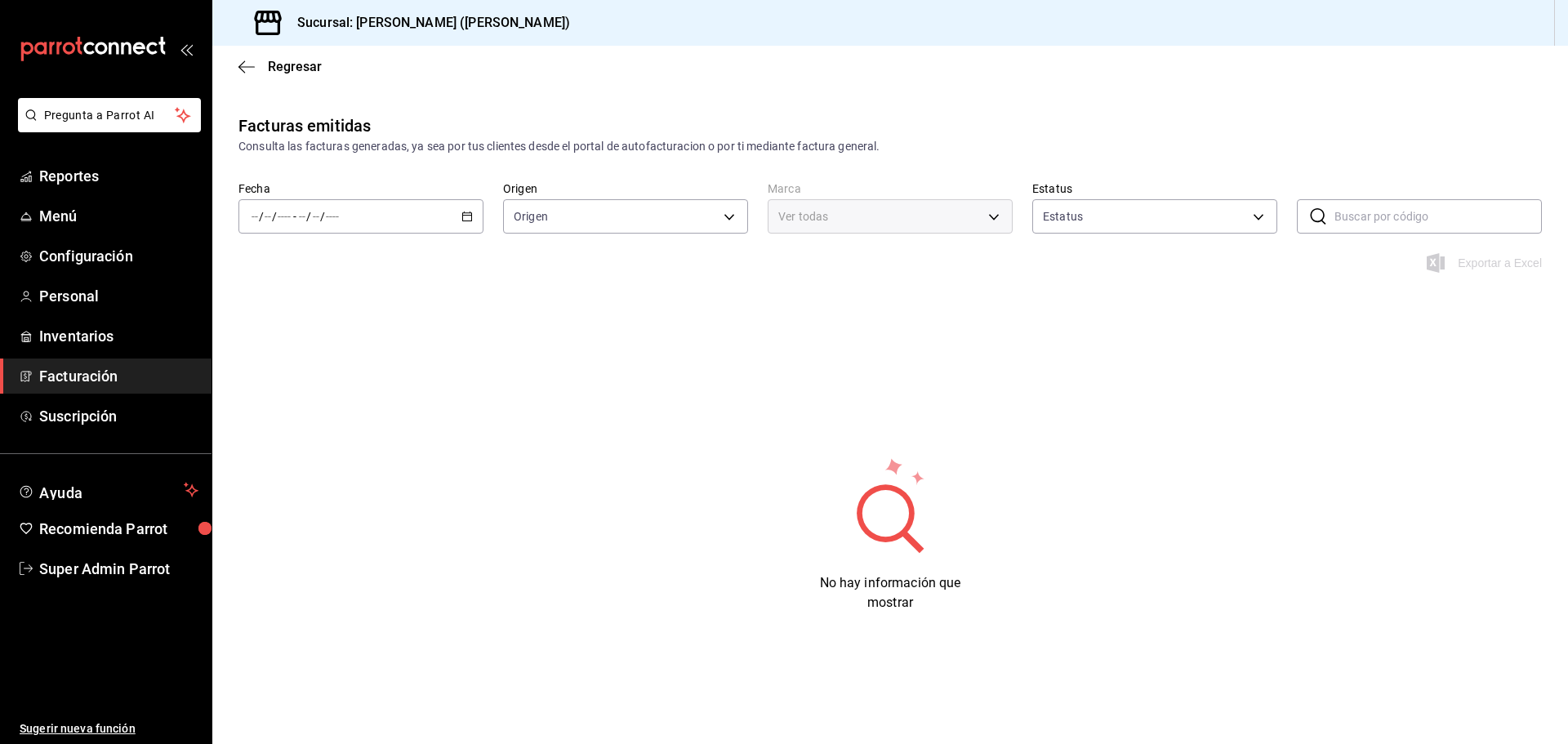
type input "ORDER_INVOICE,GENERAL_INVOICE"
type input "ACTIVE,PENDING_CANCELLATION,CANCELLED,PRE_CANCELLED"
type input "abf2cea4-0948-4336-b884-fca71a5b1efa"
click at [457, 220] on div "/ / - / /" at bounding box center [360, 217] width 245 height 34
click at [333, 266] on span "Hoy" at bounding box center [316, 265] width 126 height 17
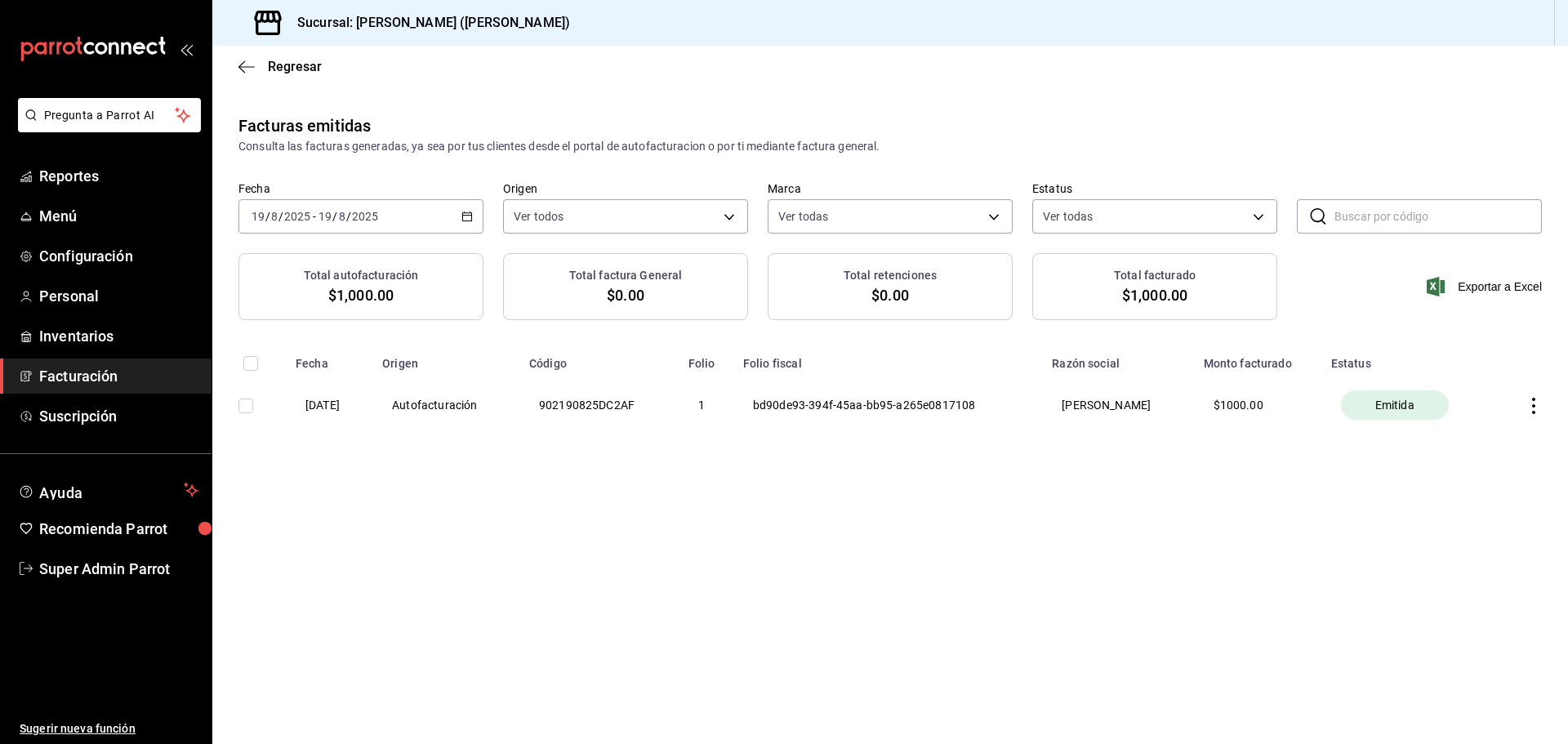
click at [477, 407] on th "Autofacturación" at bounding box center [446, 404] width 147 height 68
click at [1534, 386] on th at bounding box center [1531, 404] width 73 height 68
click at [1530, 400] on icon "button" at bounding box center [1534, 405] width 16 height 16
click at [1169, 516] on div at bounding box center [784, 372] width 1568 height 744
drag, startPoint x: 1046, startPoint y: 399, endPoint x: 1183, endPoint y: 410, distance: 137.4
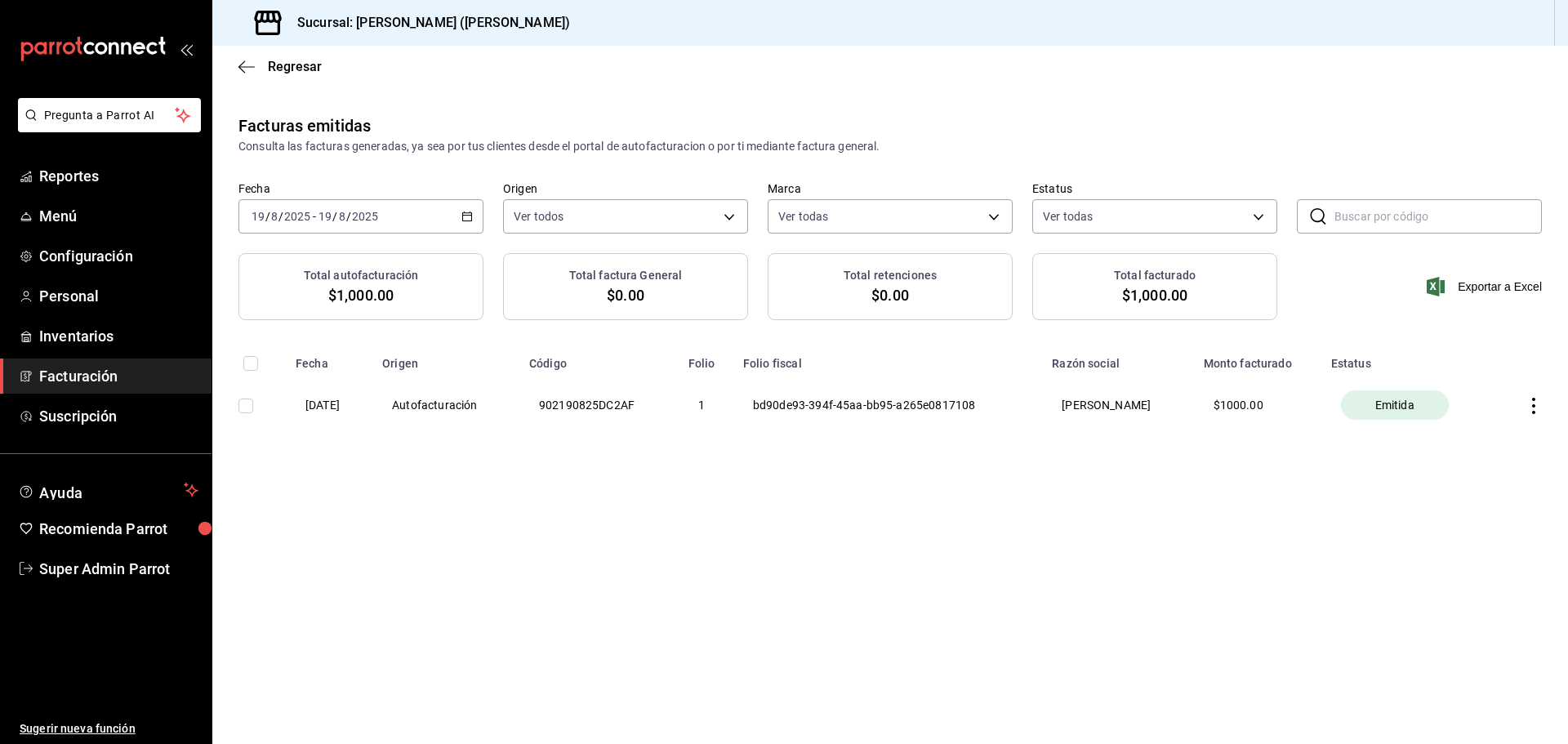
click at [1183, 410] on th "ALBERTO ADES SACAL" at bounding box center [1117, 404] width 151 height 68
click at [1534, 398] on icon "button" at bounding box center [1534, 405] width 3 height 16
click at [328, 393] on div at bounding box center [784, 372] width 1568 height 744
click at [1536, 401] on icon "button" at bounding box center [1534, 405] width 16 height 16
click at [1521, 362] on div "Descargar PDF" at bounding box center [1483, 364] width 79 height 13
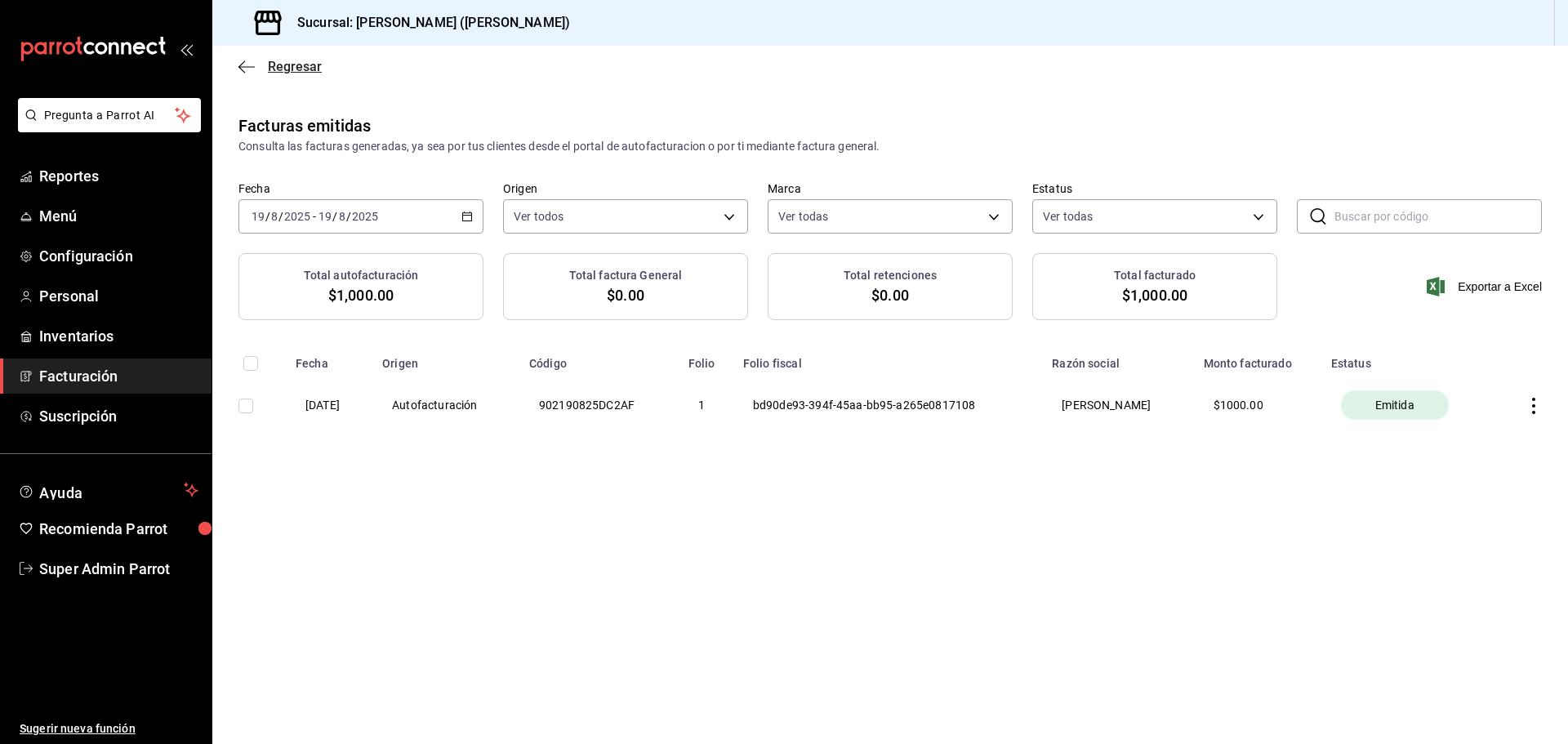
click at [257, 67] on span "Regresar" at bounding box center [280, 67] width 84 height 15
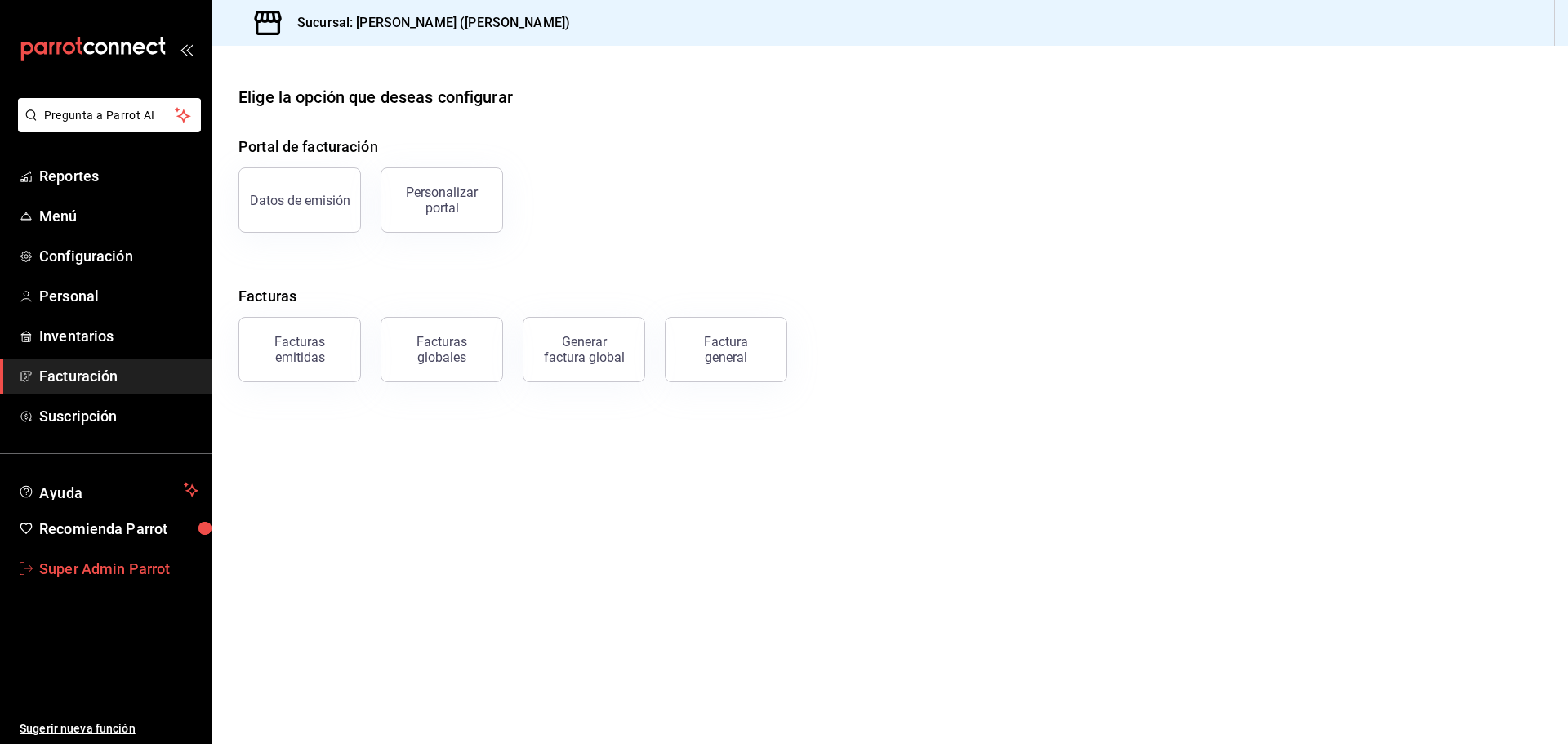
click at [66, 567] on span "Super Admin Parrot" at bounding box center [119, 569] width 160 height 22
